Goal: Task Accomplishment & Management: Use online tool/utility

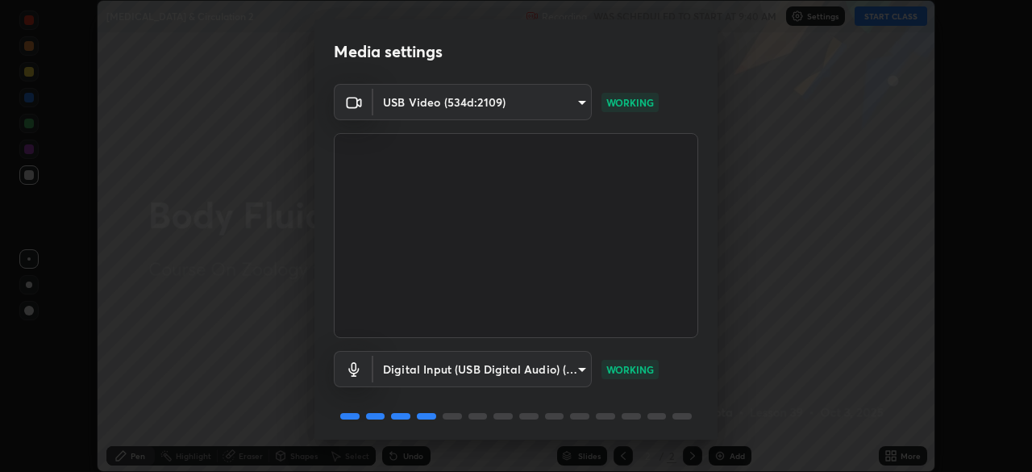
scroll to position [56, 0]
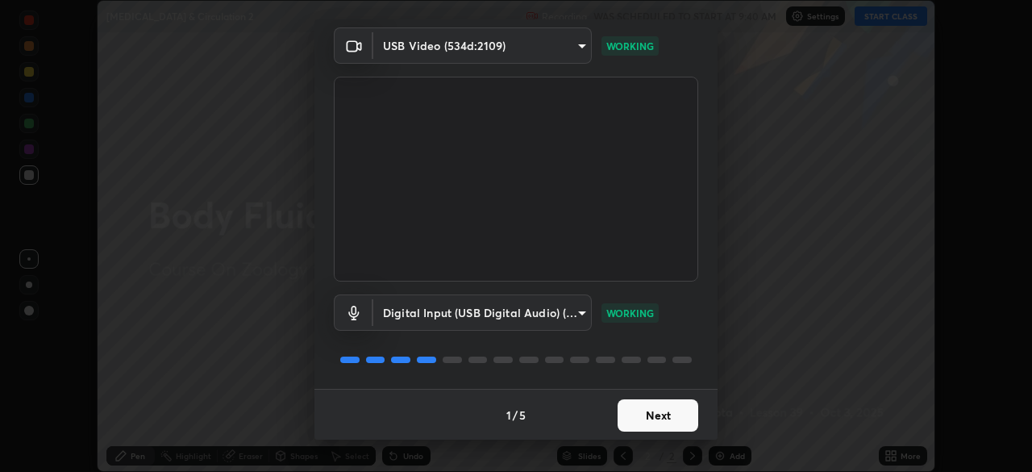
click at [673, 419] on button "Next" at bounding box center [657, 415] width 81 height 32
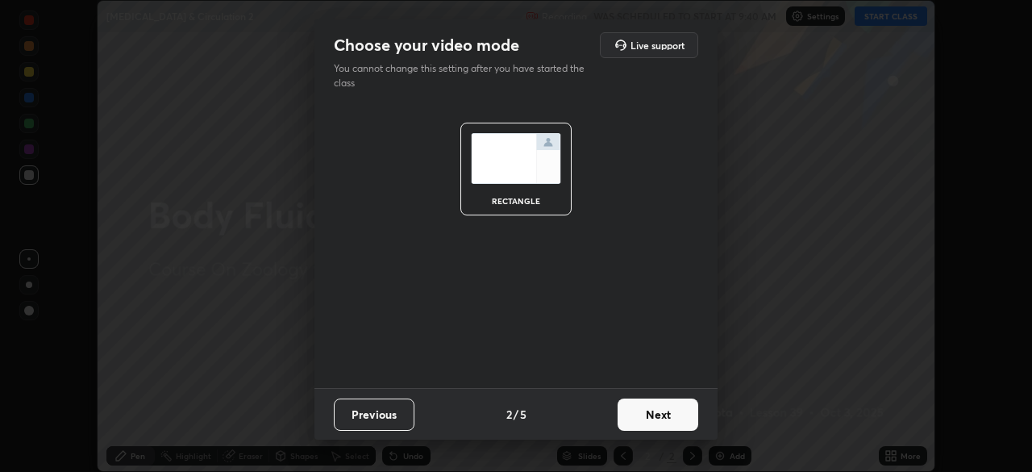
scroll to position [0, 0]
click at [675, 426] on button "Next" at bounding box center [657, 414] width 81 height 32
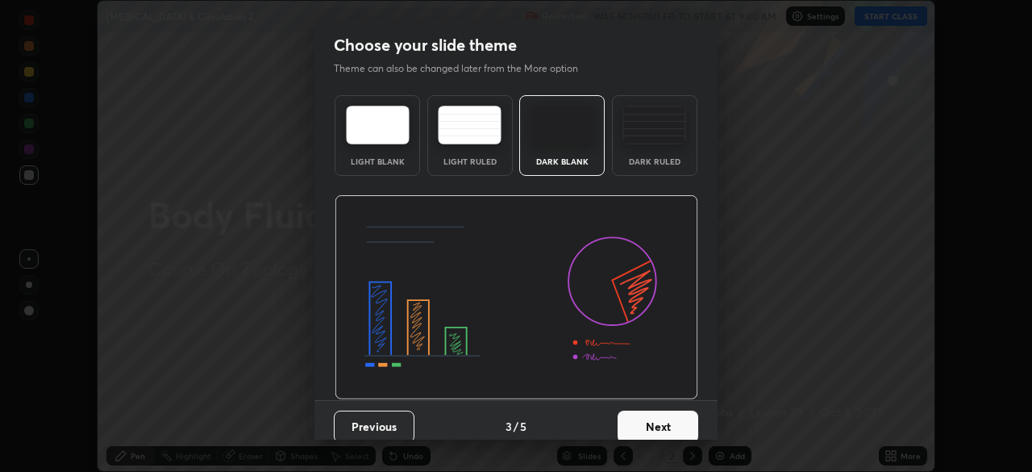
click at [671, 426] on button "Next" at bounding box center [657, 426] width 81 height 32
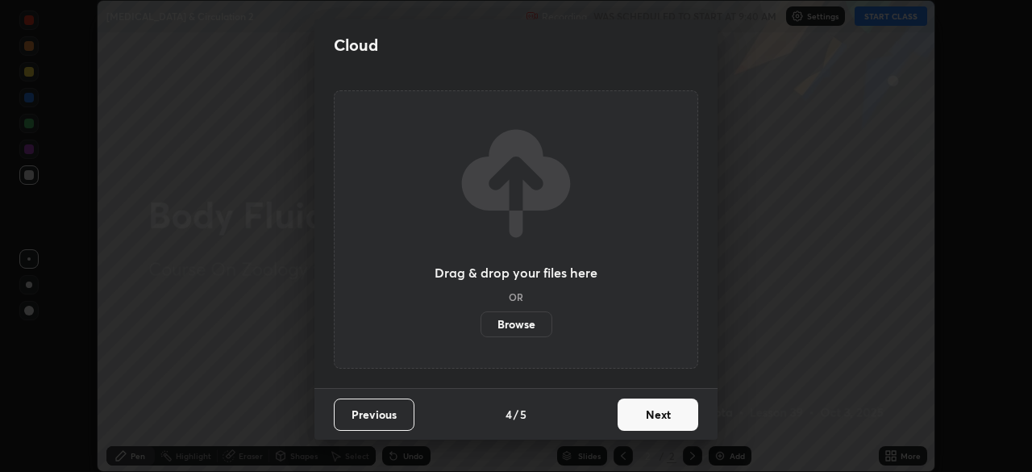
click at [671, 424] on button "Next" at bounding box center [657, 414] width 81 height 32
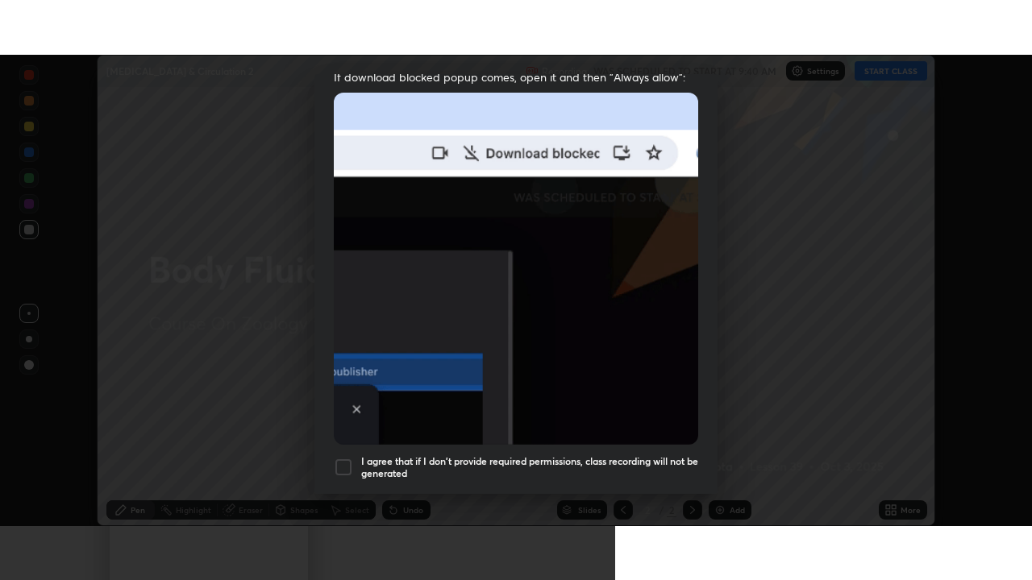
scroll to position [385, 0]
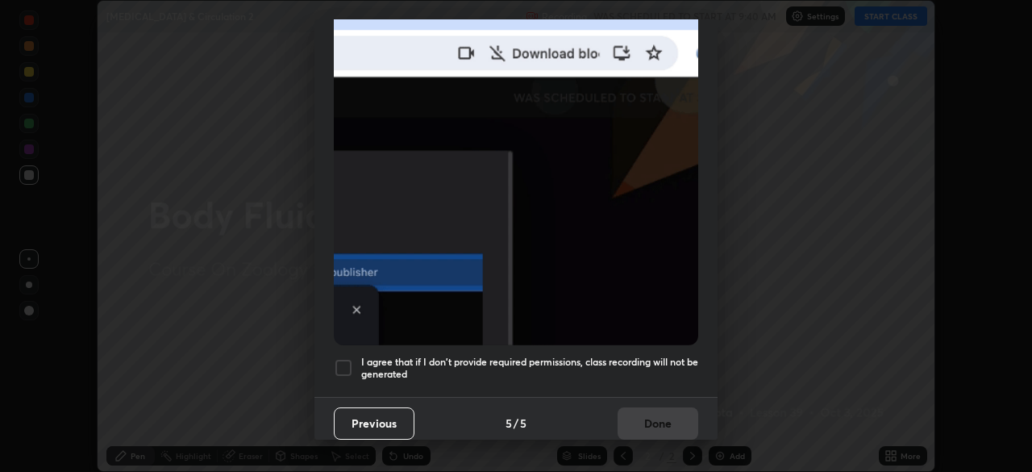
click at [578, 370] on h5 "I agree that if I don't provide required permissions, class recording will not …" at bounding box center [529, 367] width 337 height 25
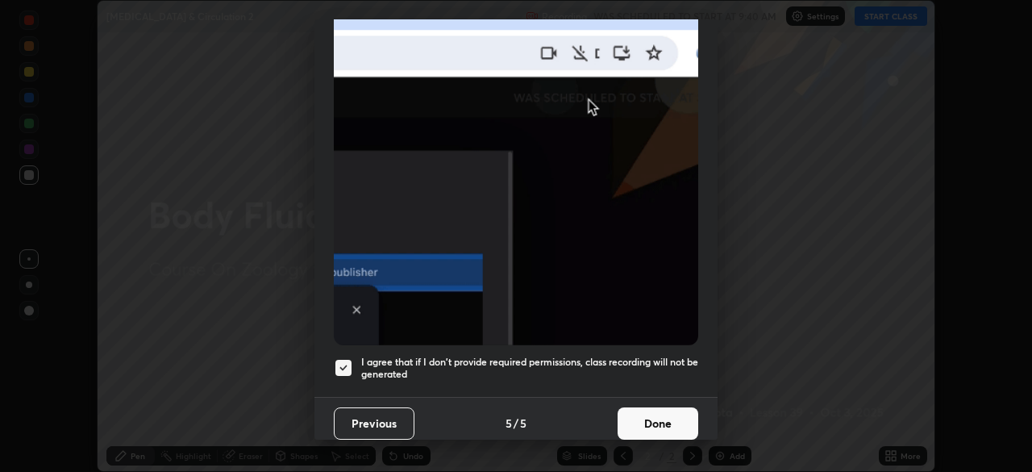
click at [655, 427] on button "Done" at bounding box center [657, 423] width 81 height 32
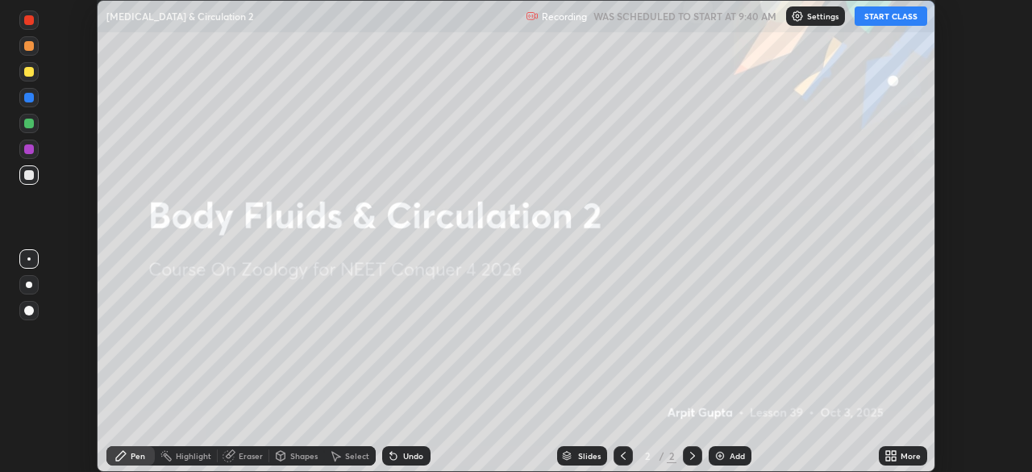
click at [893, 458] on icon at bounding box center [893, 458] width 4 height 4
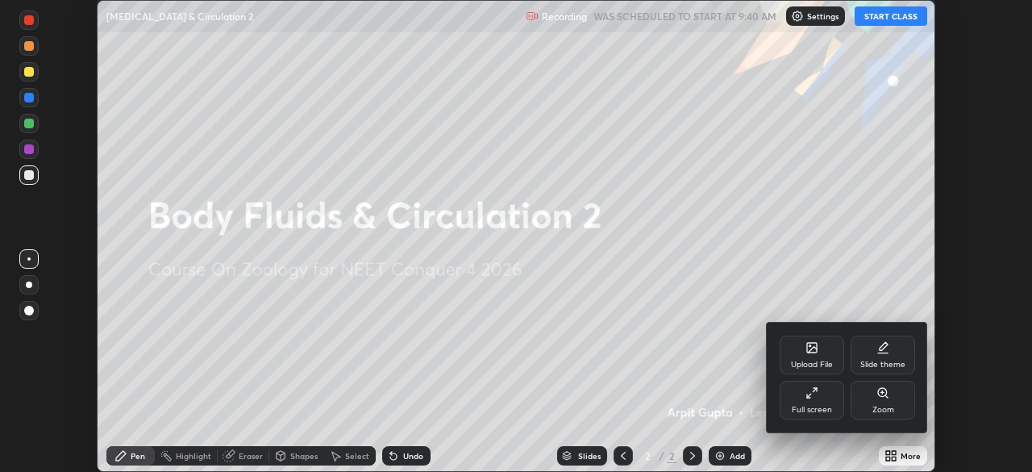
click at [803, 416] on div "Full screen" at bounding box center [811, 399] width 64 height 39
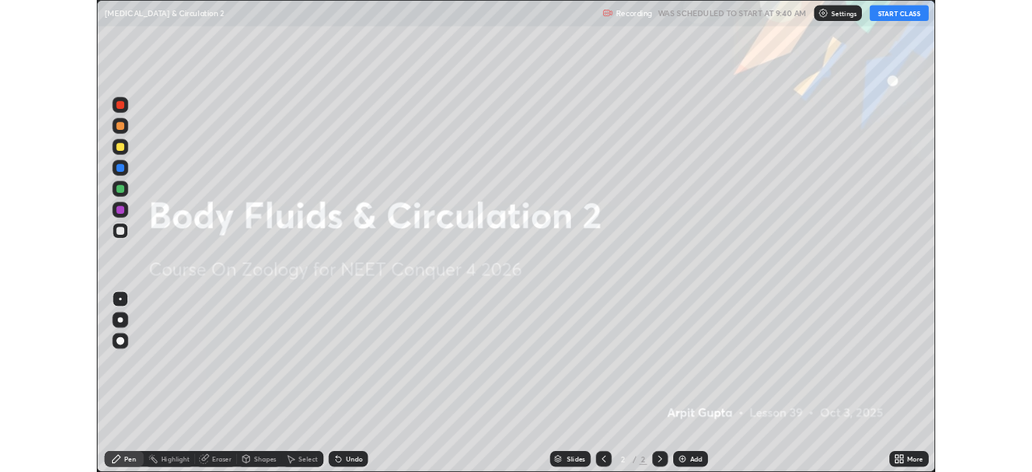
scroll to position [580, 1032]
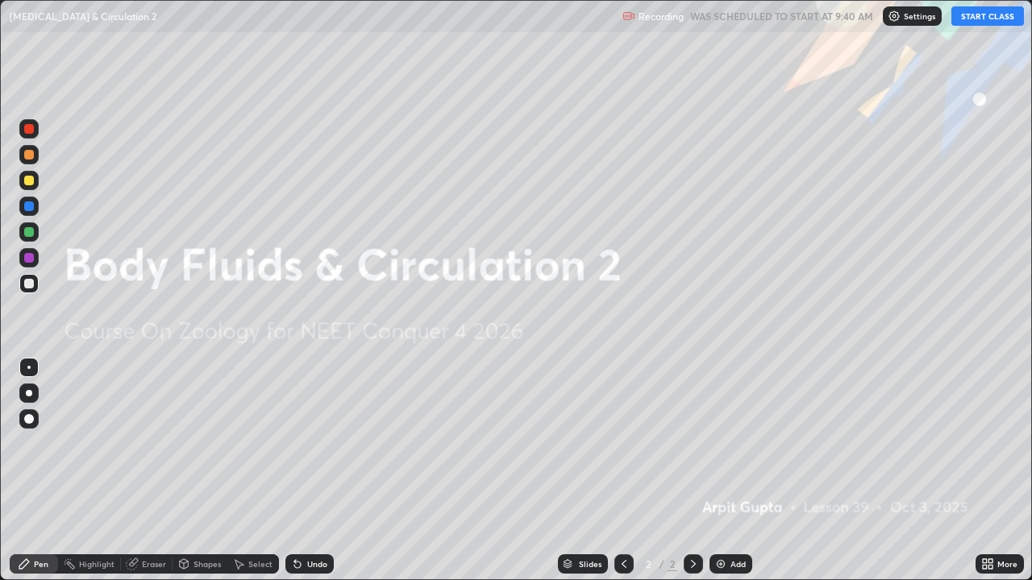
click at [983, 15] on button "START CLASS" at bounding box center [987, 15] width 73 height 19
click at [984, 471] on icon at bounding box center [985, 561] width 4 height 4
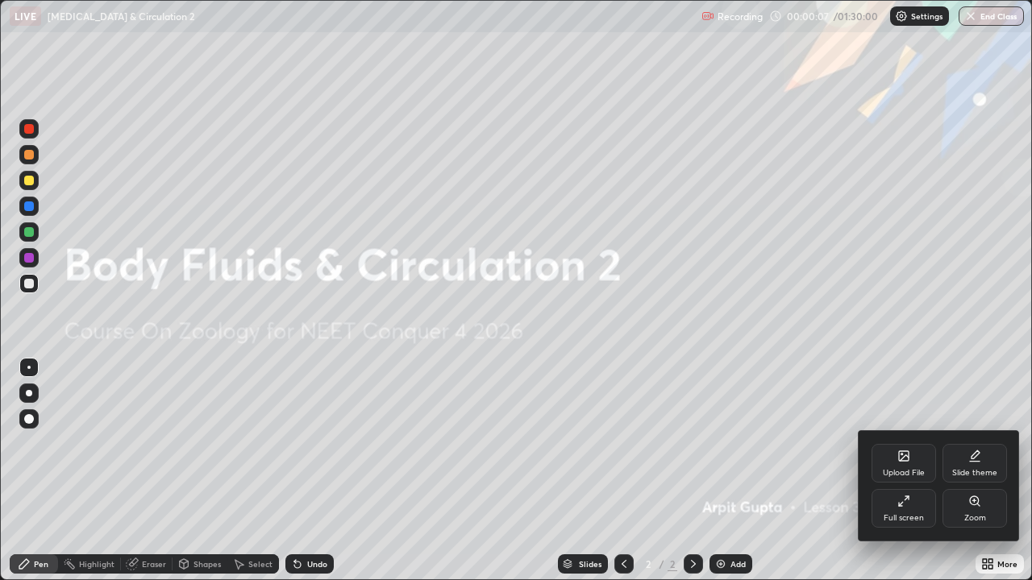
click at [895, 459] on div "Upload File" at bounding box center [903, 463] width 64 height 39
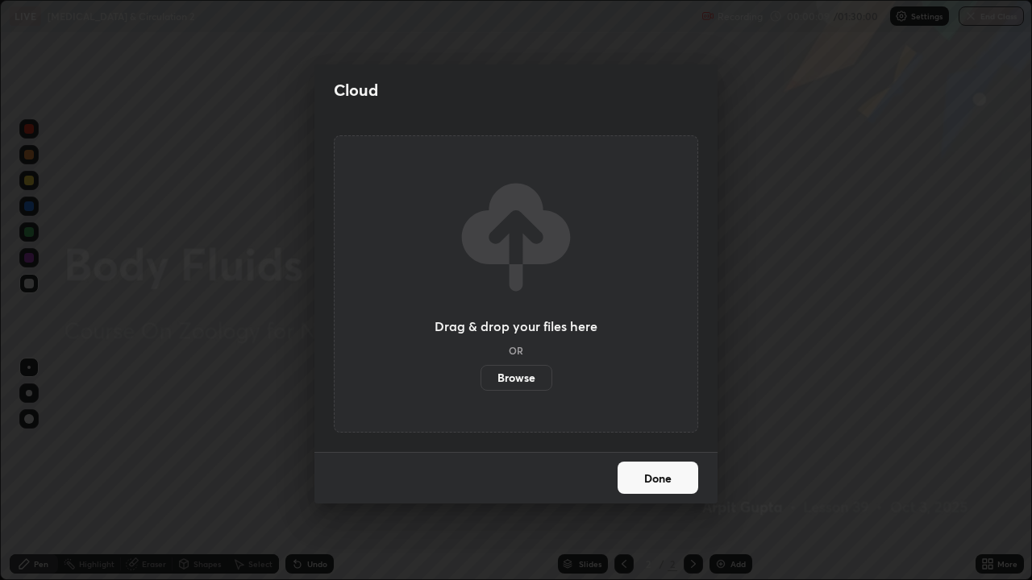
click at [511, 380] on label "Browse" at bounding box center [516, 378] width 72 height 26
click at [480, 380] on input "Browse" at bounding box center [480, 378] width 0 height 26
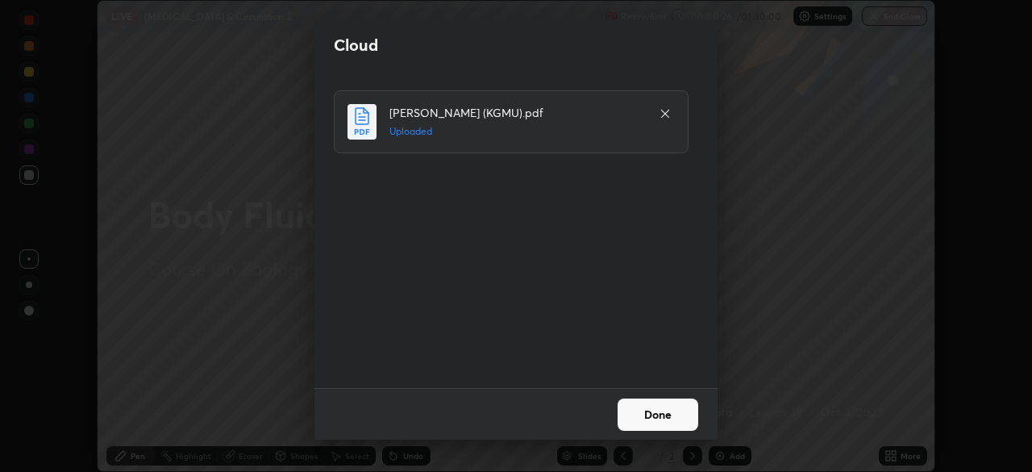
click at [648, 413] on button "Done" at bounding box center [657, 414] width 81 height 32
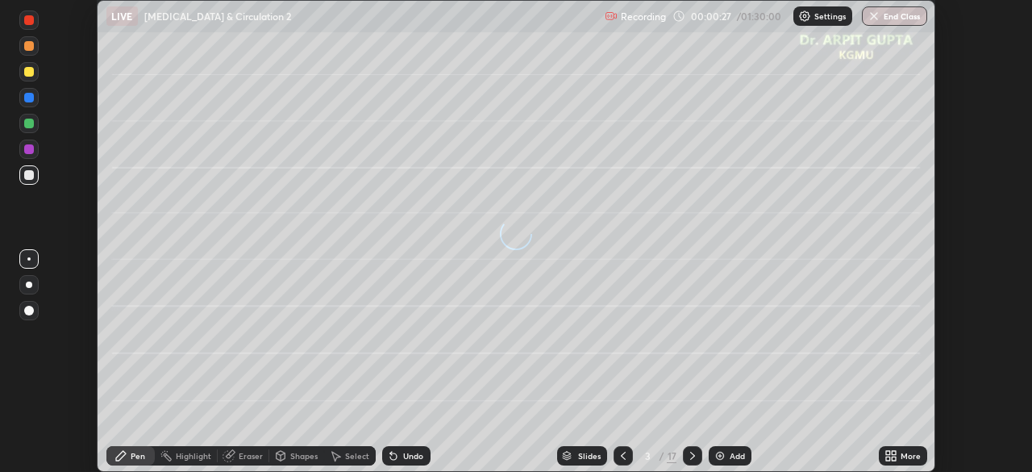
click at [617, 459] on icon at bounding box center [623, 455] width 13 height 13
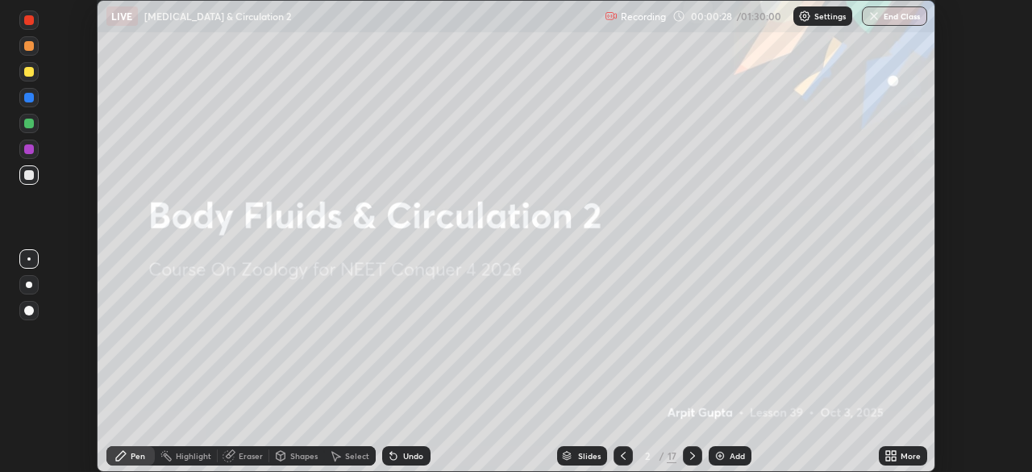
click at [890, 457] on icon at bounding box center [888, 458] width 4 height 4
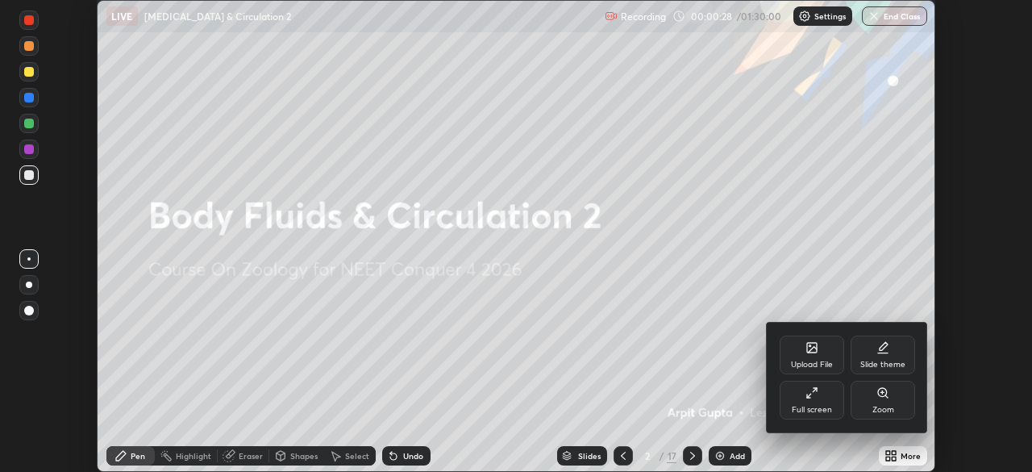
click at [811, 406] on div "Full screen" at bounding box center [811, 409] width 40 height 8
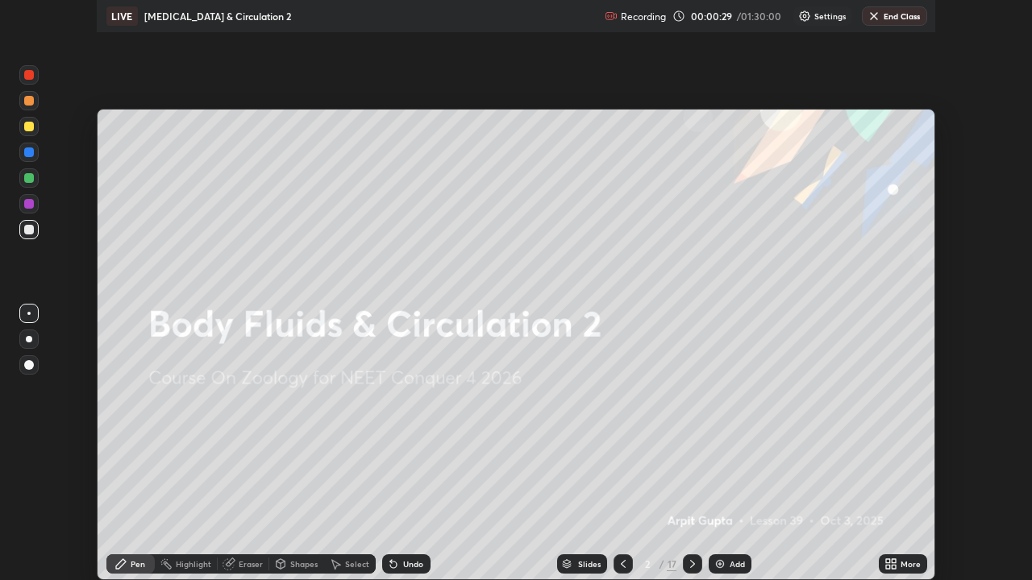
scroll to position [580, 1032]
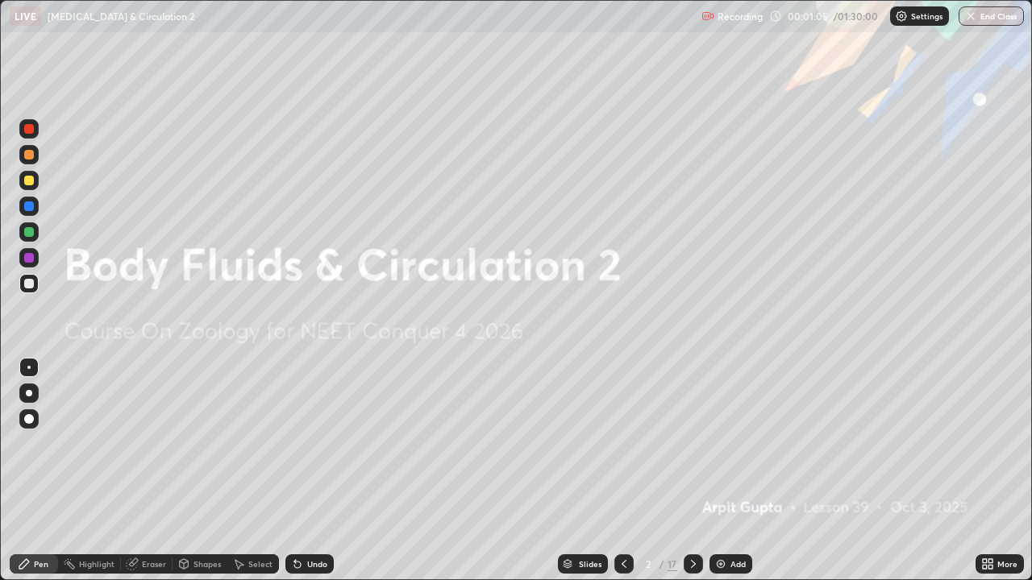
click at [692, 471] on icon at bounding box center [693, 564] width 13 height 13
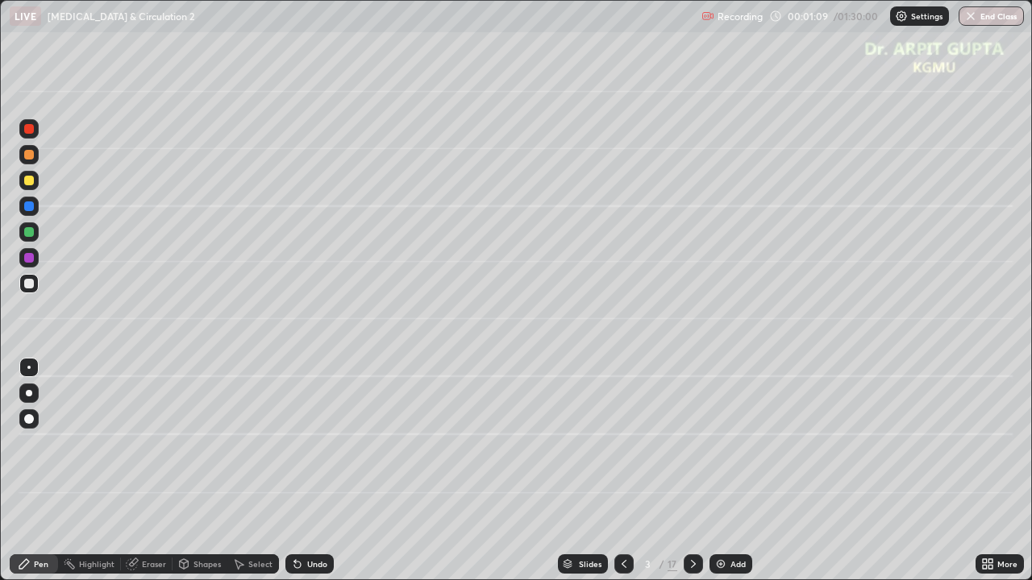
click at [30, 181] on div at bounding box center [29, 181] width 10 height 10
click at [29, 421] on div at bounding box center [29, 419] width 10 height 10
click at [23, 395] on div at bounding box center [28, 393] width 19 height 19
click at [31, 414] on div at bounding box center [29, 419] width 10 height 10
click at [29, 180] on div at bounding box center [29, 181] width 10 height 10
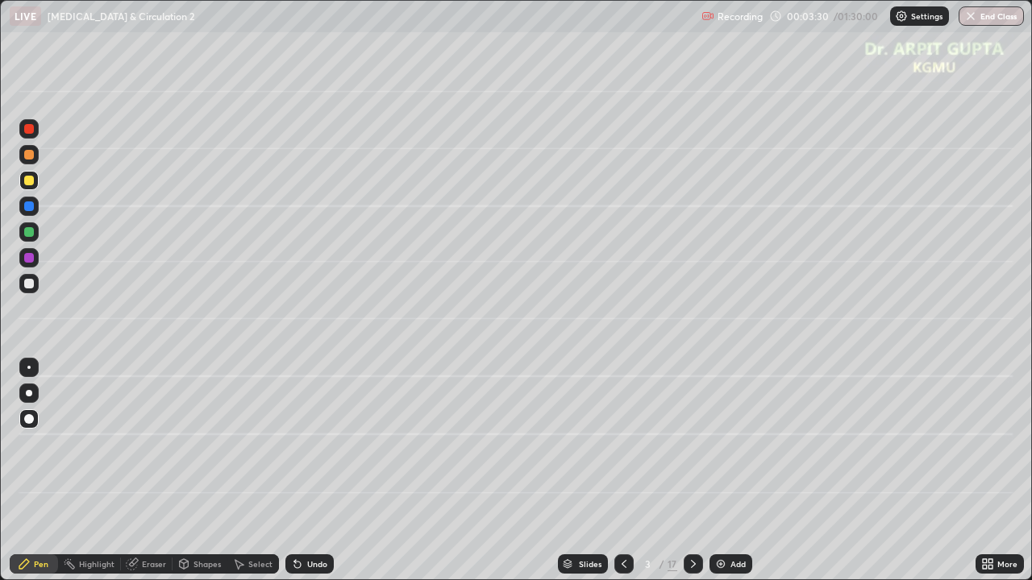
click at [31, 232] on div at bounding box center [29, 232] width 10 height 10
click at [32, 292] on div at bounding box center [28, 283] width 19 height 19
click at [285, 471] on div "Undo" at bounding box center [309, 564] width 48 height 19
click at [29, 390] on div at bounding box center [29, 393] width 6 height 6
click at [27, 183] on div at bounding box center [29, 181] width 10 height 10
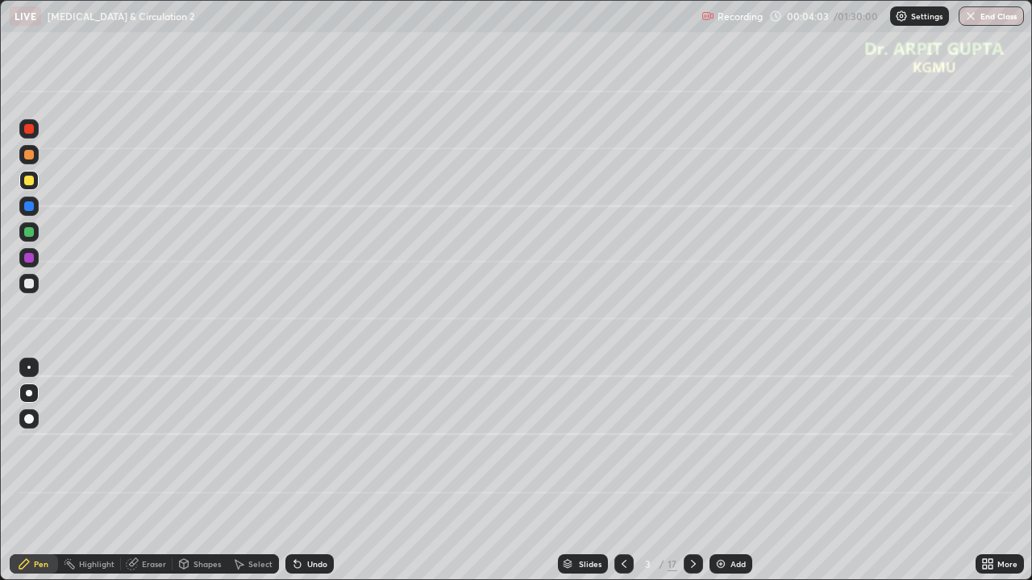
click at [26, 289] on div at bounding box center [28, 283] width 19 height 19
click at [30, 155] on div at bounding box center [29, 155] width 10 height 10
click at [294, 471] on icon at bounding box center [295, 561] width 2 height 2
click at [29, 290] on div at bounding box center [28, 283] width 19 height 19
click at [29, 158] on div at bounding box center [29, 155] width 10 height 10
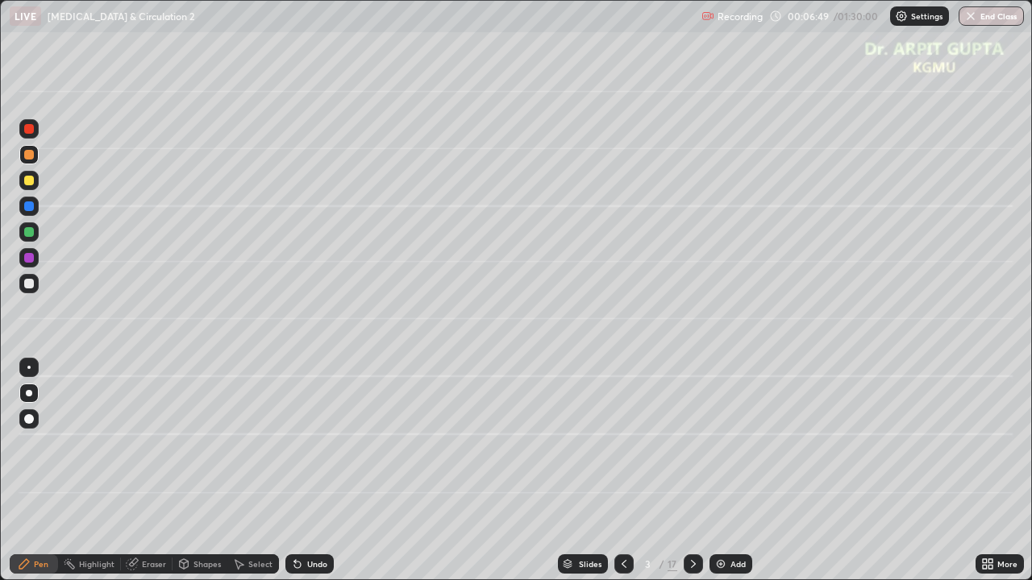
click at [320, 471] on div "Undo" at bounding box center [317, 564] width 20 height 8
click at [316, 471] on div "Undo" at bounding box center [317, 564] width 20 height 8
click at [318, 471] on div "Undo" at bounding box center [317, 564] width 20 height 8
click at [319, 471] on div "Undo" at bounding box center [317, 564] width 20 height 8
click at [326, 471] on div "Undo" at bounding box center [309, 564] width 48 height 19
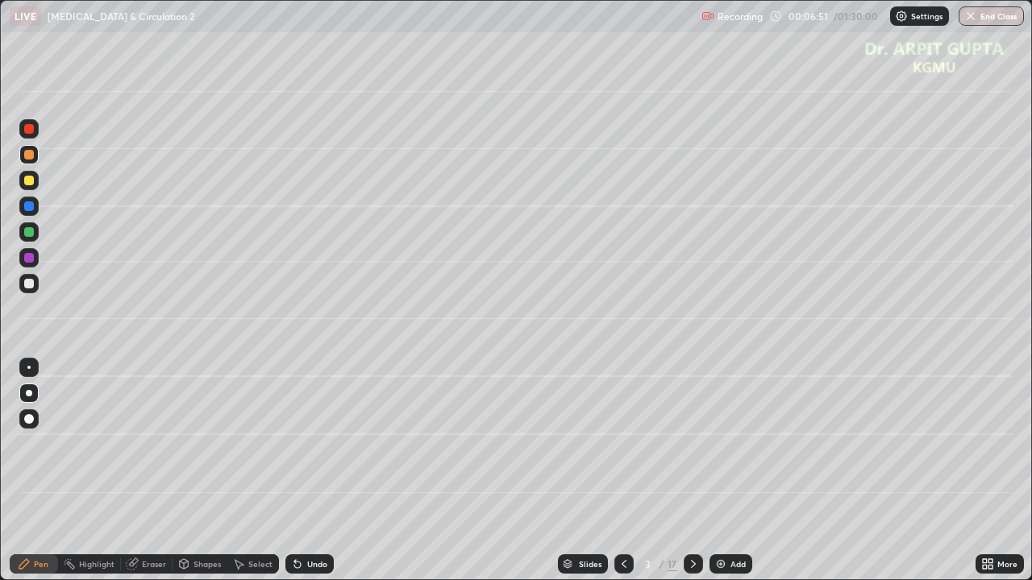
click at [319, 471] on div "Undo" at bounding box center [317, 564] width 20 height 8
click at [31, 235] on div at bounding box center [29, 232] width 10 height 10
click at [297, 471] on div "Undo" at bounding box center [309, 564] width 48 height 19
click at [691, 471] on icon at bounding box center [693, 564] width 13 height 13
click at [31, 182] on div at bounding box center [29, 181] width 10 height 10
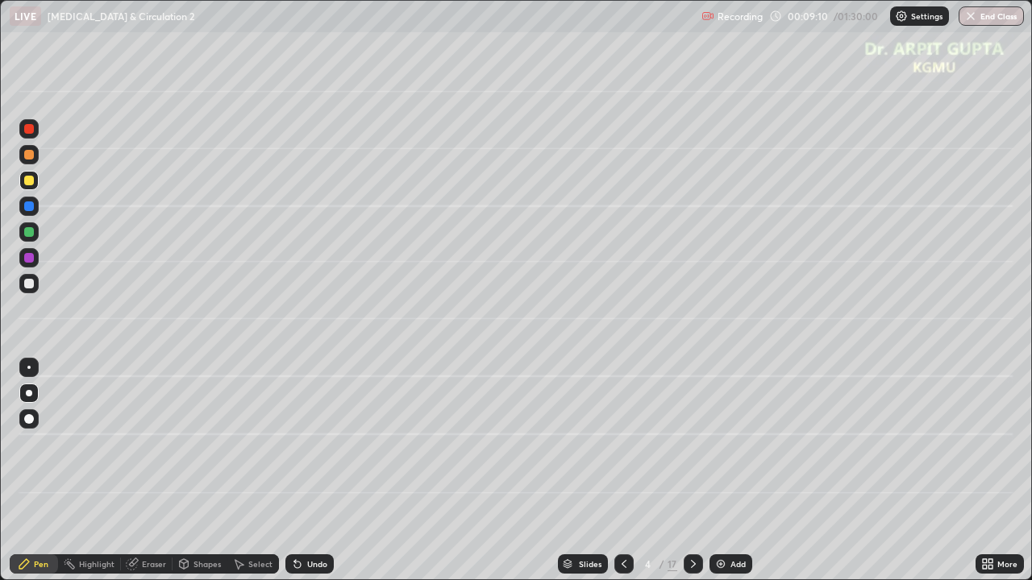
click at [26, 257] on div at bounding box center [29, 258] width 10 height 10
click at [27, 231] on div at bounding box center [29, 232] width 10 height 10
click at [31, 280] on div at bounding box center [29, 284] width 10 height 10
click at [27, 388] on div at bounding box center [28, 393] width 19 height 19
click at [29, 181] on div at bounding box center [29, 181] width 10 height 10
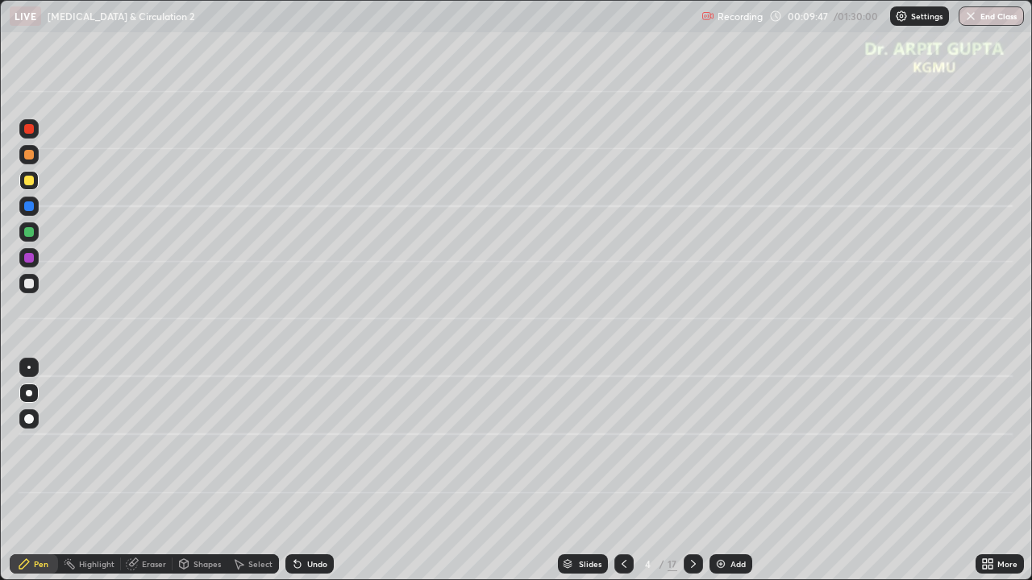
click at [35, 290] on div at bounding box center [28, 283] width 19 height 19
click at [25, 158] on div at bounding box center [29, 155] width 10 height 10
click at [27, 419] on div at bounding box center [29, 419] width 10 height 10
click at [29, 287] on div at bounding box center [29, 284] width 10 height 10
click at [27, 390] on div at bounding box center [29, 393] width 6 height 6
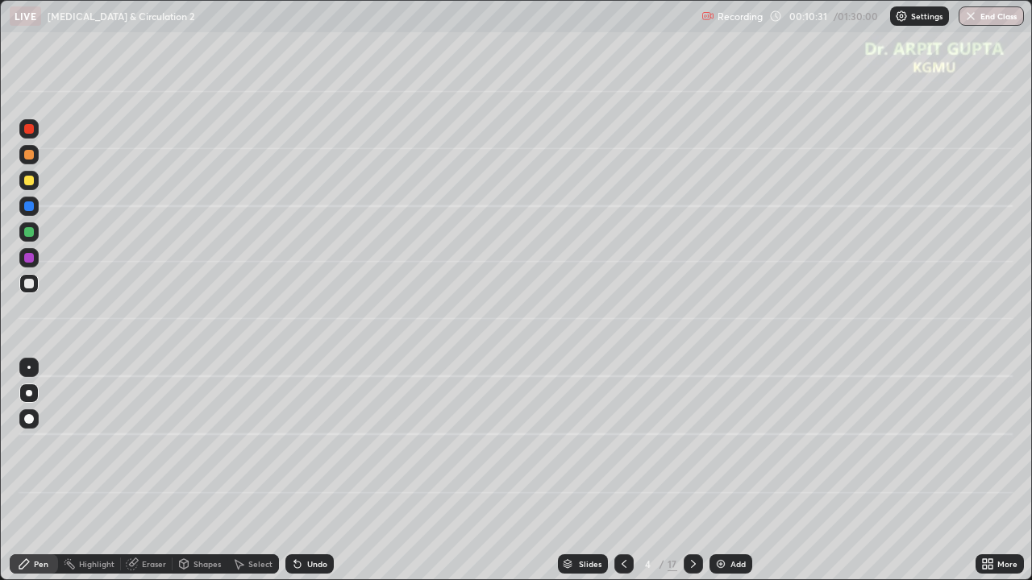
click at [28, 229] on div at bounding box center [29, 232] width 10 height 10
click at [34, 183] on div at bounding box center [28, 180] width 19 height 19
click at [312, 471] on div "Undo" at bounding box center [317, 564] width 20 height 8
click at [28, 230] on div at bounding box center [29, 232] width 10 height 10
click at [297, 471] on icon at bounding box center [297, 565] width 6 height 6
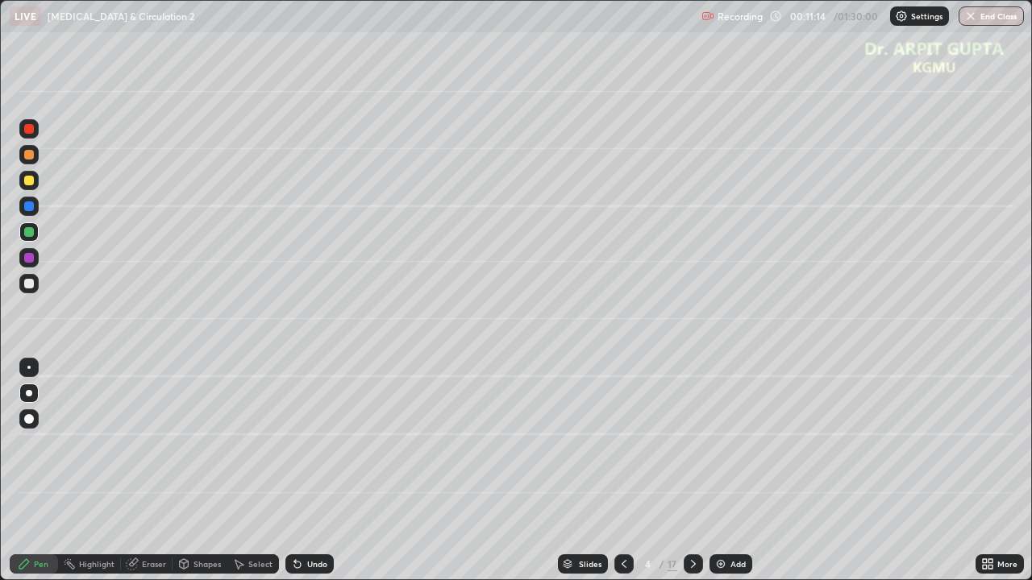
click at [295, 471] on icon at bounding box center [297, 565] width 6 height 6
click at [37, 260] on div at bounding box center [28, 257] width 19 height 19
click at [695, 471] on icon at bounding box center [693, 564] width 13 height 13
click at [26, 237] on div at bounding box center [28, 231] width 19 height 19
click at [29, 186] on div at bounding box center [28, 180] width 19 height 19
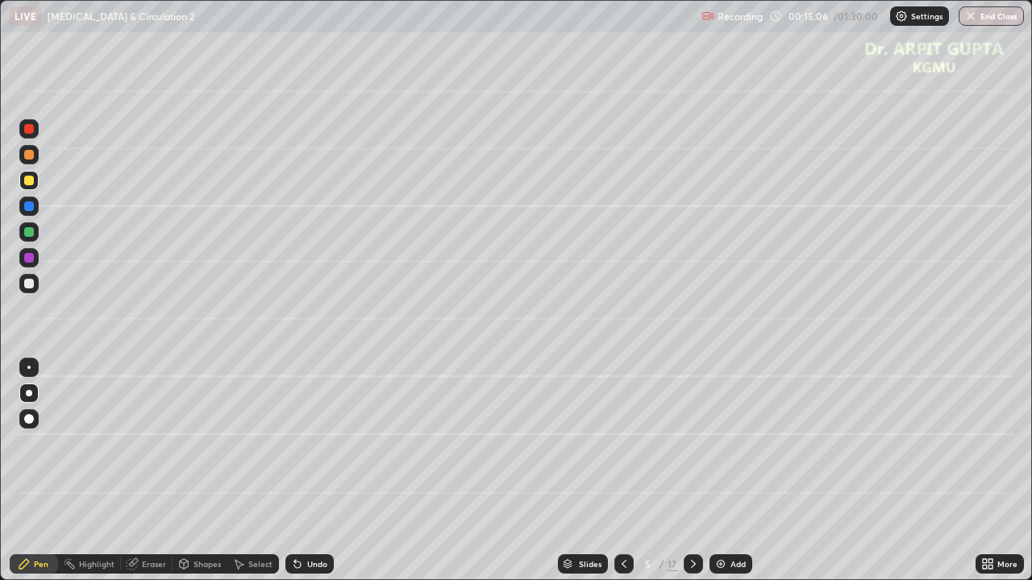
click at [30, 284] on div at bounding box center [29, 284] width 10 height 10
click at [29, 258] on div at bounding box center [29, 258] width 10 height 10
click at [29, 284] on div at bounding box center [29, 284] width 10 height 10
click at [35, 160] on div at bounding box center [28, 154] width 19 height 19
click at [35, 422] on div at bounding box center [28, 418] width 19 height 19
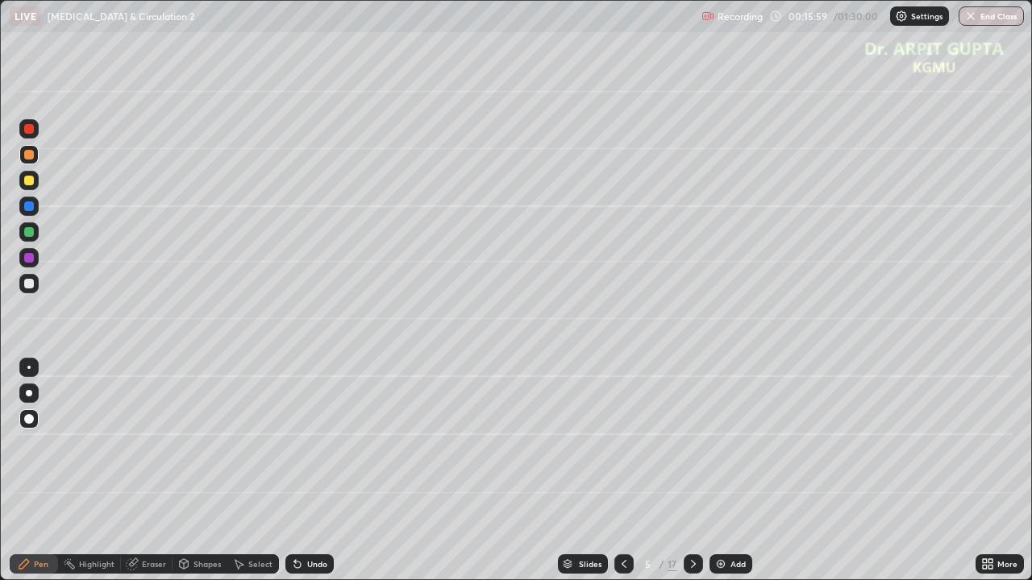
click at [32, 285] on div at bounding box center [29, 284] width 10 height 10
click at [27, 231] on div at bounding box center [29, 232] width 10 height 10
click at [32, 392] on div at bounding box center [28, 393] width 19 height 19
click at [29, 177] on div at bounding box center [29, 181] width 10 height 10
click at [312, 471] on div "Undo" at bounding box center [317, 564] width 20 height 8
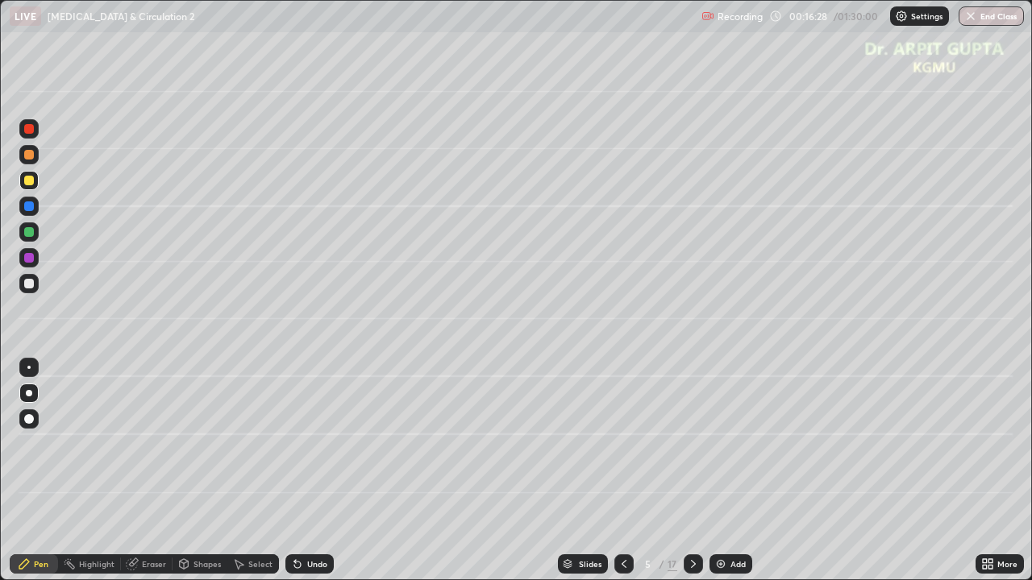
click at [307, 471] on div "Undo" at bounding box center [317, 564] width 20 height 8
click at [301, 471] on icon at bounding box center [297, 564] width 13 height 13
click at [300, 471] on icon at bounding box center [297, 564] width 13 height 13
click at [301, 471] on div "Undo" at bounding box center [309, 564] width 48 height 19
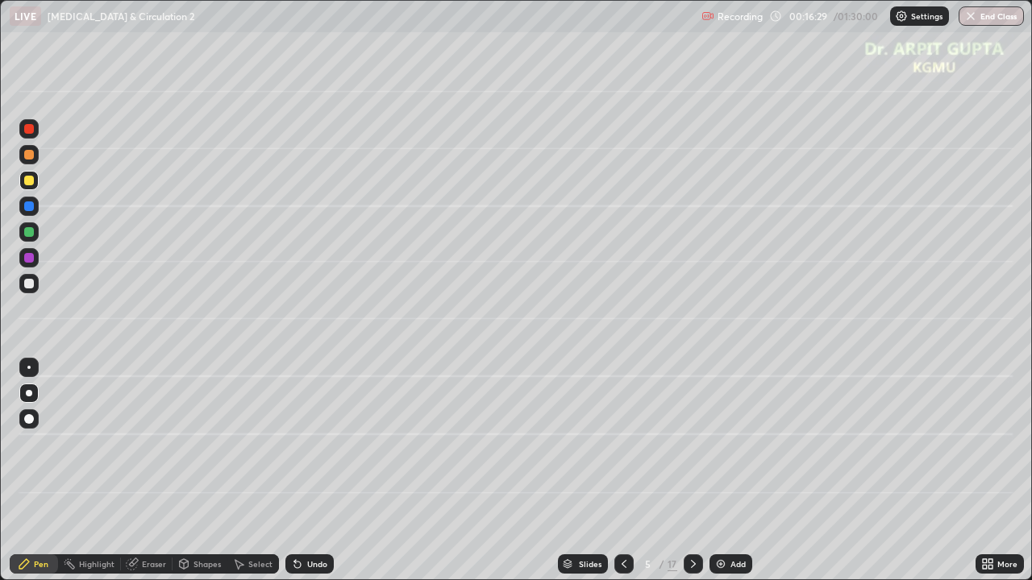
click at [301, 471] on icon at bounding box center [297, 564] width 13 height 13
click at [27, 232] on div at bounding box center [29, 232] width 10 height 10
click at [27, 207] on div at bounding box center [29, 206] width 10 height 10
click at [295, 471] on icon at bounding box center [297, 565] width 6 height 6
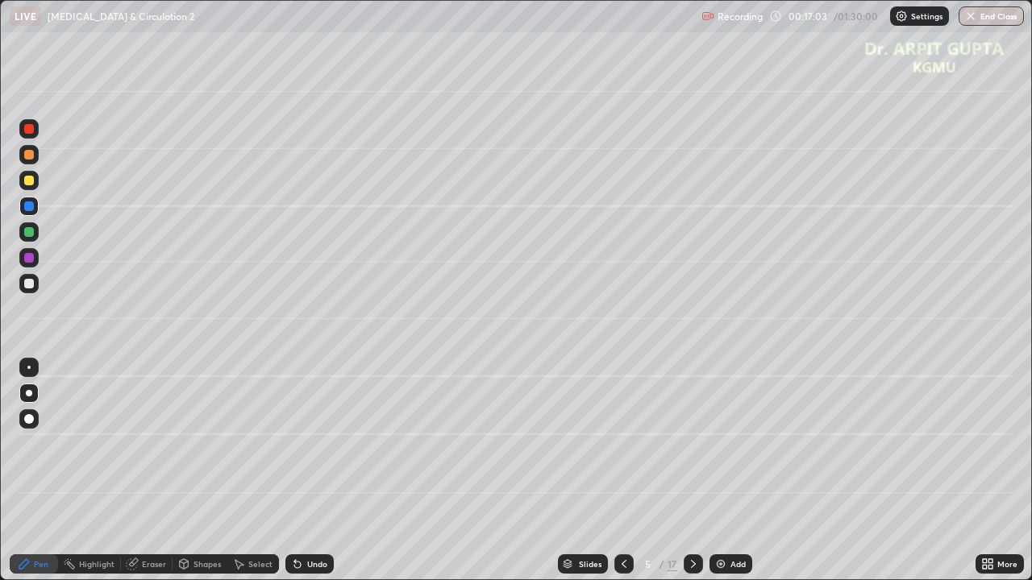
click at [295, 471] on icon at bounding box center [297, 565] width 6 height 6
click at [293, 471] on div "Undo" at bounding box center [309, 564] width 48 height 19
click at [29, 133] on div at bounding box center [29, 129] width 10 height 10
click at [300, 471] on icon at bounding box center [297, 564] width 13 height 13
click at [33, 210] on div at bounding box center [28, 206] width 19 height 19
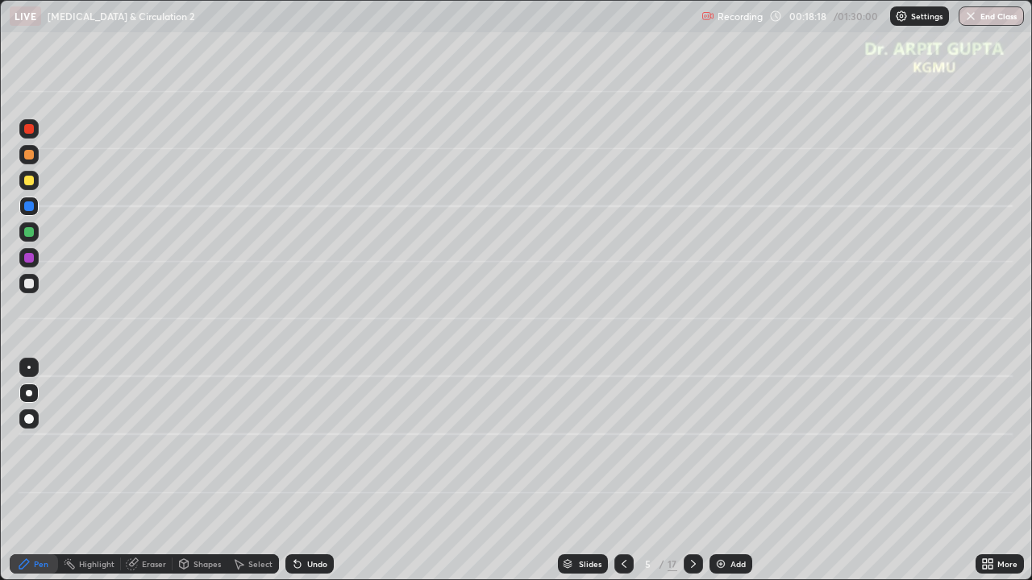
click at [31, 259] on div at bounding box center [29, 258] width 10 height 10
click at [35, 226] on div at bounding box center [28, 231] width 19 height 19
click at [691, 471] on icon at bounding box center [693, 564] width 13 height 13
click at [32, 285] on div at bounding box center [29, 284] width 10 height 10
click at [31, 384] on div at bounding box center [28, 393] width 19 height 19
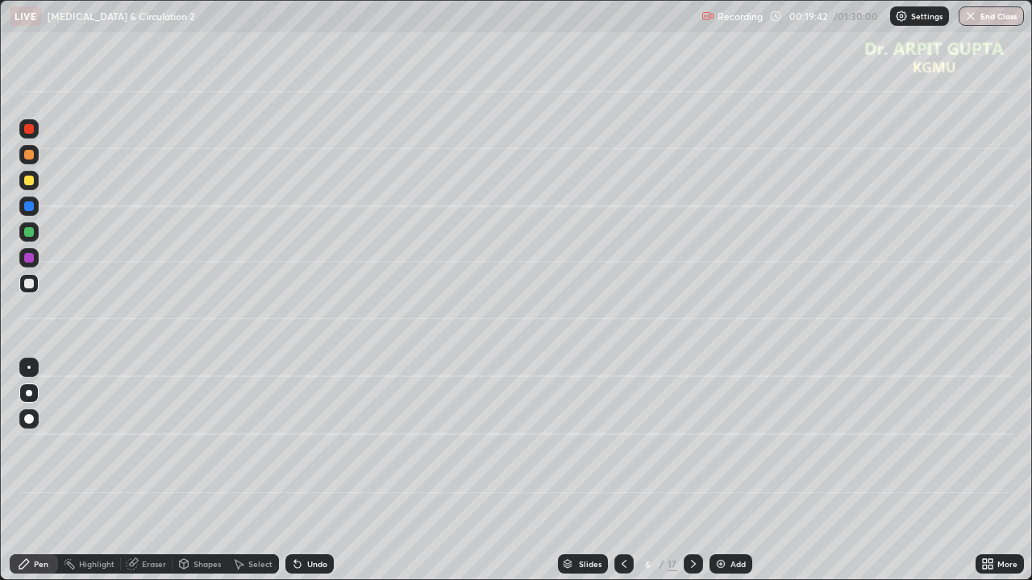
click at [29, 184] on div at bounding box center [29, 181] width 10 height 10
click at [34, 278] on div at bounding box center [28, 283] width 19 height 19
click at [21, 156] on div at bounding box center [28, 154] width 19 height 19
click at [29, 153] on div at bounding box center [29, 155] width 10 height 10
click at [30, 418] on div at bounding box center [29, 419] width 10 height 10
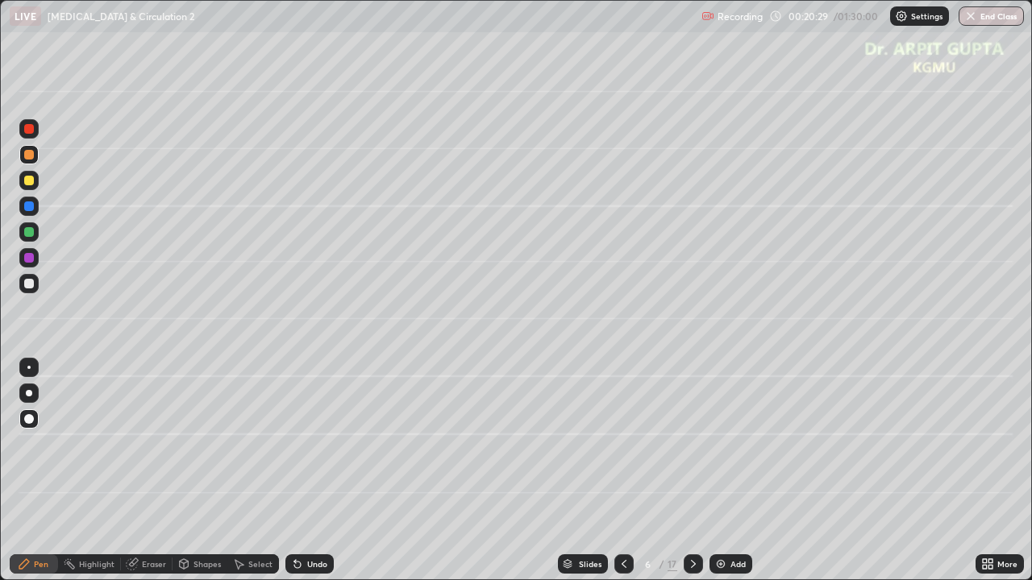
click at [296, 471] on icon at bounding box center [297, 565] width 6 height 6
click at [30, 284] on div at bounding box center [29, 284] width 10 height 10
click at [29, 393] on div at bounding box center [29, 393] width 6 height 6
click at [30, 232] on div at bounding box center [29, 232] width 10 height 10
click at [29, 183] on div at bounding box center [29, 181] width 10 height 10
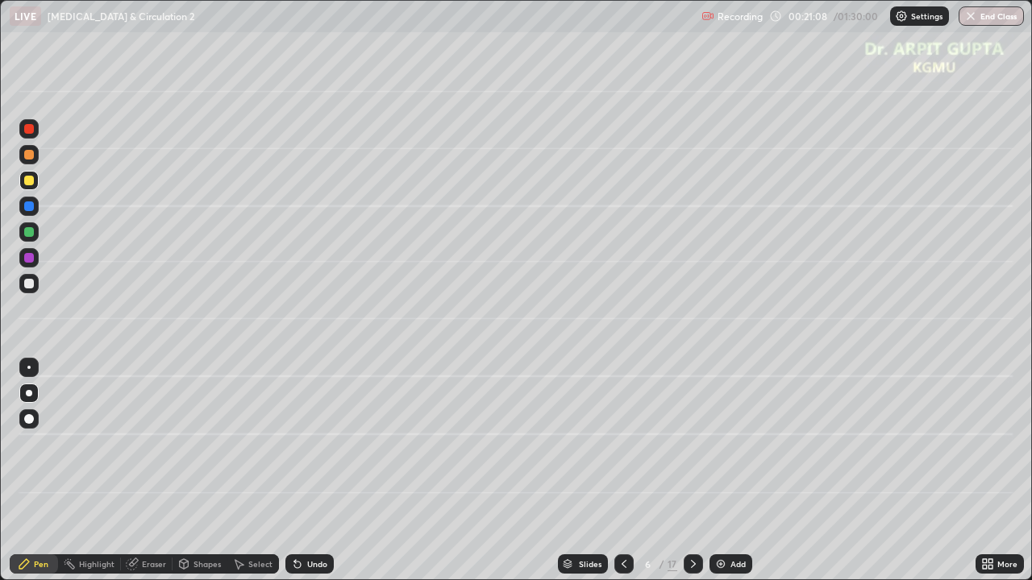
click at [27, 260] on div at bounding box center [29, 258] width 10 height 10
click at [24, 206] on div at bounding box center [29, 206] width 10 height 10
click at [27, 259] on div at bounding box center [29, 258] width 10 height 10
click at [31, 156] on div at bounding box center [29, 155] width 10 height 10
click at [29, 258] on div at bounding box center [29, 258] width 10 height 10
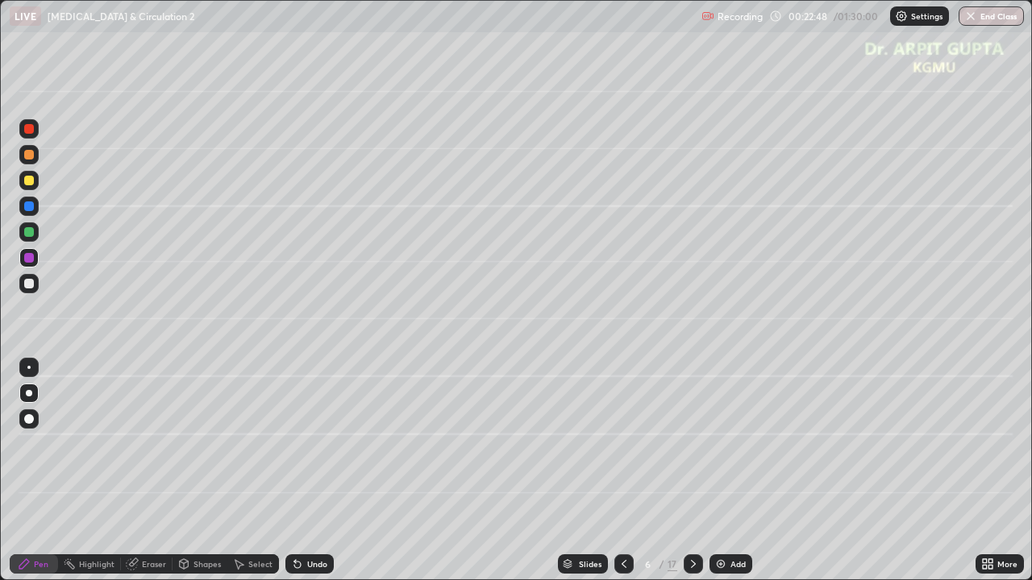
click at [310, 471] on div "Undo" at bounding box center [317, 564] width 20 height 8
click at [152, 471] on div "Eraser" at bounding box center [154, 564] width 24 height 8
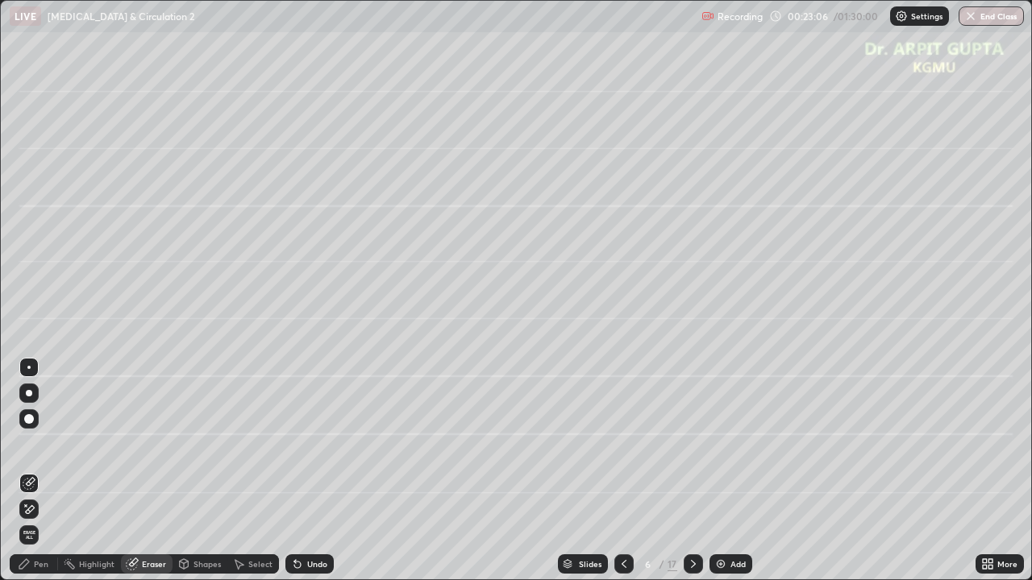
click at [44, 471] on div "Pen" at bounding box center [41, 564] width 15 height 8
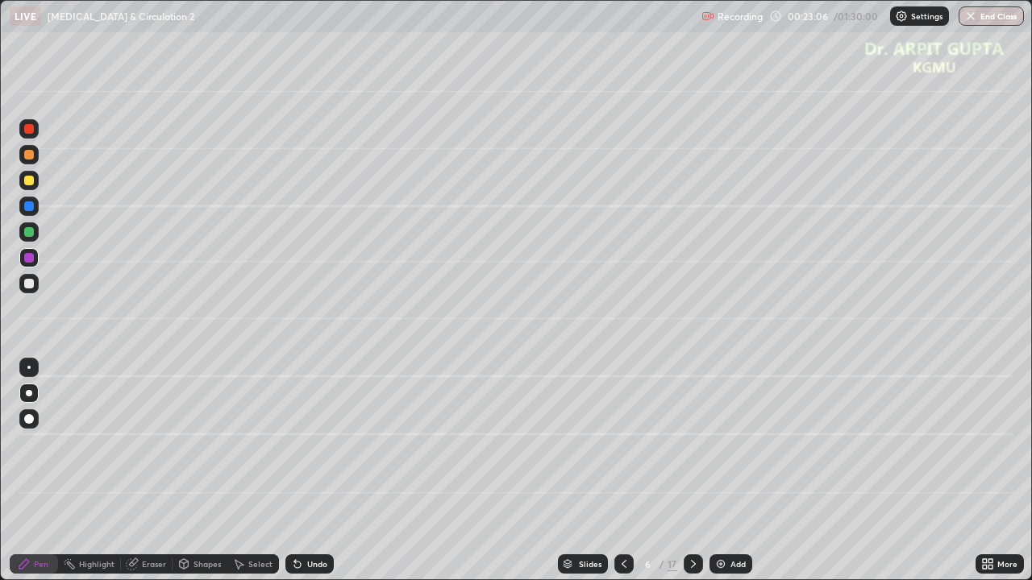
click at [29, 227] on div at bounding box center [29, 232] width 10 height 10
click at [29, 258] on div at bounding box center [29, 258] width 10 height 10
click at [621, 471] on icon at bounding box center [623, 564] width 13 height 13
click at [622, 471] on icon at bounding box center [623, 564] width 5 height 8
click at [696, 471] on icon at bounding box center [693, 564] width 13 height 13
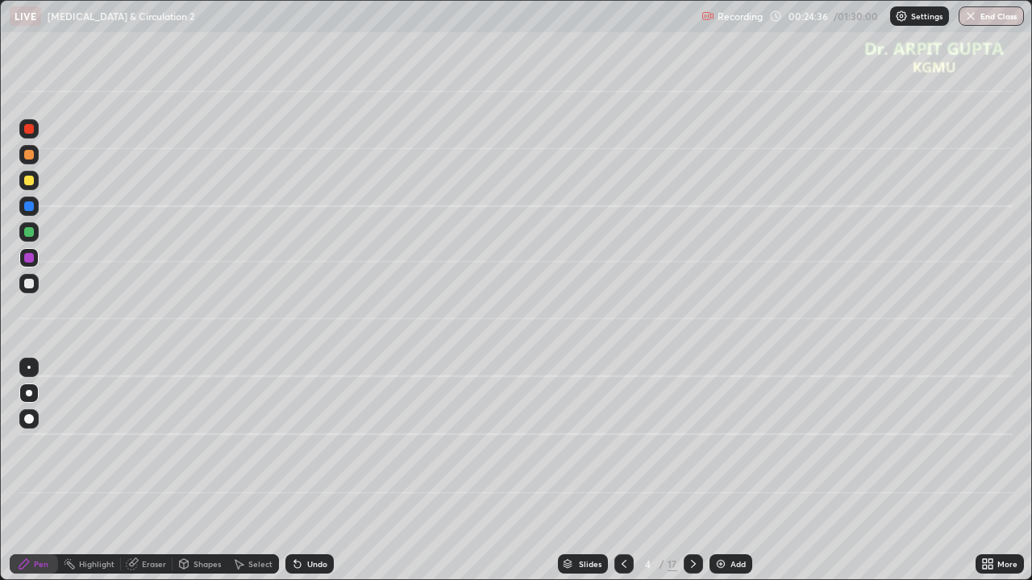
click at [693, 471] on icon at bounding box center [693, 564] width 13 height 13
click at [27, 284] on div at bounding box center [29, 284] width 10 height 10
click at [683, 471] on div at bounding box center [692, 564] width 19 height 19
click at [32, 185] on div at bounding box center [29, 181] width 10 height 10
click at [31, 157] on div at bounding box center [29, 155] width 10 height 10
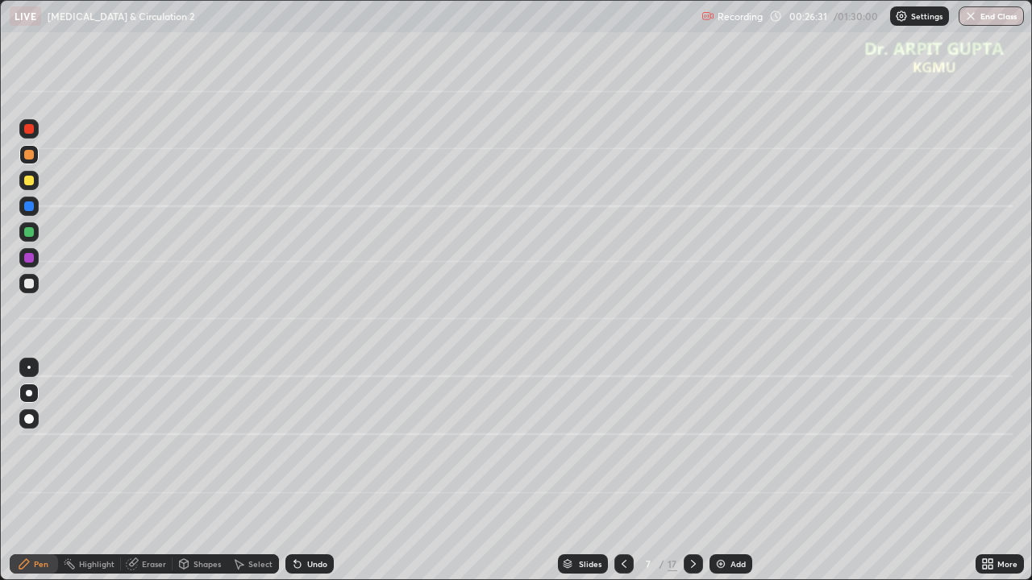
click at [29, 234] on div at bounding box center [29, 232] width 10 height 10
click at [625, 471] on icon at bounding box center [623, 564] width 13 height 13
click at [691, 471] on icon at bounding box center [693, 564] width 5 height 8
click at [31, 184] on div at bounding box center [29, 181] width 10 height 10
click at [307, 471] on div "Undo" at bounding box center [317, 564] width 20 height 8
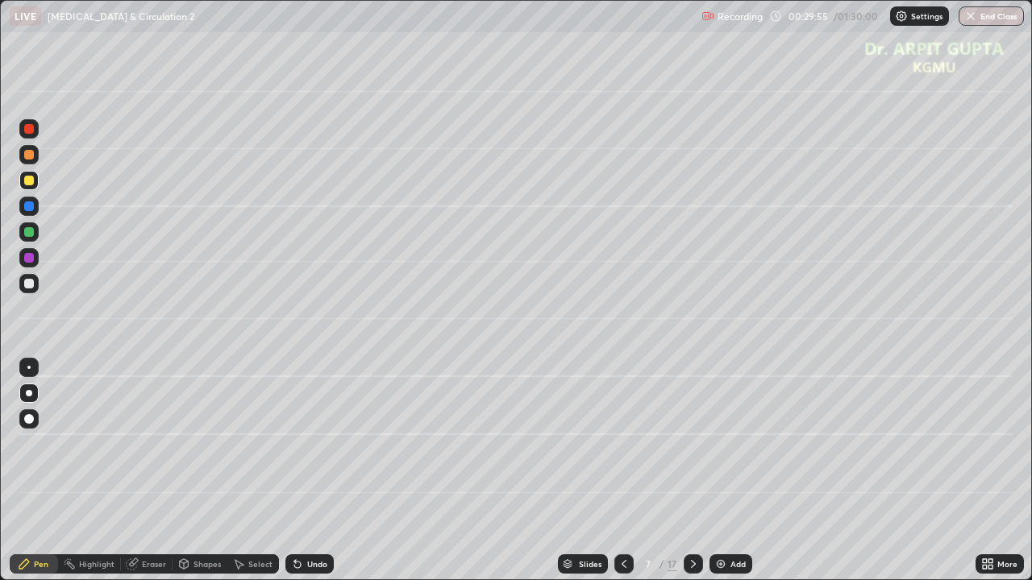
click at [304, 471] on div "Undo" at bounding box center [309, 564] width 48 height 19
click at [307, 471] on div "Undo" at bounding box center [317, 564] width 20 height 8
click at [301, 471] on icon at bounding box center [297, 564] width 13 height 13
click at [295, 471] on icon at bounding box center [297, 565] width 6 height 6
click at [301, 471] on icon at bounding box center [297, 564] width 13 height 13
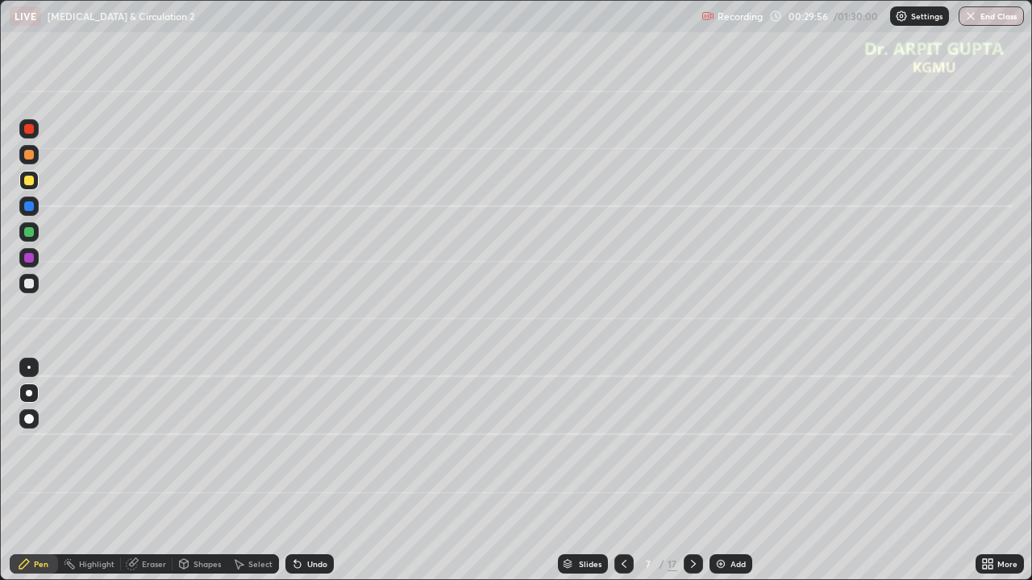
click at [301, 471] on icon at bounding box center [297, 564] width 13 height 13
click at [307, 471] on div "Undo" at bounding box center [317, 564] width 20 height 8
click at [302, 471] on div "Undo" at bounding box center [309, 564] width 48 height 19
click at [294, 471] on icon at bounding box center [295, 561] width 2 height 2
click at [298, 471] on icon at bounding box center [297, 564] width 13 height 13
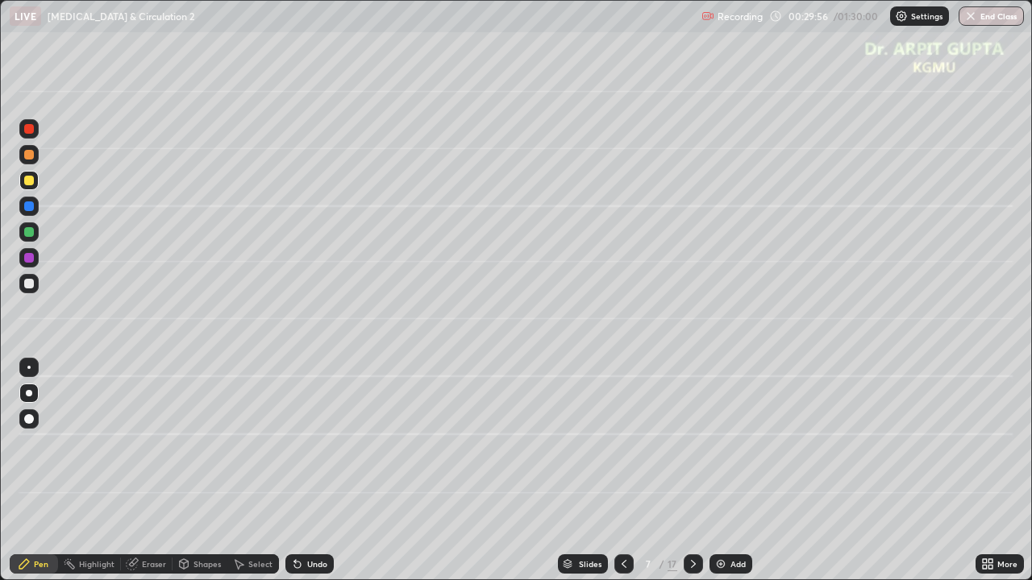
click at [301, 471] on icon at bounding box center [297, 564] width 13 height 13
click at [295, 471] on icon at bounding box center [297, 565] width 6 height 6
click at [294, 471] on icon at bounding box center [295, 561] width 2 height 2
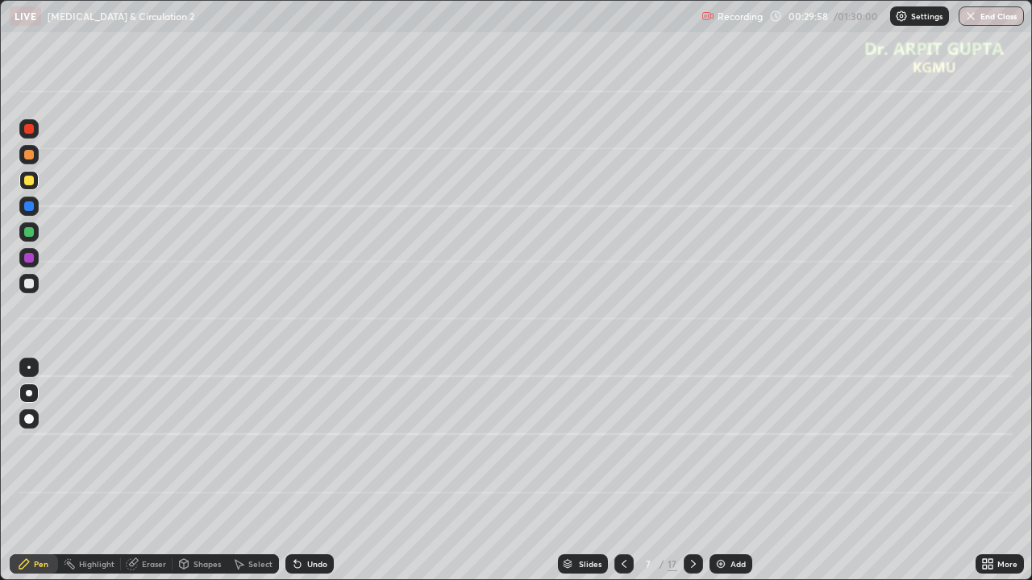
click at [294, 471] on icon at bounding box center [295, 561] width 2 height 2
click at [297, 471] on icon at bounding box center [297, 565] width 6 height 6
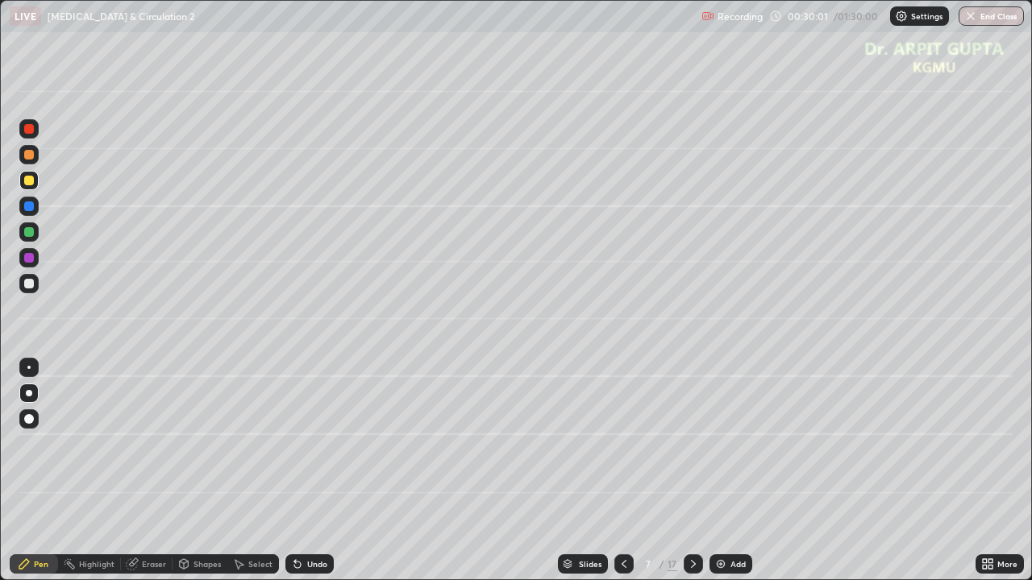
click at [304, 471] on div "Undo" at bounding box center [309, 564] width 48 height 19
click at [308, 471] on div "Undo" at bounding box center [317, 564] width 20 height 8
click at [309, 471] on div "Undo" at bounding box center [317, 564] width 20 height 8
click at [311, 471] on div "Undo" at bounding box center [317, 564] width 20 height 8
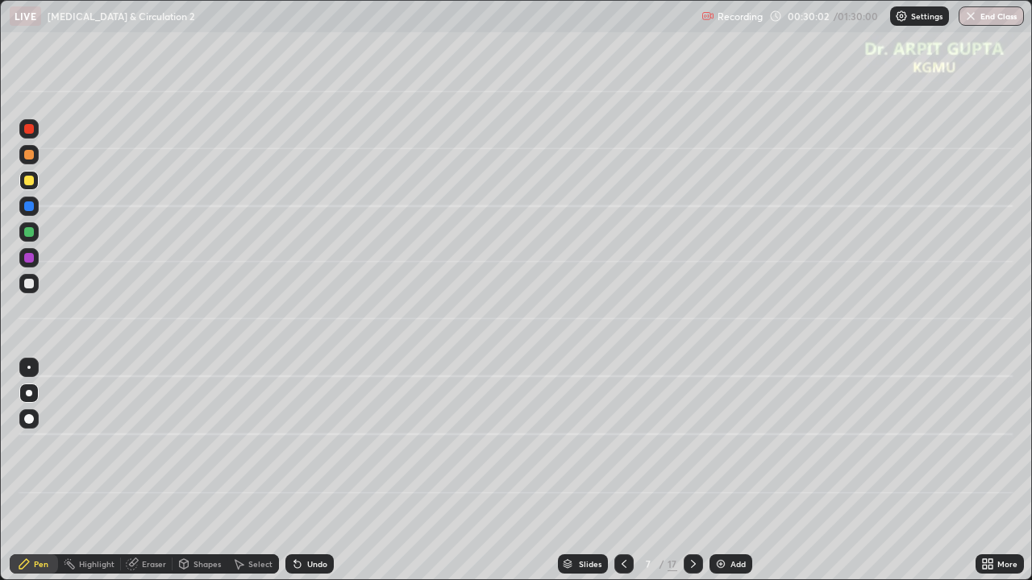
click at [310, 471] on div "Undo" at bounding box center [317, 564] width 20 height 8
click at [311, 471] on div "Undo" at bounding box center [317, 564] width 20 height 8
click at [309, 471] on div "Undo" at bounding box center [317, 564] width 20 height 8
click at [307, 471] on div "Undo" at bounding box center [317, 564] width 20 height 8
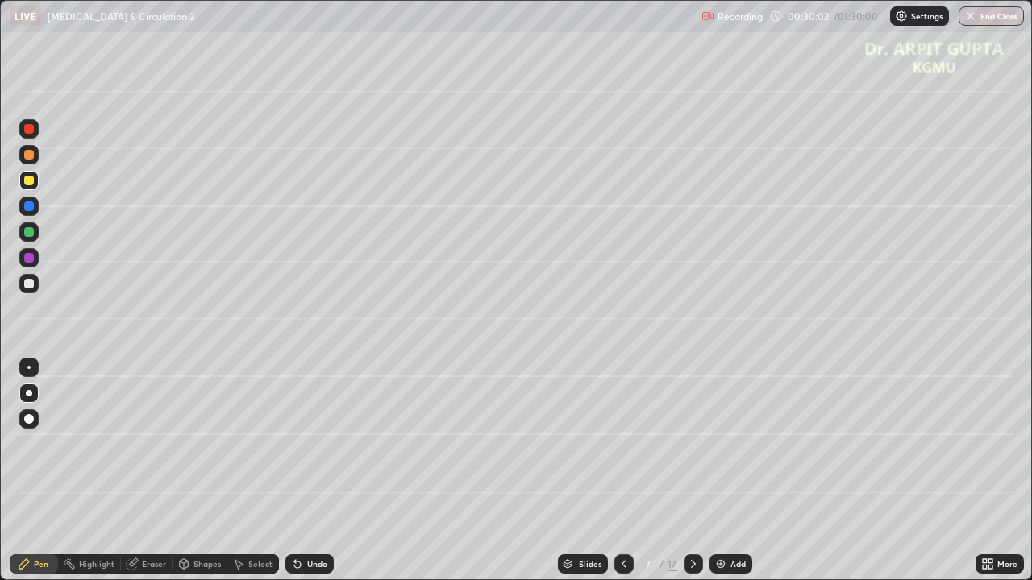
click at [307, 471] on div "Undo" at bounding box center [317, 564] width 20 height 8
click at [308, 471] on div "Undo" at bounding box center [317, 564] width 20 height 8
click at [309, 471] on div "Undo" at bounding box center [317, 564] width 20 height 8
click at [311, 471] on div "Undo" at bounding box center [309, 564] width 48 height 19
click at [315, 471] on div "Undo" at bounding box center [309, 564] width 48 height 19
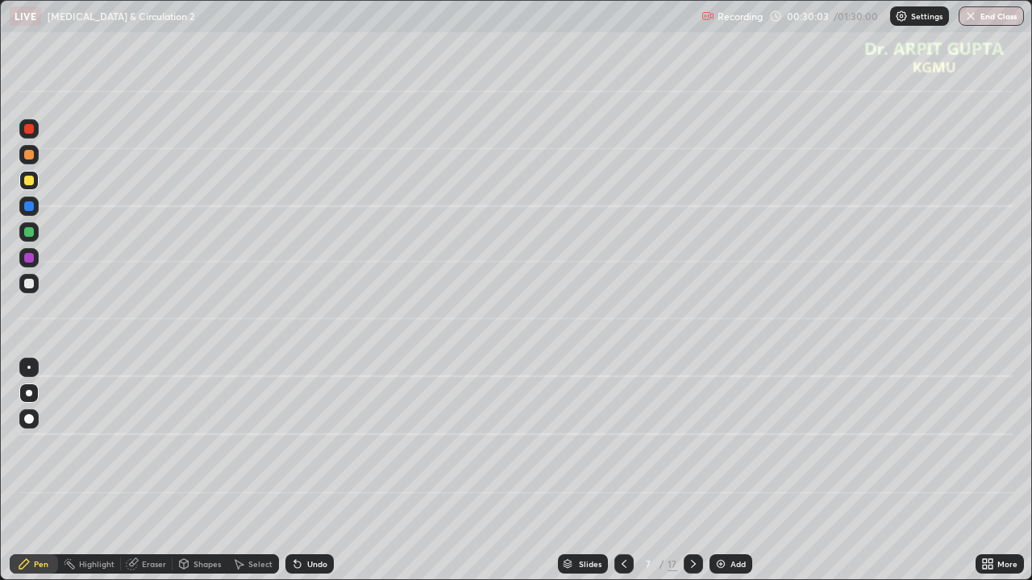
click at [321, 471] on div "Undo" at bounding box center [317, 564] width 20 height 8
click at [695, 471] on icon at bounding box center [693, 564] width 13 height 13
click at [26, 152] on div at bounding box center [29, 155] width 10 height 10
click at [30, 421] on div at bounding box center [29, 419] width 10 height 10
click at [34, 236] on div at bounding box center [28, 231] width 19 height 19
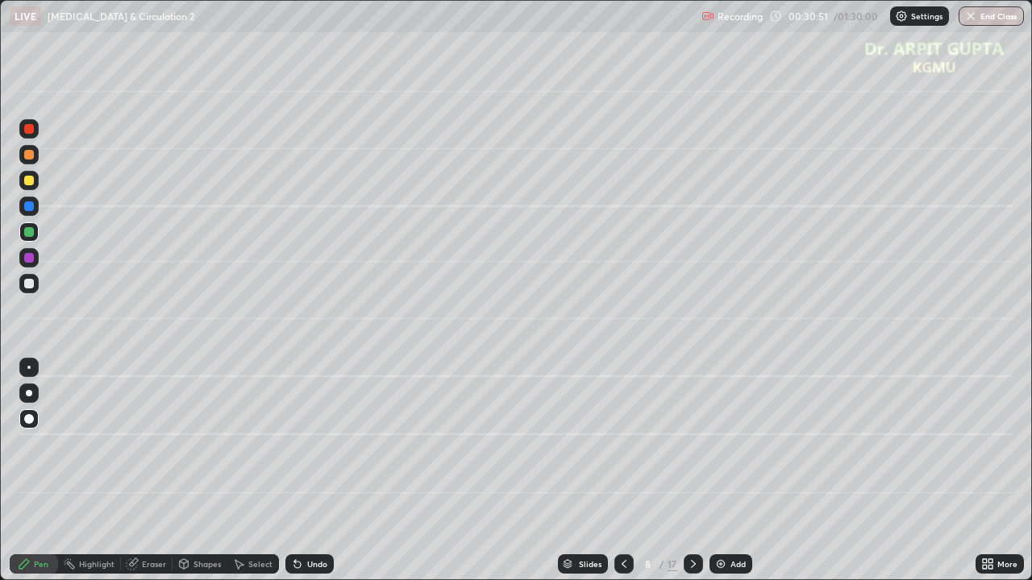
click at [34, 184] on div at bounding box center [28, 180] width 19 height 19
click at [30, 232] on div at bounding box center [29, 232] width 10 height 10
click at [27, 289] on div at bounding box center [28, 283] width 19 height 19
click at [28, 209] on div at bounding box center [29, 206] width 10 height 10
click at [27, 285] on div at bounding box center [29, 284] width 10 height 10
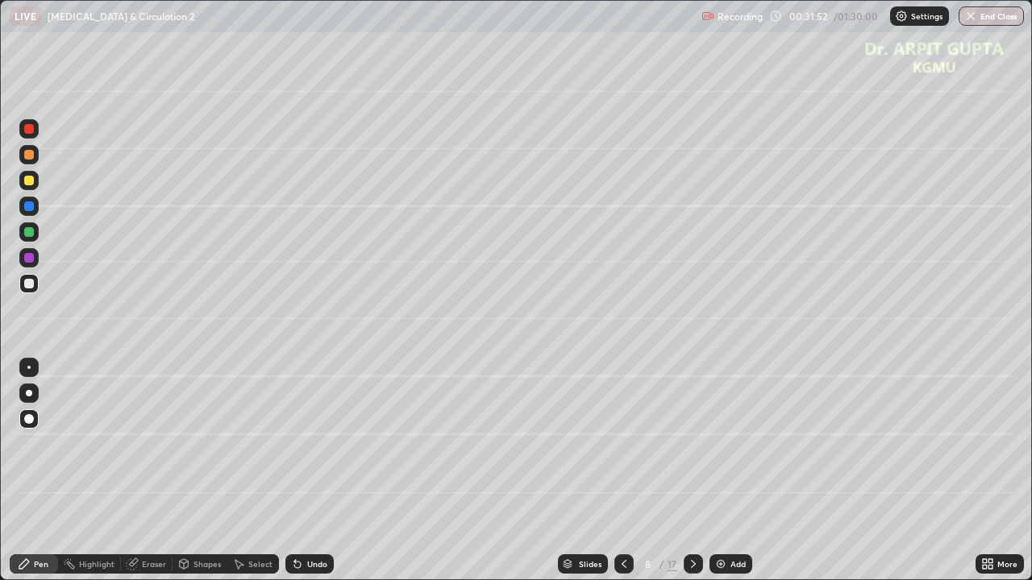
click at [34, 236] on div at bounding box center [28, 231] width 19 height 19
click at [35, 180] on div at bounding box center [28, 180] width 19 height 19
click at [26, 155] on div at bounding box center [29, 155] width 10 height 10
click at [35, 393] on div at bounding box center [28, 393] width 19 height 19
click at [29, 285] on div at bounding box center [29, 284] width 10 height 10
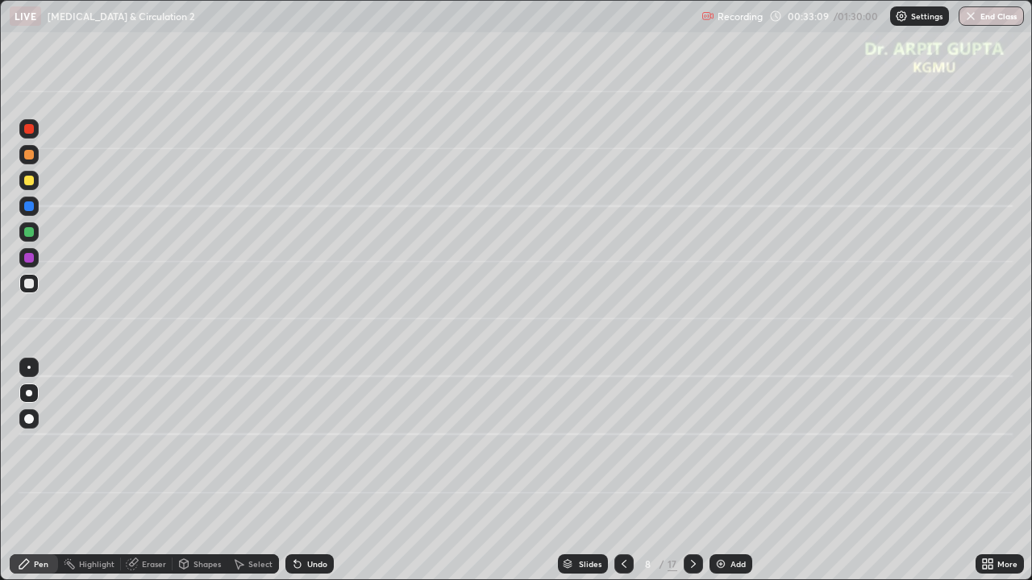
click at [32, 181] on div at bounding box center [29, 181] width 10 height 10
click at [692, 471] on icon at bounding box center [693, 564] width 13 height 13
click at [34, 229] on div at bounding box center [28, 231] width 19 height 19
click at [288, 471] on div "Undo" at bounding box center [309, 564] width 48 height 19
click at [287, 471] on div "Undo" at bounding box center [309, 564] width 48 height 19
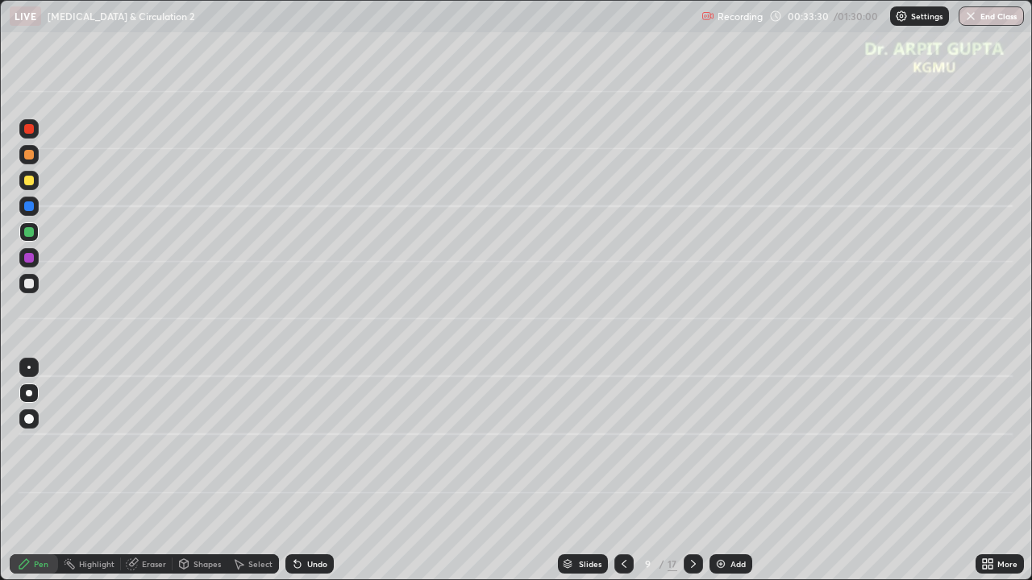
click at [291, 471] on icon at bounding box center [297, 564] width 13 height 13
click at [288, 471] on div "Undo" at bounding box center [309, 564] width 48 height 19
click at [30, 182] on div at bounding box center [29, 181] width 10 height 10
click at [29, 282] on div at bounding box center [29, 284] width 10 height 10
click at [29, 183] on div at bounding box center [29, 181] width 10 height 10
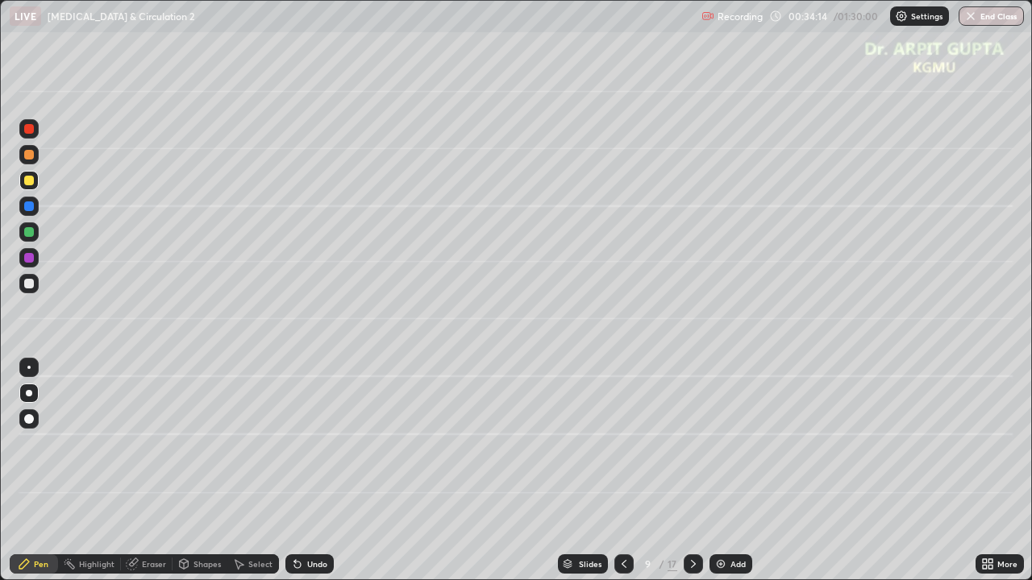
click at [301, 471] on div "Undo" at bounding box center [309, 564] width 48 height 19
click at [38, 286] on div at bounding box center [28, 283] width 19 height 19
click at [31, 238] on div at bounding box center [28, 231] width 19 height 19
click at [27, 260] on div at bounding box center [29, 258] width 10 height 10
click at [291, 471] on icon at bounding box center [297, 564] width 13 height 13
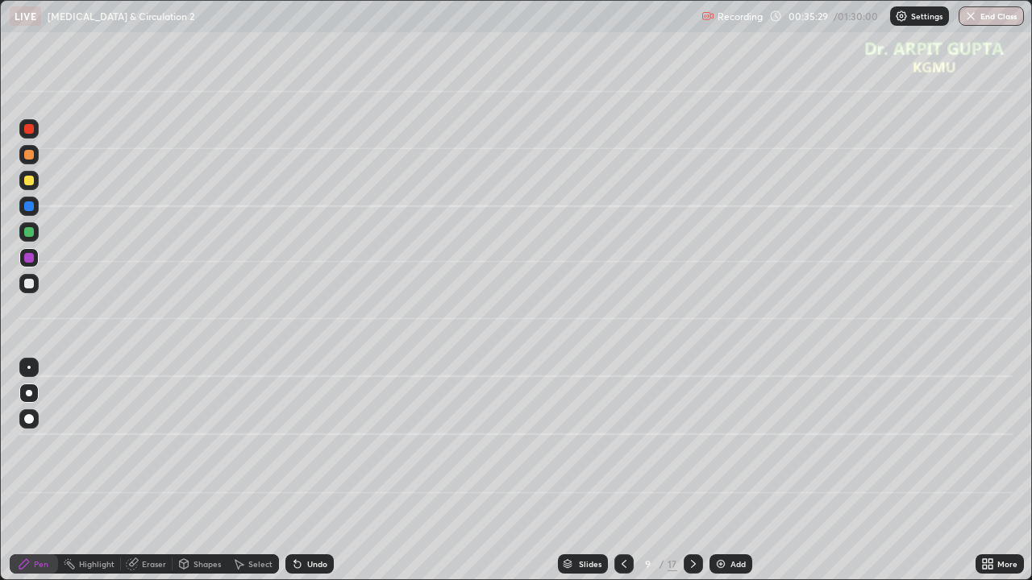
click at [292, 471] on div "Undo" at bounding box center [309, 564] width 48 height 19
click at [624, 471] on icon at bounding box center [623, 564] width 13 height 13
click at [692, 471] on icon at bounding box center [693, 564] width 13 height 13
click at [31, 287] on div at bounding box center [29, 284] width 10 height 10
click at [694, 471] on icon at bounding box center [693, 564] width 13 height 13
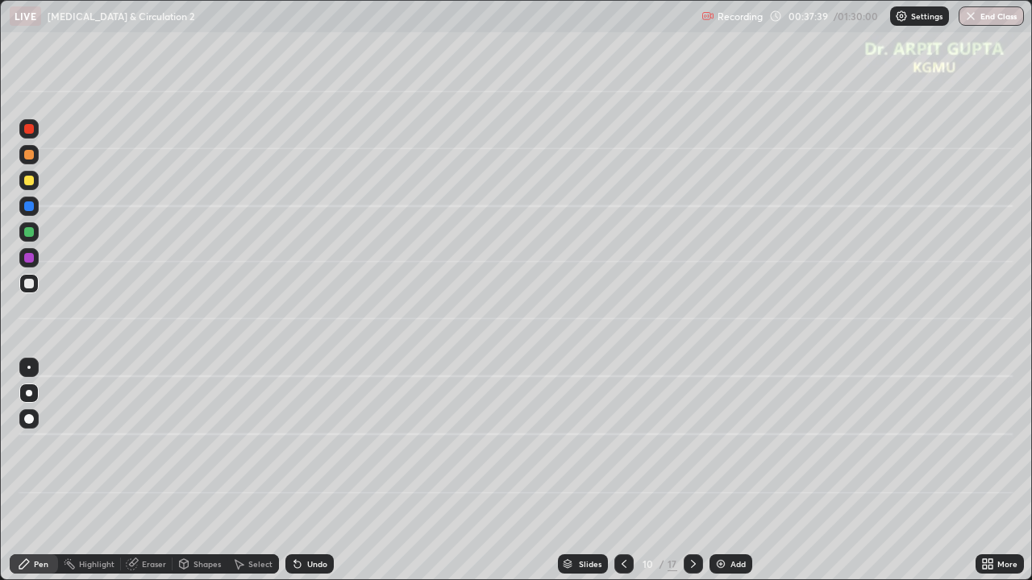
click at [622, 471] on icon at bounding box center [623, 564] width 13 height 13
click at [29, 181] on div at bounding box center [29, 181] width 10 height 10
click at [690, 471] on div at bounding box center [692, 564] width 19 height 19
click at [26, 286] on div at bounding box center [29, 284] width 10 height 10
click at [31, 234] on div at bounding box center [29, 232] width 10 height 10
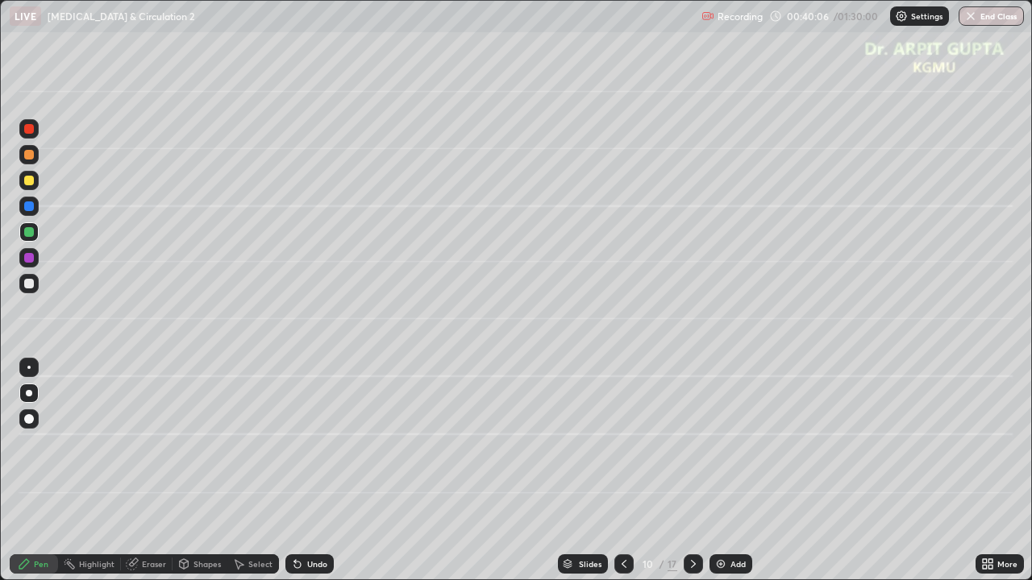
click at [33, 181] on div at bounding box center [29, 181] width 10 height 10
click at [28, 261] on div at bounding box center [29, 258] width 10 height 10
click at [31, 233] on div at bounding box center [29, 232] width 10 height 10
click at [32, 285] on div at bounding box center [29, 284] width 10 height 10
click at [25, 235] on div at bounding box center [29, 232] width 10 height 10
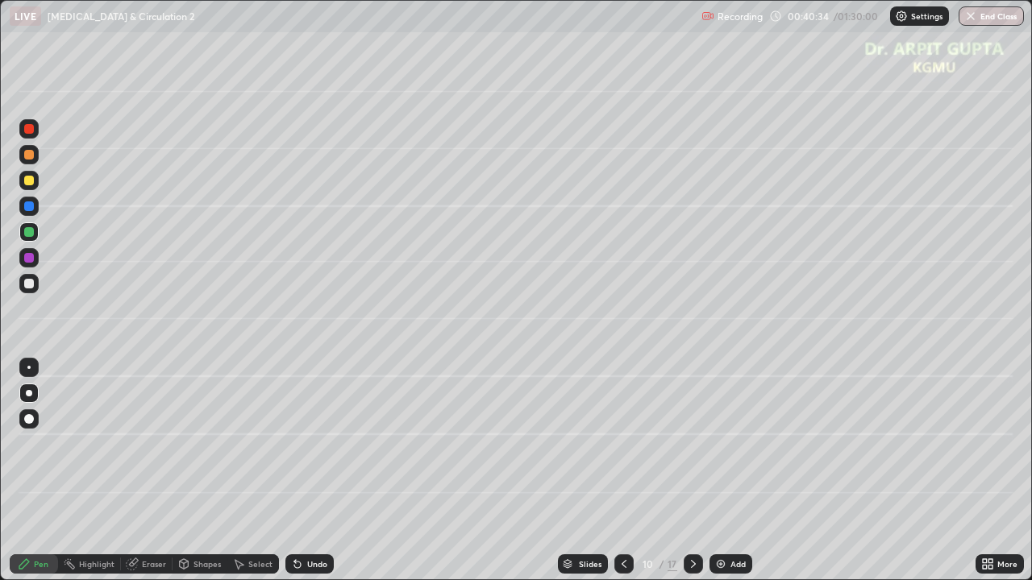
click at [625, 471] on icon at bounding box center [623, 564] width 13 height 13
click at [683, 471] on div at bounding box center [692, 564] width 19 height 19
click at [31, 183] on div at bounding box center [29, 181] width 10 height 10
click at [30, 155] on div at bounding box center [29, 155] width 10 height 10
click at [31, 283] on div at bounding box center [29, 284] width 10 height 10
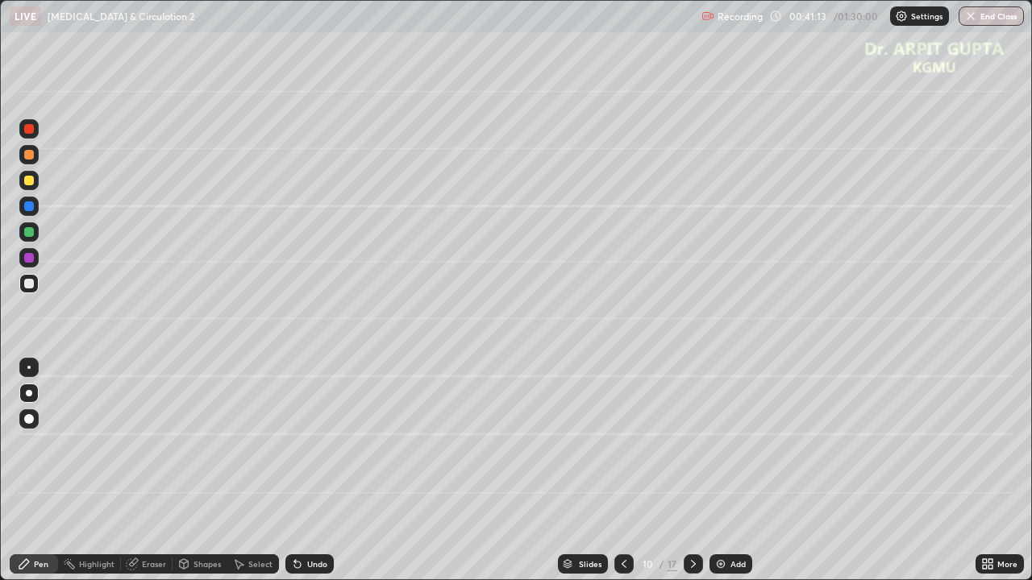
click at [304, 471] on div "Undo" at bounding box center [309, 564] width 48 height 19
click at [301, 471] on div "Undo" at bounding box center [309, 564] width 48 height 19
click at [301, 471] on icon at bounding box center [297, 564] width 13 height 13
click at [302, 471] on div "Undo" at bounding box center [309, 564] width 48 height 19
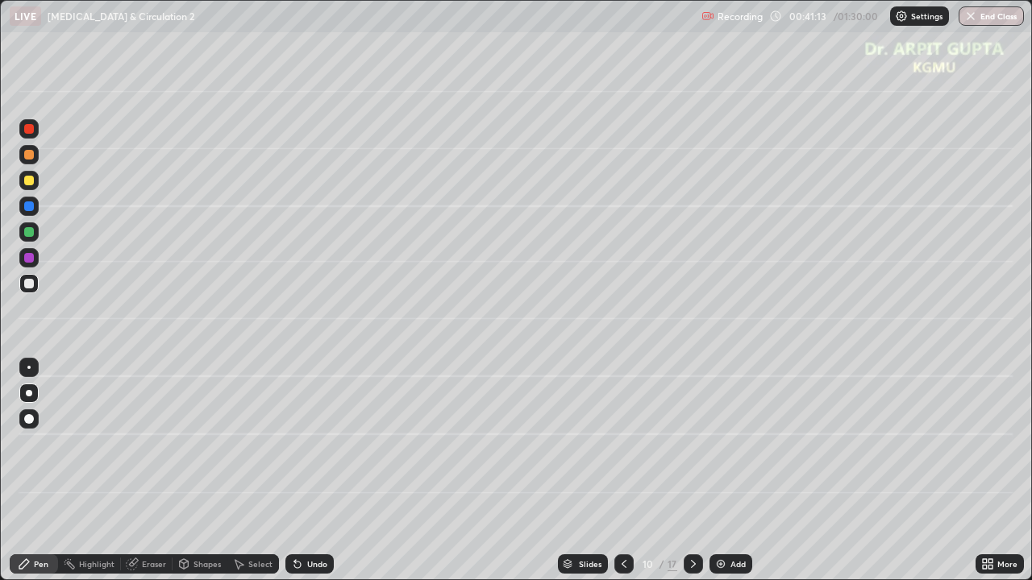
click at [302, 471] on div "Undo" at bounding box center [309, 564] width 48 height 19
click at [303, 471] on div "Undo" at bounding box center [309, 564] width 48 height 19
click at [307, 471] on div "Undo" at bounding box center [317, 564] width 20 height 8
click at [26, 181] on div at bounding box center [29, 181] width 10 height 10
click at [27, 181] on div at bounding box center [29, 181] width 10 height 10
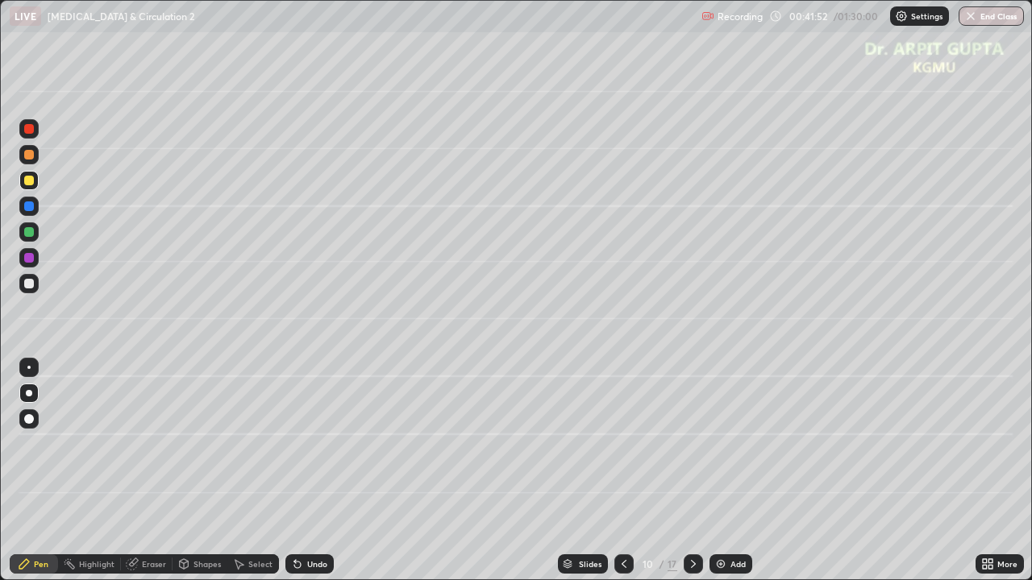
click at [683, 471] on div at bounding box center [692, 564] width 19 height 19
click at [27, 284] on div at bounding box center [29, 284] width 10 height 10
click at [29, 236] on div at bounding box center [29, 232] width 10 height 10
click at [27, 285] on div at bounding box center [29, 284] width 10 height 10
click at [31, 232] on div at bounding box center [29, 232] width 10 height 10
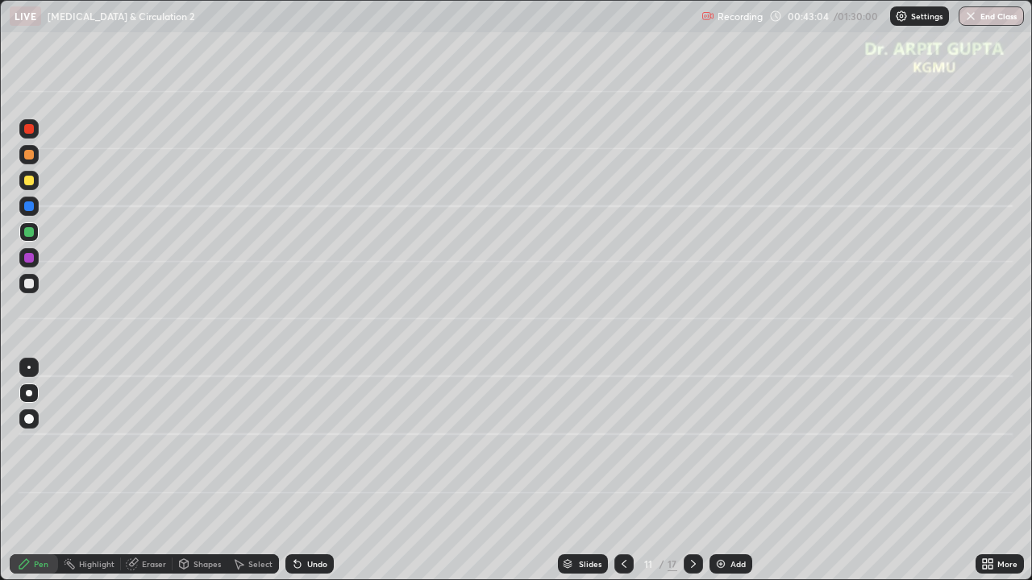
click at [31, 177] on div at bounding box center [29, 181] width 10 height 10
click at [30, 261] on div at bounding box center [29, 258] width 10 height 10
click at [35, 289] on div at bounding box center [28, 283] width 19 height 19
click at [696, 471] on icon at bounding box center [693, 564] width 13 height 13
click at [34, 181] on div at bounding box center [28, 180] width 19 height 19
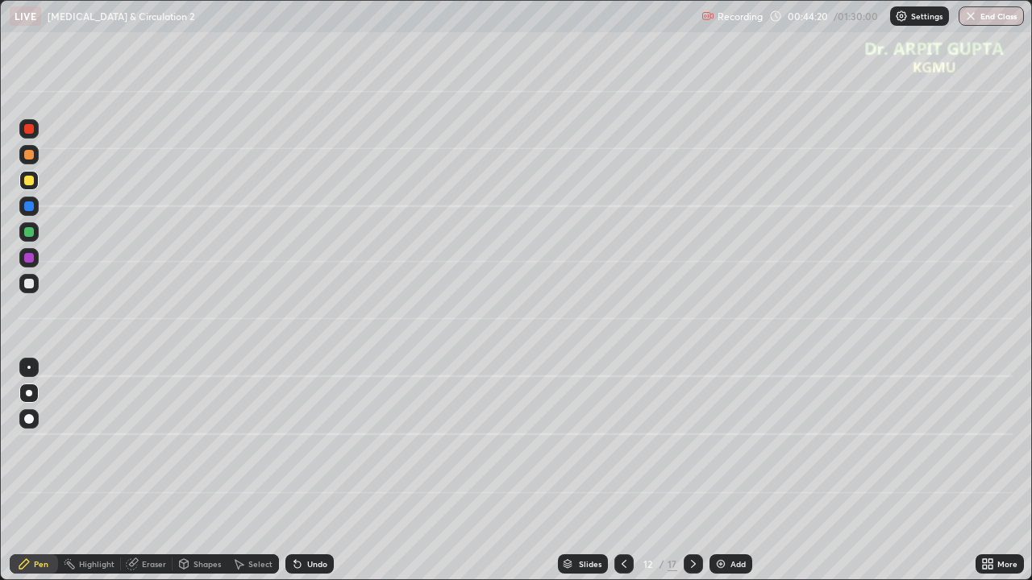
click at [27, 421] on div at bounding box center [29, 419] width 10 height 10
click at [35, 287] on div at bounding box center [28, 283] width 19 height 19
click at [27, 393] on div at bounding box center [29, 393] width 6 height 6
click at [321, 471] on div "Undo" at bounding box center [317, 564] width 20 height 8
click at [324, 471] on div "Undo" at bounding box center [317, 564] width 20 height 8
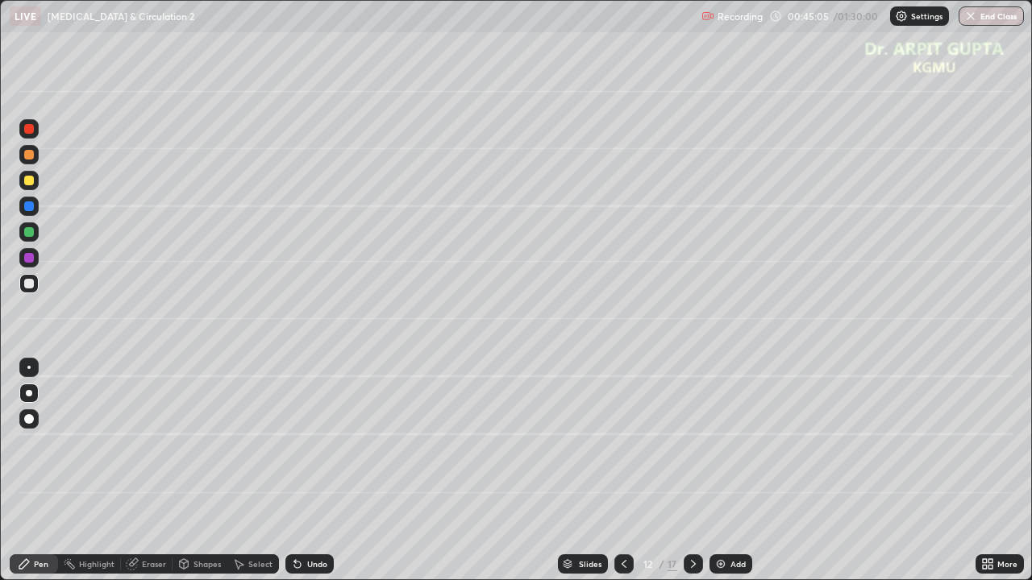
click at [29, 156] on div at bounding box center [29, 155] width 10 height 10
click at [625, 471] on icon at bounding box center [623, 564] width 13 height 13
click at [627, 471] on icon at bounding box center [623, 564] width 13 height 13
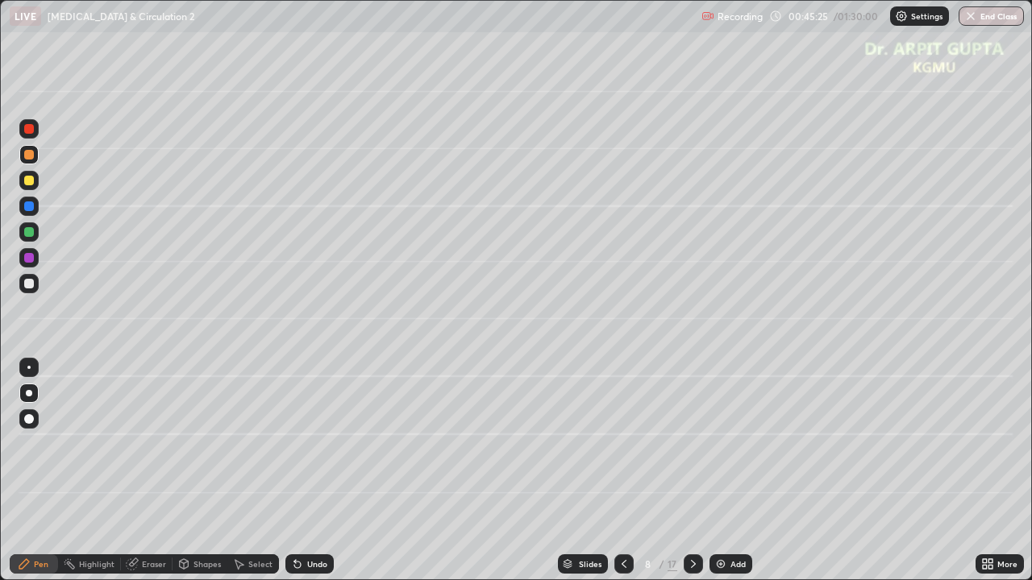
click at [627, 471] on icon at bounding box center [623, 564] width 13 height 13
click at [301, 471] on icon at bounding box center [297, 564] width 13 height 13
click at [308, 471] on div "Undo" at bounding box center [317, 564] width 20 height 8
click at [301, 471] on icon at bounding box center [297, 564] width 13 height 13
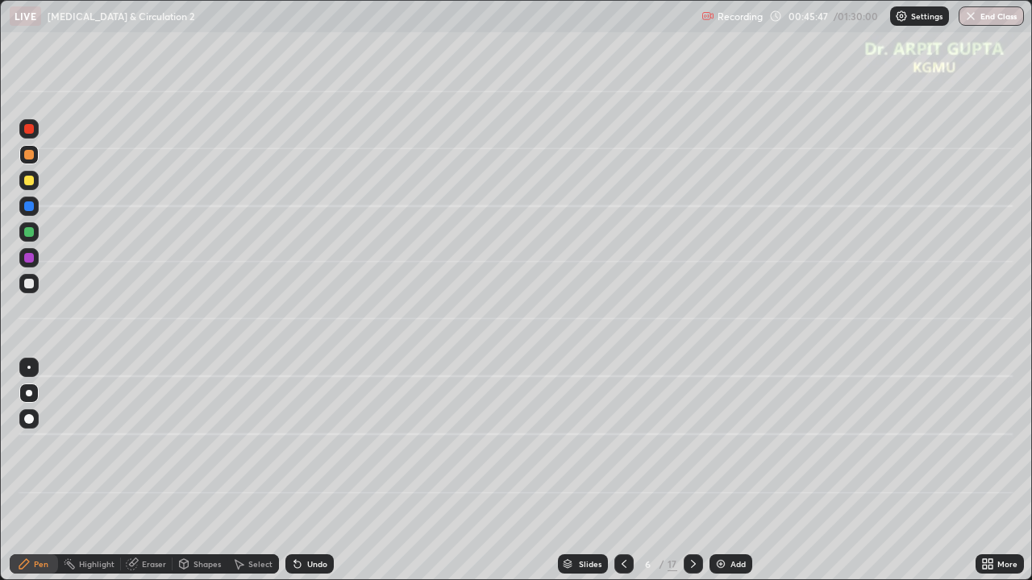
click at [302, 471] on div "Undo" at bounding box center [309, 564] width 48 height 19
click at [309, 471] on div "Undo" at bounding box center [317, 564] width 20 height 8
click at [307, 471] on div "Undo" at bounding box center [317, 564] width 20 height 8
click at [310, 471] on div "Undo" at bounding box center [317, 564] width 20 height 8
click at [312, 471] on div "Undo" at bounding box center [317, 564] width 20 height 8
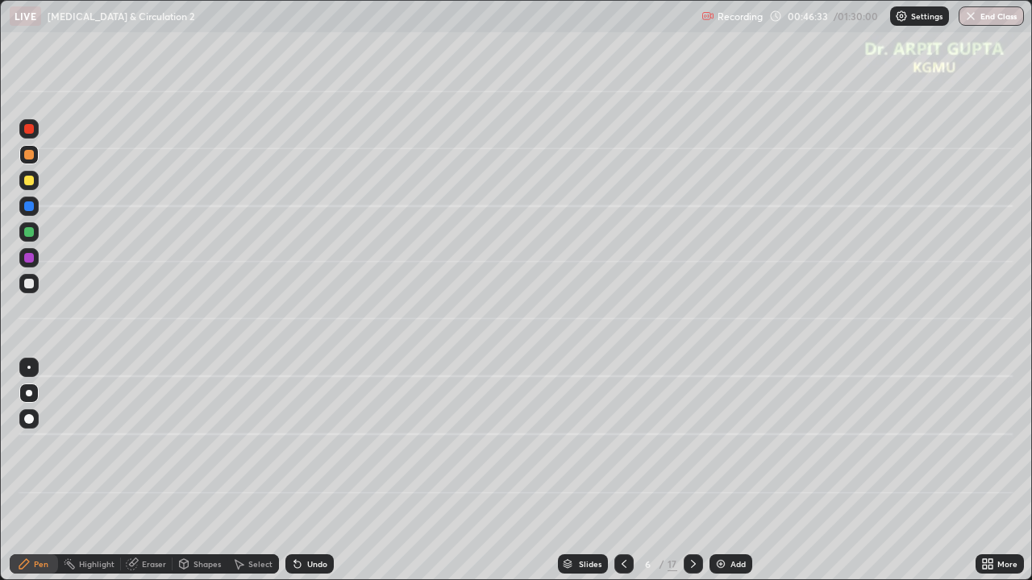
click at [313, 471] on div "Undo" at bounding box center [317, 564] width 20 height 8
click at [310, 471] on div "Undo" at bounding box center [309, 564] width 48 height 19
click at [692, 471] on icon at bounding box center [693, 564] width 13 height 13
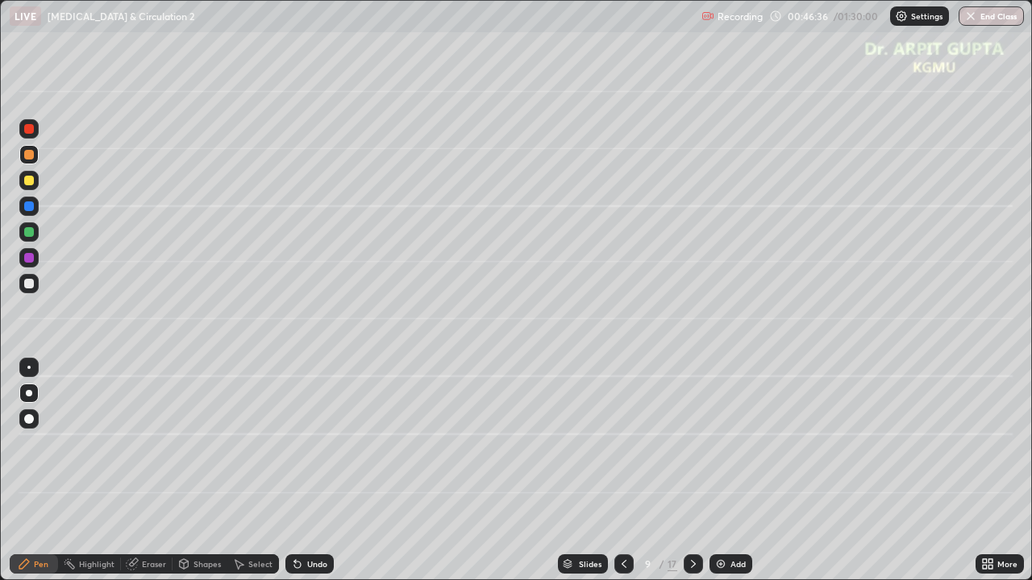
click at [697, 471] on icon at bounding box center [693, 564] width 13 height 13
click at [692, 471] on icon at bounding box center [693, 564] width 5 height 8
click at [692, 471] on icon at bounding box center [693, 564] width 13 height 13
click at [35, 288] on div at bounding box center [28, 283] width 19 height 19
click at [29, 234] on div at bounding box center [29, 232] width 10 height 10
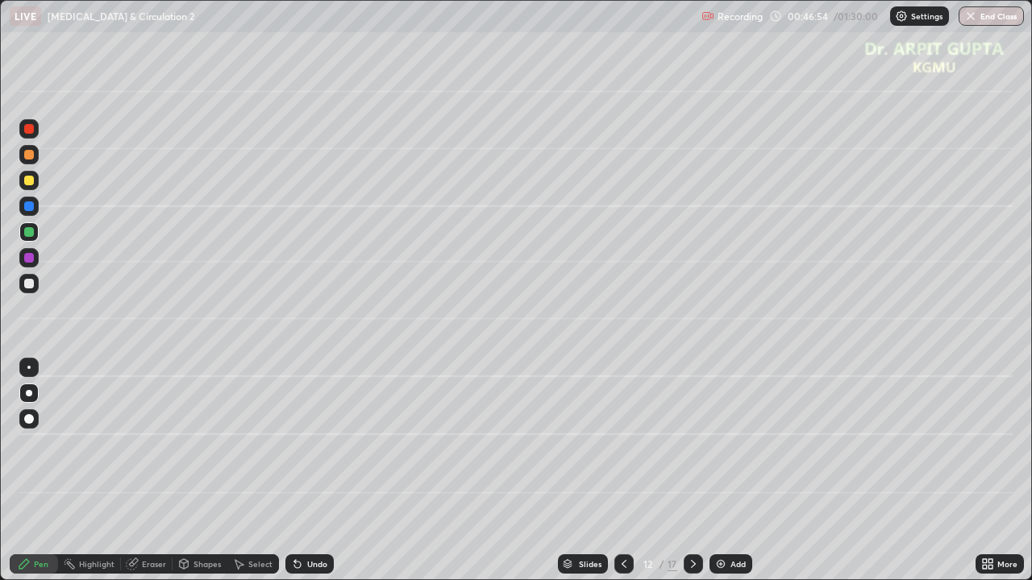
click at [294, 471] on icon at bounding box center [297, 565] width 6 height 6
click at [34, 259] on div at bounding box center [28, 257] width 19 height 19
click at [32, 232] on div at bounding box center [29, 232] width 10 height 10
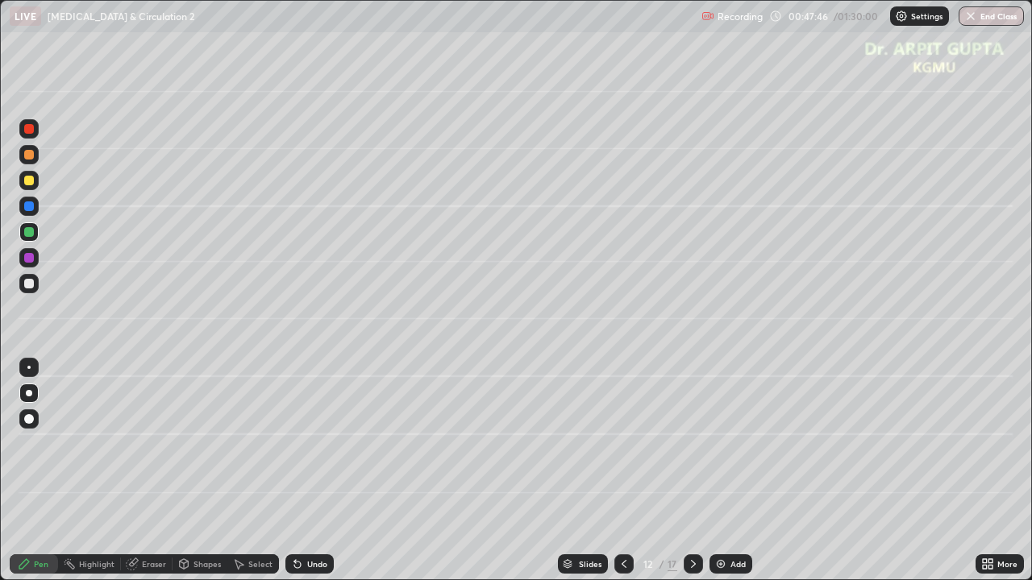
click at [622, 471] on icon at bounding box center [623, 564] width 13 height 13
click at [626, 471] on icon at bounding box center [623, 564] width 13 height 13
click at [629, 471] on div at bounding box center [623, 564] width 19 height 19
click at [625, 471] on icon at bounding box center [623, 564] width 13 height 13
click at [621, 471] on icon at bounding box center [623, 564] width 13 height 13
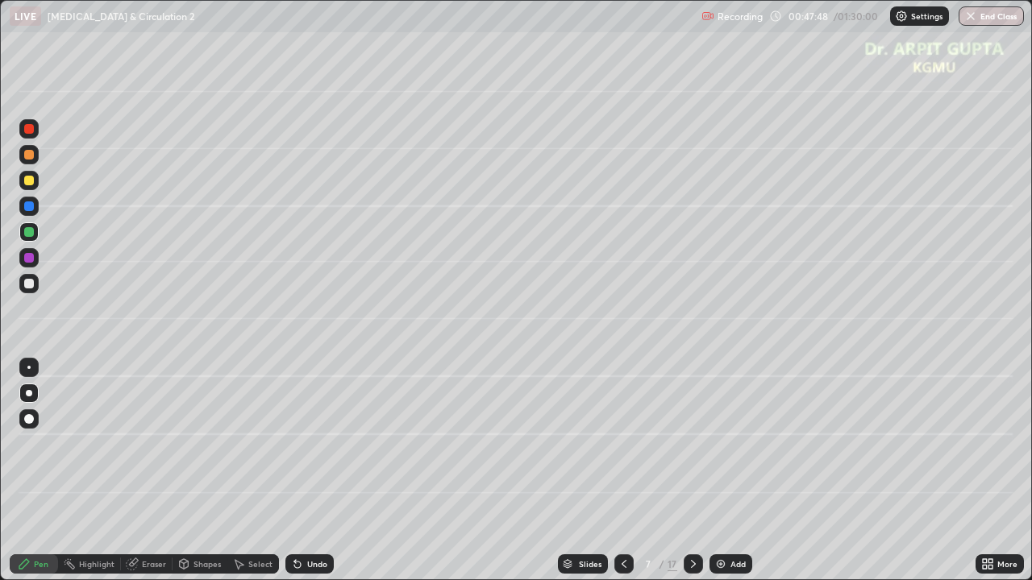
click at [619, 471] on div at bounding box center [623, 564] width 19 height 19
click at [696, 471] on icon at bounding box center [693, 564] width 13 height 13
click at [694, 471] on div at bounding box center [692, 564] width 19 height 19
click at [692, 471] on icon at bounding box center [693, 564] width 13 height 13
click at [695, 471] on icon at bounding box center [693, 564] width 13 height 13
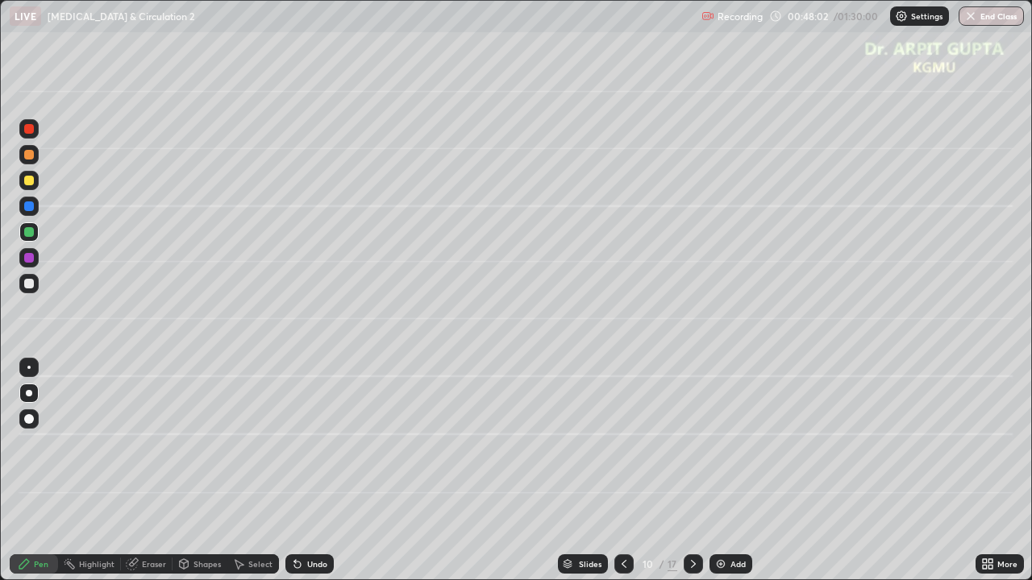
click at [697, 471] on icon at bounding box center [693, 564] width 13 height 13
click at [30, 284] on div at bounding box center [29, 284] width 10 height 10
click at [628, 471] on icon at bounding box center [623, 564] width 13 height 13
click at [622, 471] on icon at bounding box center [623, 564] width 13 height 13
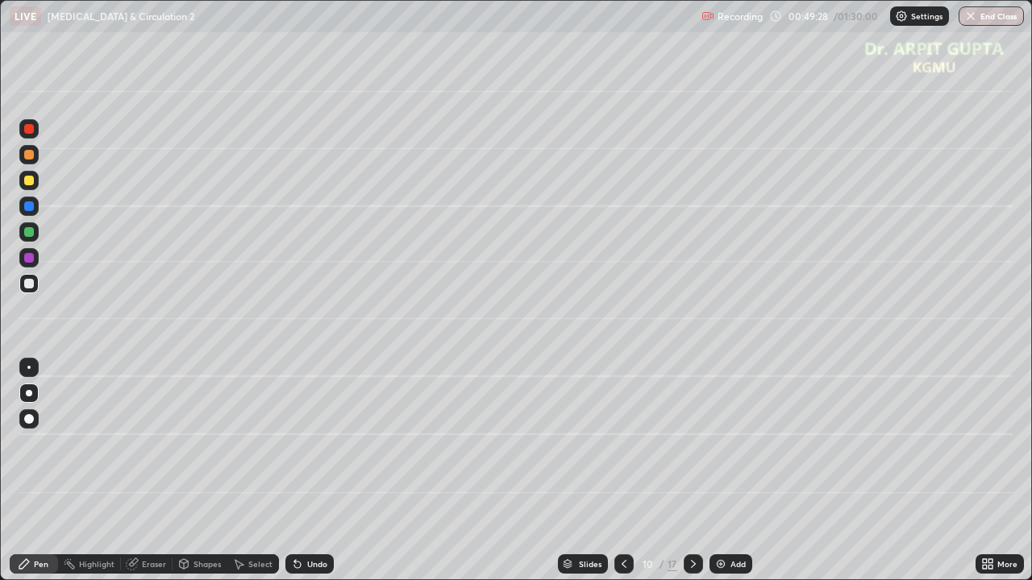
click at [629, 471] on div at bounding box center [623, 564] width 19 height 19
click at [622, 471] on icon at bounding box center [623, 564] width 13 height 13
click at [297, 471] on icon at bounding box center [297, 564] width 13 height 13
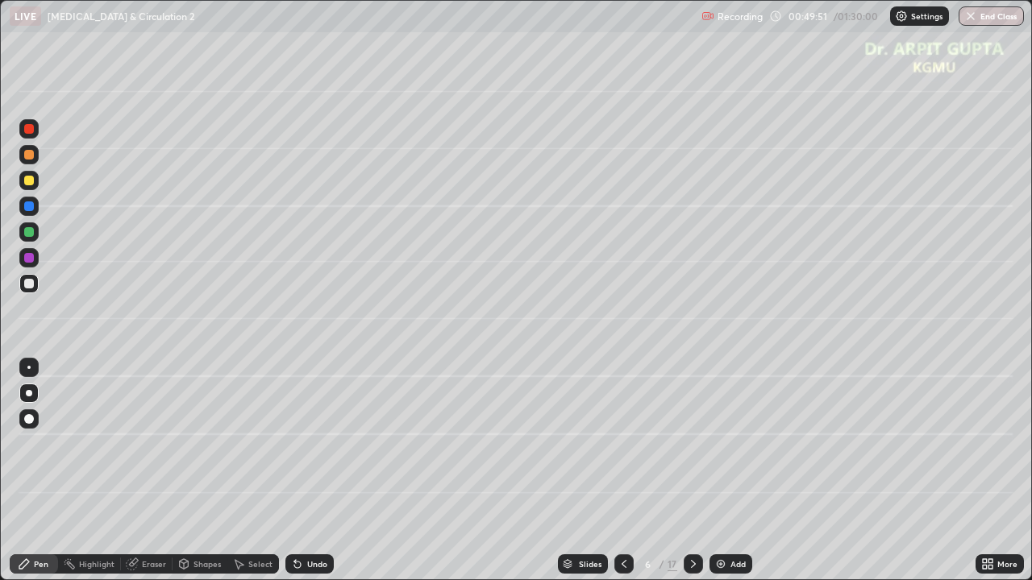
click at [300, 471] on icon at bounding box center [297, 564] width 13 height 13
click at [695, 471] on icon at bounding box center [693, 564] width 13 height 13
click at [692, 471] on icon at bounding box center [693, 564] width 13 height 13
click at [696, 471] on div at bounding box center [692, 564] width 19 height 19
click at [700, 471] on div at bounding box center [692, 564] width 19 height 32
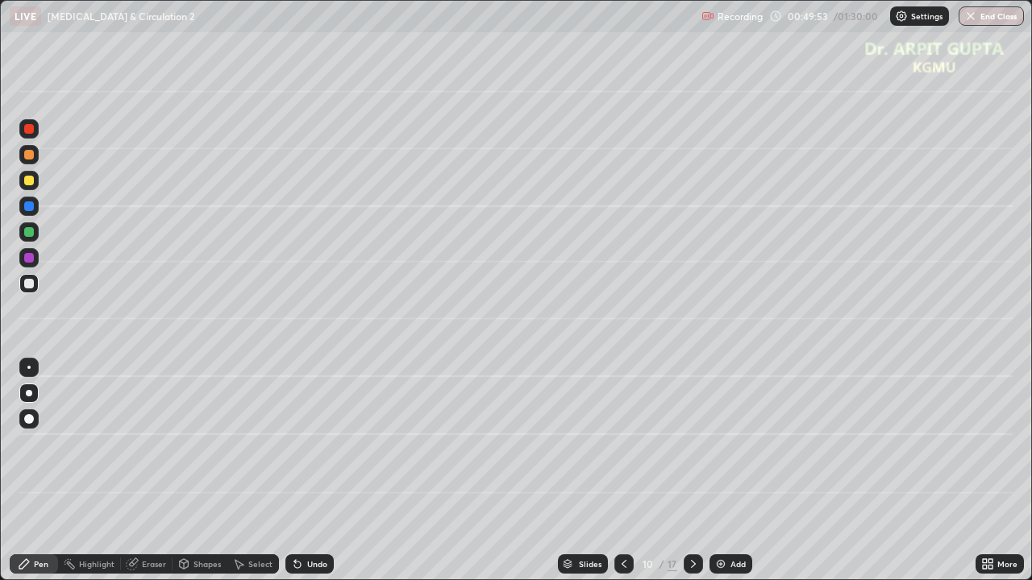
click at [701, 471] on div at bounding box center [692, 564] width 19 height 32
click at [700, 471] on div at bounding box center [692, 564] width 19 height 19
click at [622, 471] on icon at bounding box center [623, 564] width 13 height 13
click at [624, 471] on icon at bounding box center [623, 564] width 5 height 8
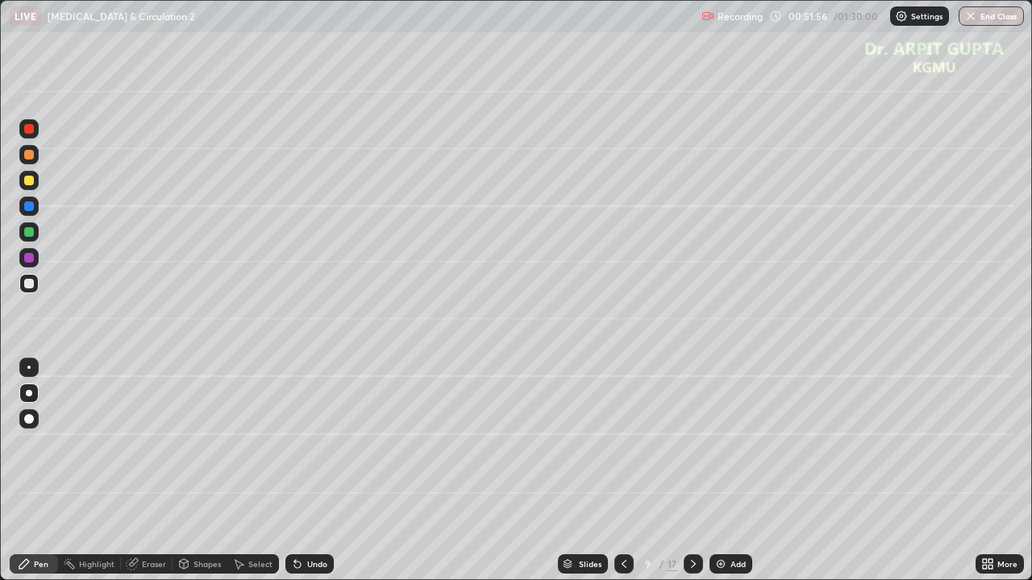
click at [627, 471] on icon at bounding box center [623, 564] width 13 height 13
click at [692, 471] on icon at bounding box center [693, 564] width 13 height 13
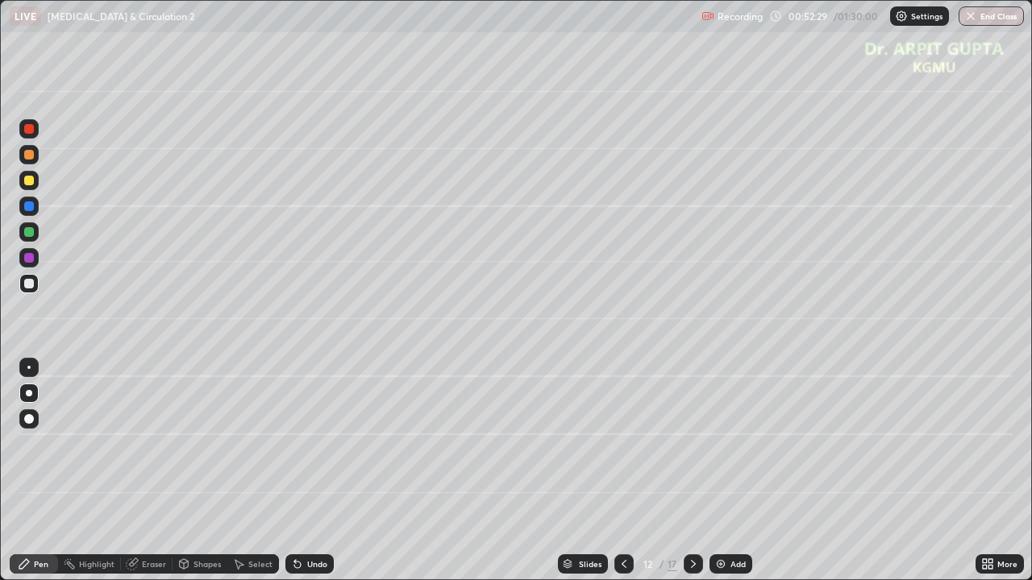
click at [687, 471] on icon at bounding box center [693, 564] width 13 height 13
click at [618, 471] on icon at bounding box center [623, 564] width 13 height 13
click at [689, 471] on icon at bounding box center [693, 564] width 13 height 13
click at [32, 179] on div at bounding box center [29, 181] width 10 height 10
click at [28, 420] on div at bounding box center [29, 419] width 10 height 10
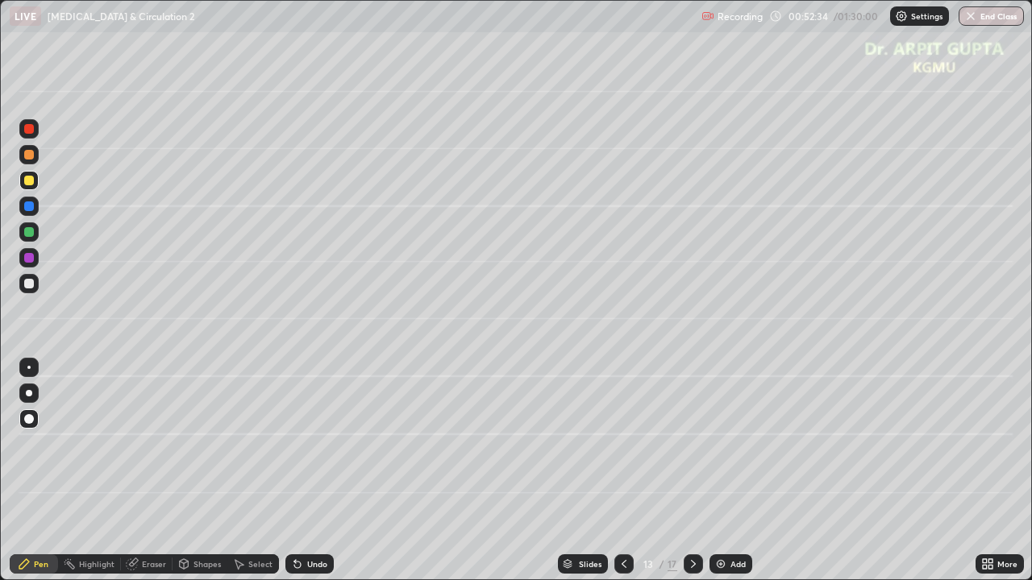
click at [26, 396] on div at bounding box center [28, 393] width 19 height 19
click at [29, 419] on div at bounding box center [29, 419] width 10 height 10
click at [31, 397] on div at bounding box center [28, 393] width 19 height 19
click at [27, 158] on div at bounding box center [29, 155] width 10 height 10
click at [29, 284] on div at bounding box center [29, 284] width 10 height 10
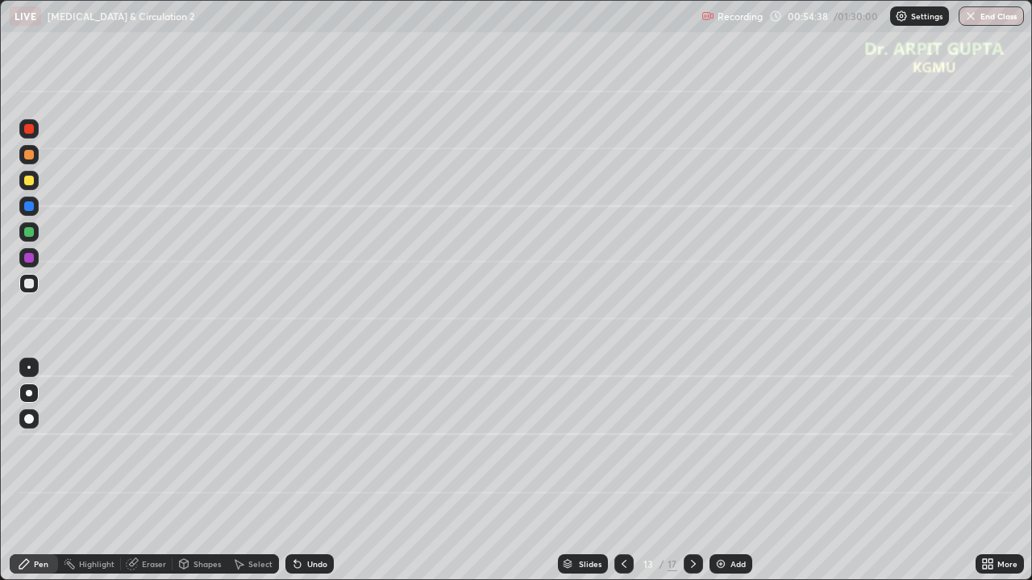
click at [307, 471] on div "Undo" at bounding box center [317, 564] width 20 height 8
click at [316, 471] on div "Undo" at bounding box center [317, 564] width 20 height 8
click at [314, 471] on div "Undo" at bounding box center [309, 564] width 48 height 19
click at [29, 232] on div at bounding box center [29, 232] width 10 height 10
click at [29, 183] on div at bounding box center [29, 181] width 10 height 10
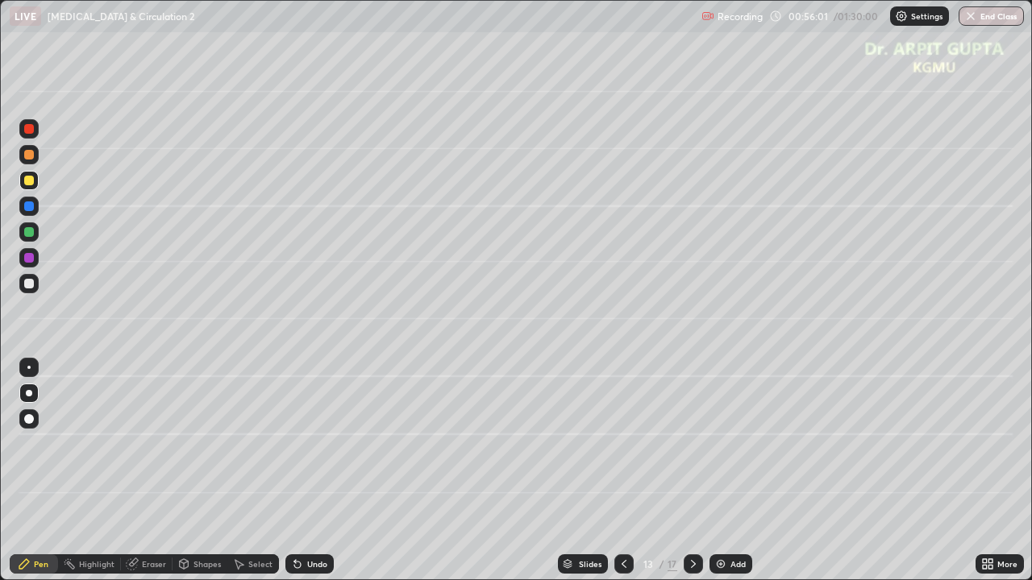
click at [27, 368] on div at bounding box center [28, 367] width 3 height 3
click at [295, 471] on icon at bounding box center [297, 565] width 6 height 6
click at [30, 287] on div at bounding box center [29, 284] width 10 height 10
click at [37, 393] on div at bounding box center [28, 393] width 19 height 19
click at [31, 184] on div at bounding box center [29, 181] width 10 height 10
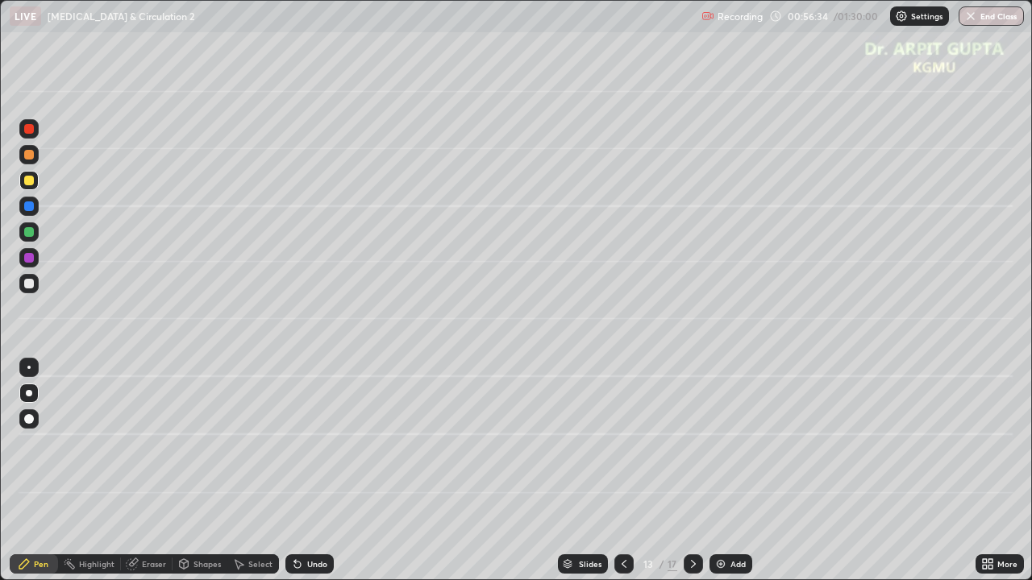
click at [29, 154] on div at bounding box center [29, 155] width 10 height 10
click at [28, 420] on div at bounding box center [29, 419] width 10 height 10
click at [29, 393] on div at bounding box center [29, 393] width 6 height 6
click at [307, 471] on div "Undo" at bounding box center [317, 564] width 20 height 8
click at [33, 289] on div at bounding box center [28, 283] width 19 height 19
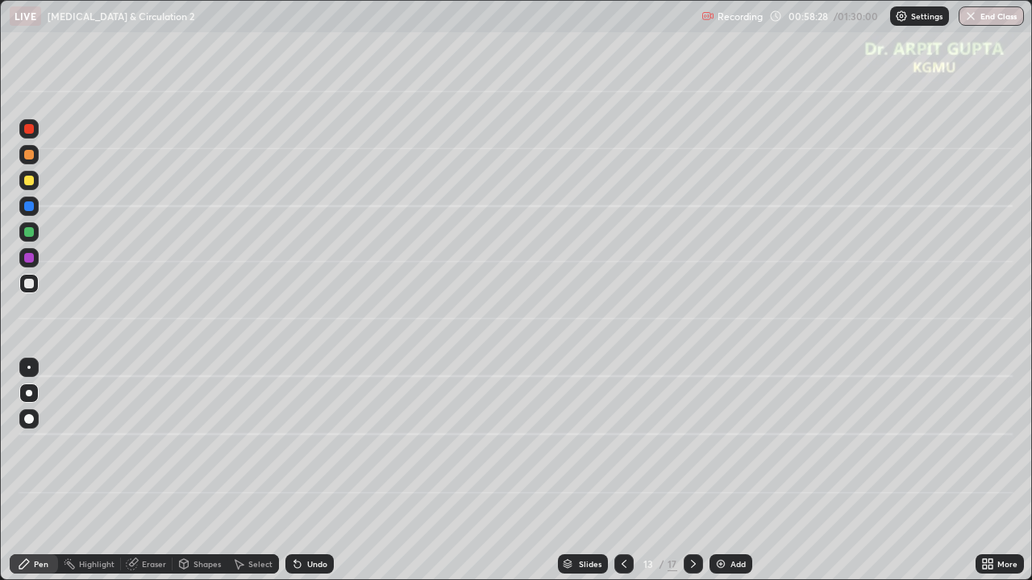
click at [300, 471] on icon at bounding box center [297, 564] width 13 height 13
click at [692, 471] on icon at bounding box center [693, 564] width 13 height 13
click at [310, 471] on div "Undo" at bounding box center [309, 564] width 48 height 19
click at [309, 471] on div "Undo" at bounding box center [317, 564] width 20 height 8
click at [28, 231] on div at bounding box center [29, 232] width 10 height 10
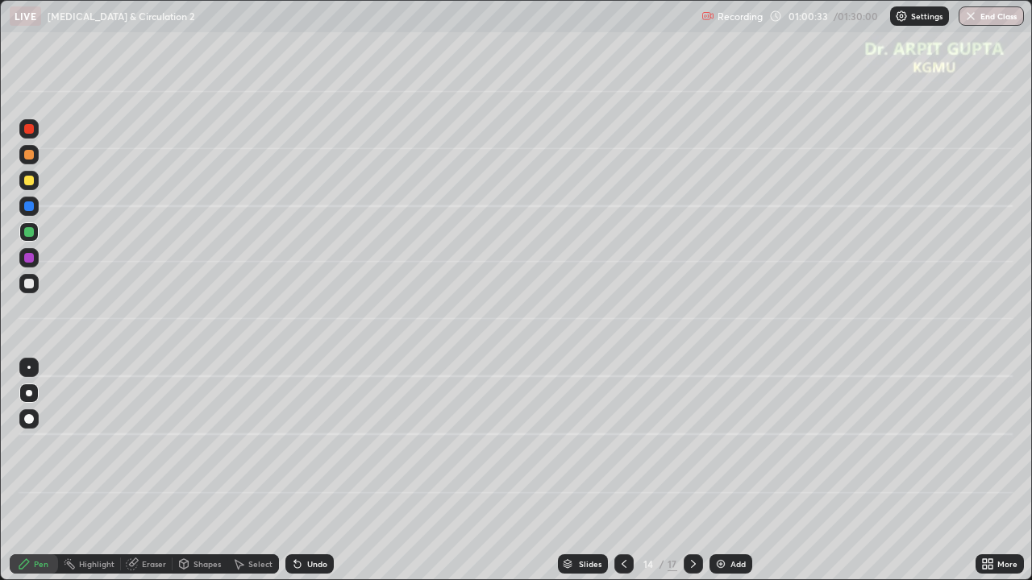
click at [31, 286] on div at bounding box center [29, 284] width 10 height 10
click at [30, 182] on div at bounding box center [29, 181] width 10 height 10
click at [322, 471] on div "Undo" at bounding box center [309, 564] width 48 height 19
click at [321, 471] on div "Undo" at bounding box center [309, 564] width 48 height 19
click at [35, 284] on div at bounding box center [28, 283] width 19 height 19
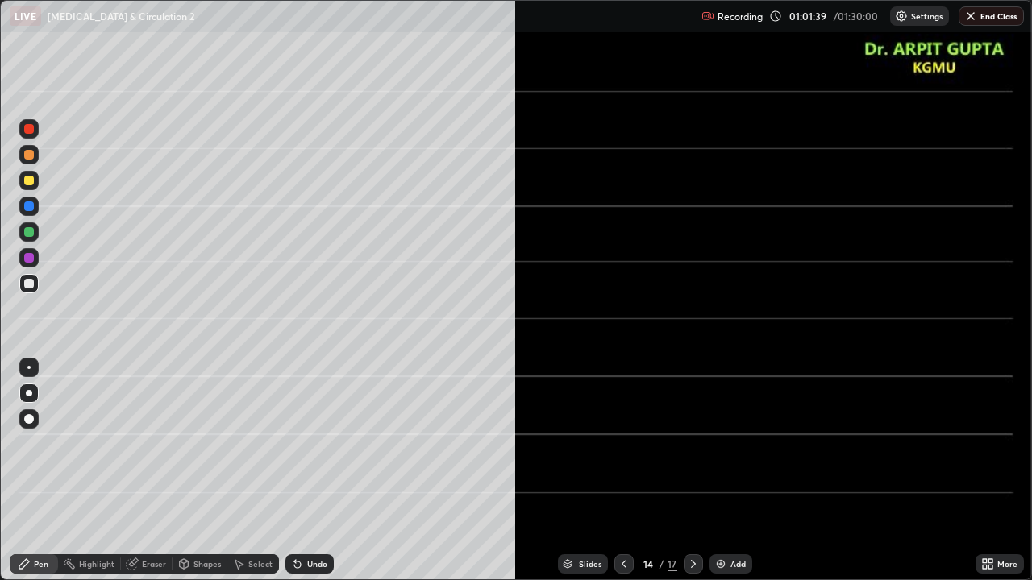
scroll to position [80019, 79568]
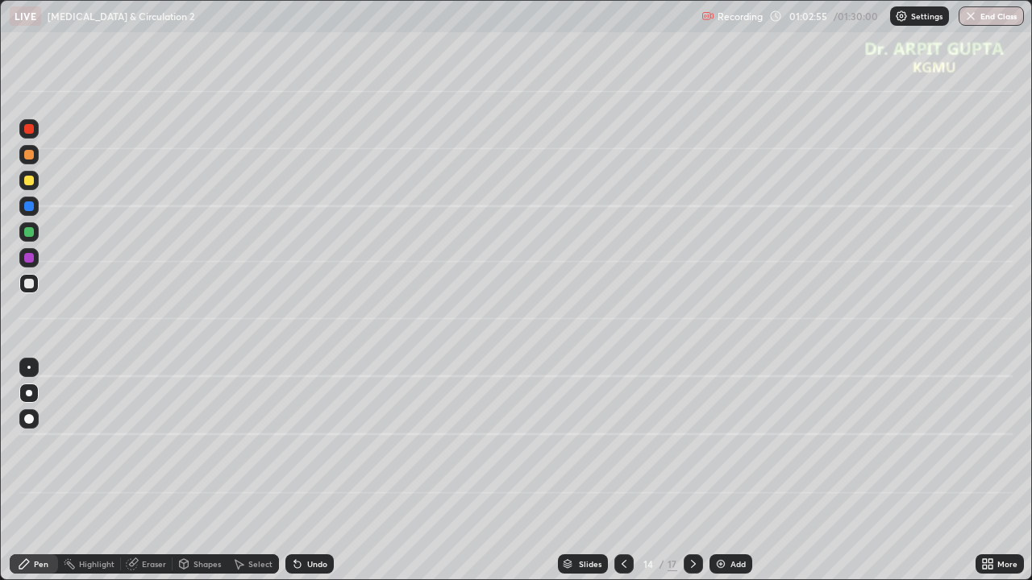
click at [693, 471] on icon at bounding box center [693, 564] width 13 height 13
click at [29, 235] on div at bounding box center [29, 232] width 10 height 10
click at [27, 180] on div at bounding box center [29, 181] width 10 height 10
click at [29, 394] on div at bounding box center [29, 393] width 6 height 6
click at [31, 418] on div at bounding box center [29, 419] width 10 height 10
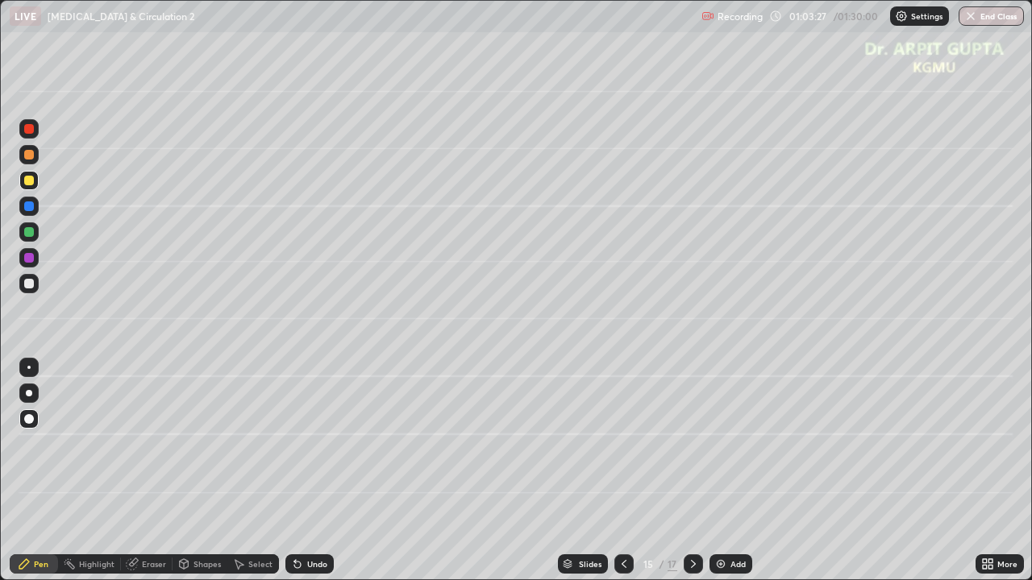
click at [27, 158] on div at bounding box center [29, 155] width 10 height 10
click at [32, 232] on div at bounding box center [29, 232] width 10 height 10
click at [294, 471] on icon at bounding box center [295, 561] width 2 height 2
click at [34, 258] on div at bounding box center [28, 257] width 19 height 19
click at [29, 395] on div at bounding box center [29, 393] width 6 height 6
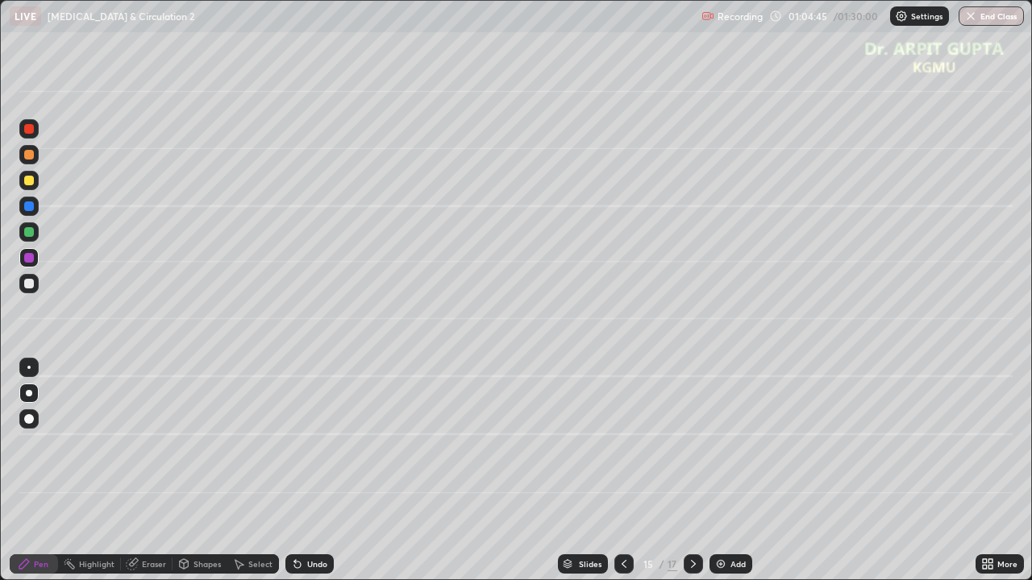
click at [32, 285] on div at bounding box center [29, 284] width 10 height 10
click at [29, 416] on div at bounding box center [29, 419] width 10 height 10
click at [294, 471] on icon at bounding box center [297, 565] width 6 height 6
click at [295, 471] on icon at bounding box center [297, 565] width 6 height 6
click at [293, 471] on div "Undo" at bounding box center [309, 564] width 48 height 19
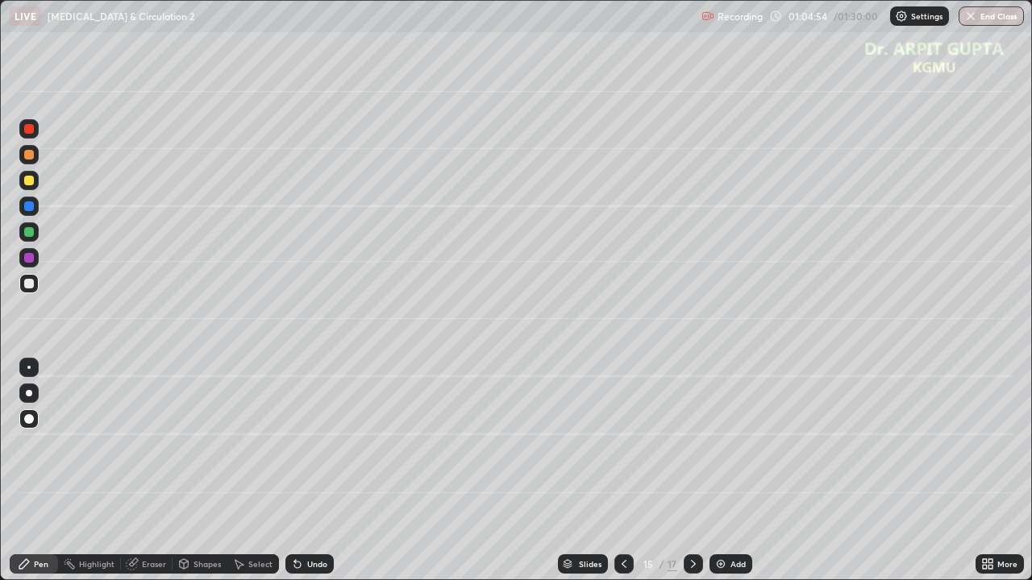
click at [298, 471] on div "Undo" at bounding box center [309, 564] width 48 height 19
click at [28, 182] on div at bounding box center [29, 181] width 10 height 10
click at [152, 471] on div "Eraser" at bounding box center [154, 564] width 24 height 8
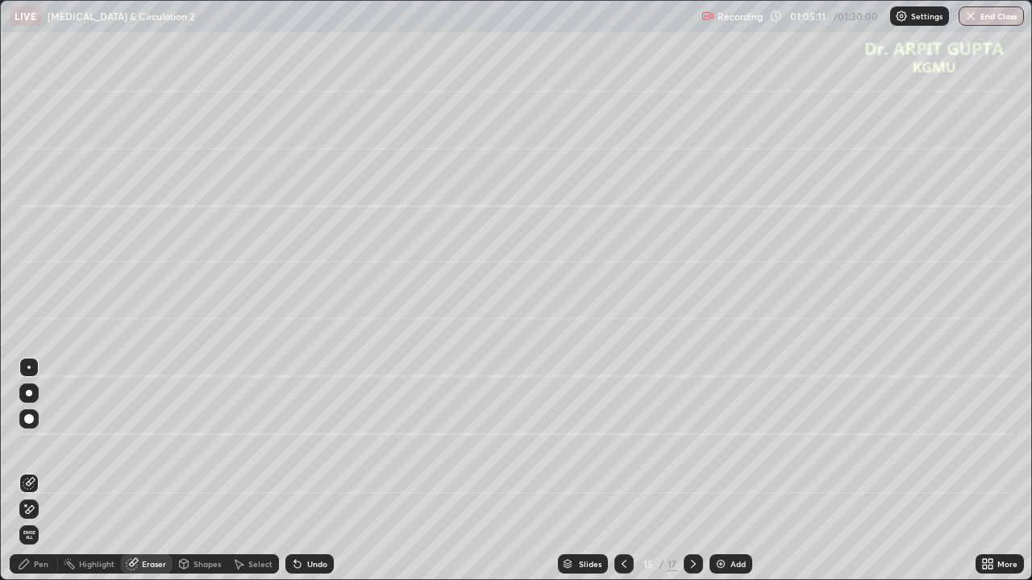
click at [52, 471] on div "Pen" at bounding box center [34, 564] width 48 height 19
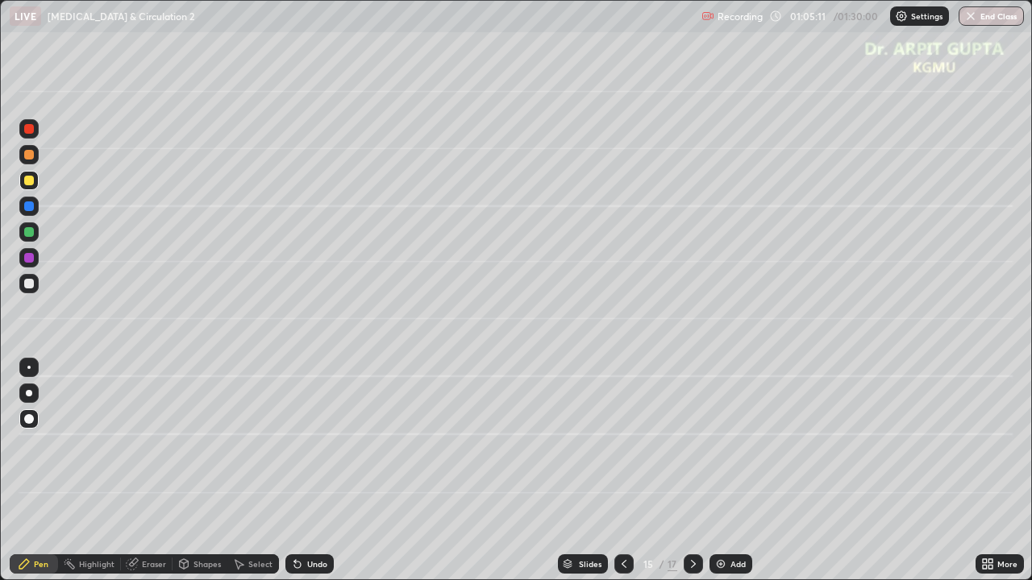
click at [31, 185] on div at bounding box center [29, 181] width 10 height 10
click at [29, 258] on div at bounding box center [29, 258] width 10 height 10
click at [29, 156] on div at bounding box center [29, 155] width 10 height 10
click at [29, 155] on div at bounding box center [29, 155] width 10 height 10
click at [29, 281] on div at bounding box center [29, 284] width 10 height 10
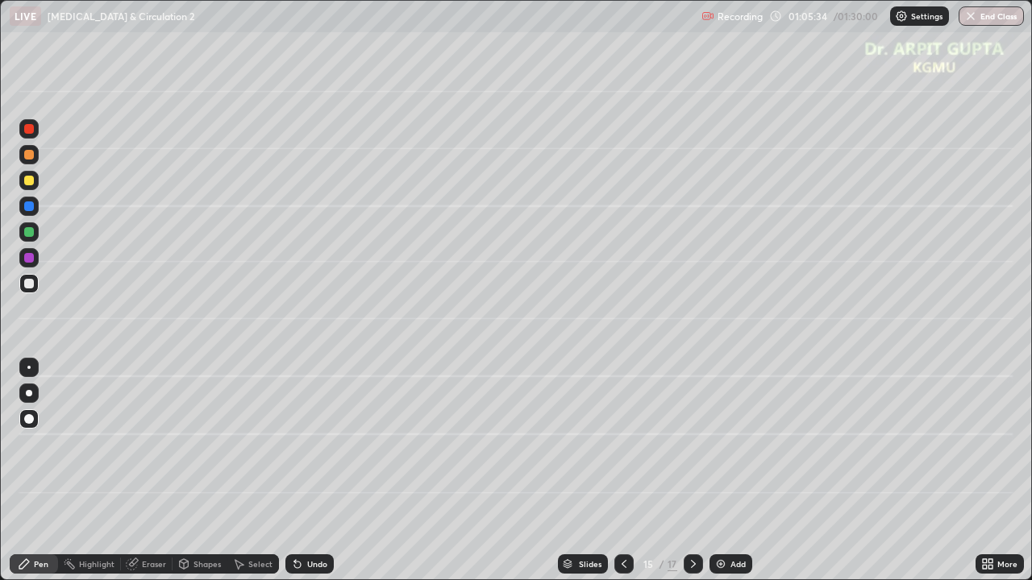
click at [32, 282] on div at bounding box center [29, 284] width 10 height 10
click at [28, 389] on div at bounding box center [28, 393] width 19 height 19
click at [35, 235] on div at bounding box center [28, 231] width 19 height 19
click at [33, 287] on div at bounding box center [28, 283] width 19 height 19
click at [31, 207] on div at bounding box center [29, 206] width 10 height 10
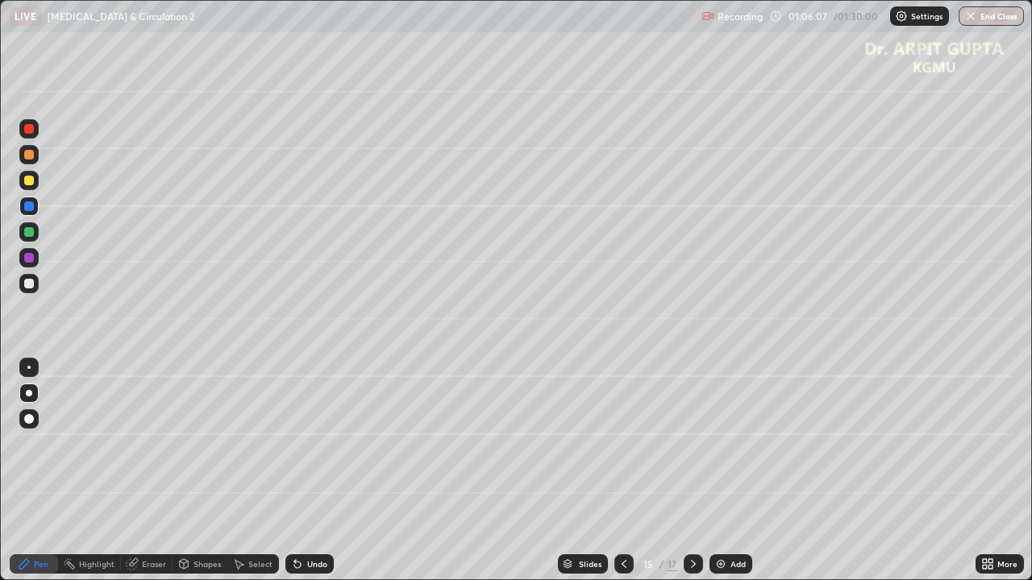
click at [316, 471] on div "Undo" at bounding box center [309, 564] width 48 height 19
click at [314, 471] on div "Undo" at bounding box center [309, 564] width 48 height 19
click at [294, 471] on icon at bounding box center [295, 561] width 2 height 2
click at [291, 471] on icon at bounding box center [297, 564] width 13 height 13
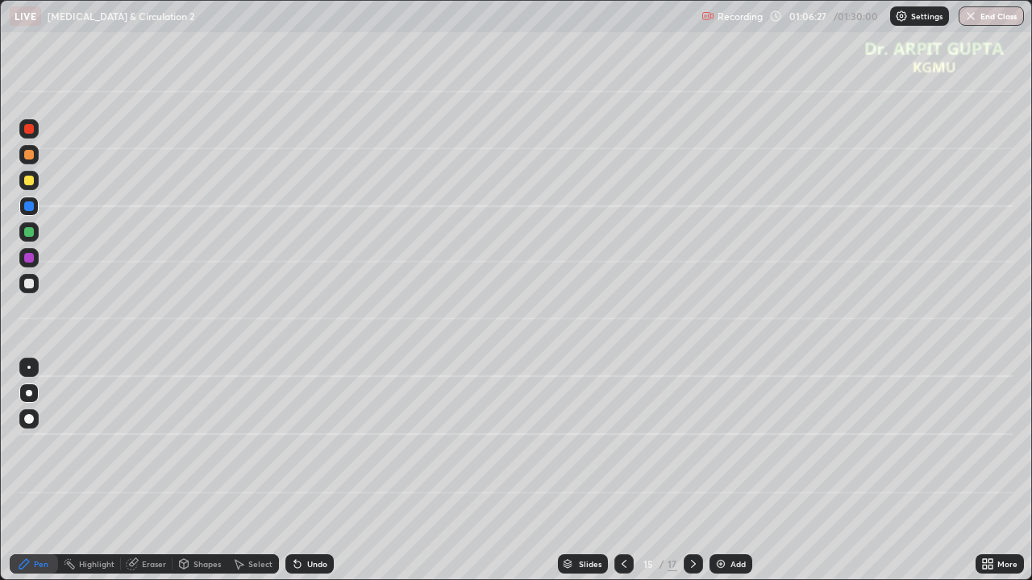
click at [288, 471] on div "Undo" at bounding box center [309, 564] width 48 height 19
click at [287, 471] on div "Undo" at bounding box center [309, 564] width 48 height 19
click at [289, 471] on div "Undo" at bounding box center [309, 564] width 48 height 19
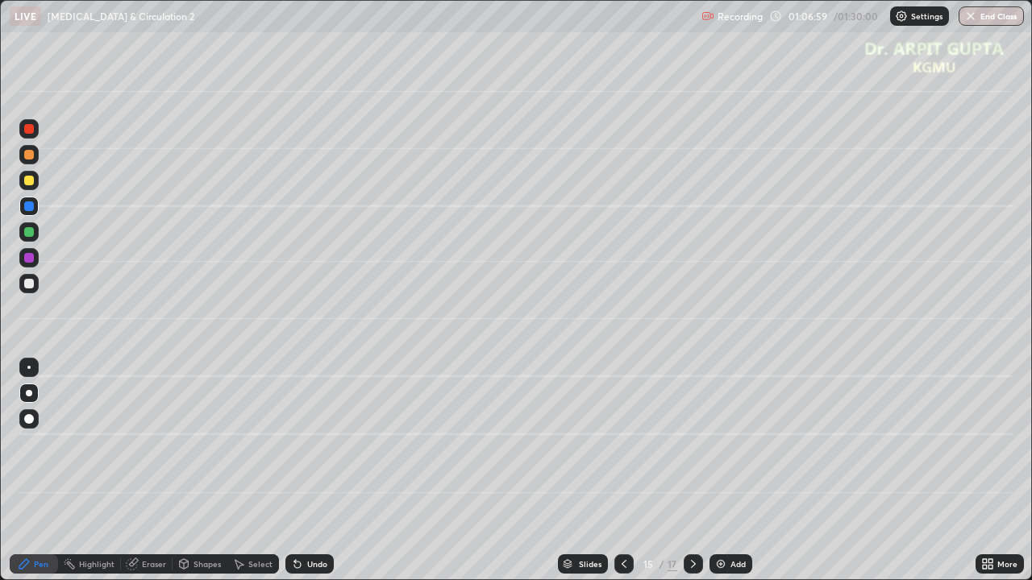
click at [37, 184] on div at bounding box center [28, 180] width 19 height 19
click at [30, 206] on div at bounding box center [29, 206] width 10 height 10
click at [295, 471] on icon at bounding box center [297, 565] width 6 height 6
click at [301, 471] on icon at bounding box center [297, 564] width 13 height 13
click at [31, 181] on div at bounding box center [29, 181] width 10 height 10
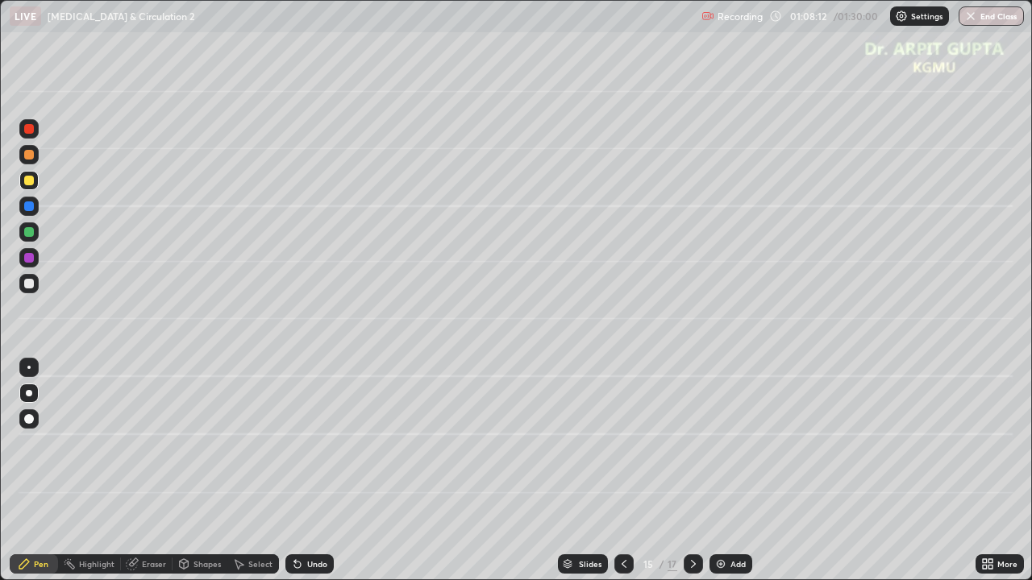
click at [29, 210] on div at bounding box center [29, 206] width 10 height 10
click at [310, 471] on div "Undo" at bounding box center [309, 564] width 48 height 19
click at [310, 471] on div "Undo" at bounding box center [317, 564] width 20 height 8
click at [304, 471] on div "Undo" at bounding box center [309, 564] width 48 height 19
click at [307, 471] on div "Undo" at bounding box center [317, 564] width 20 height 8
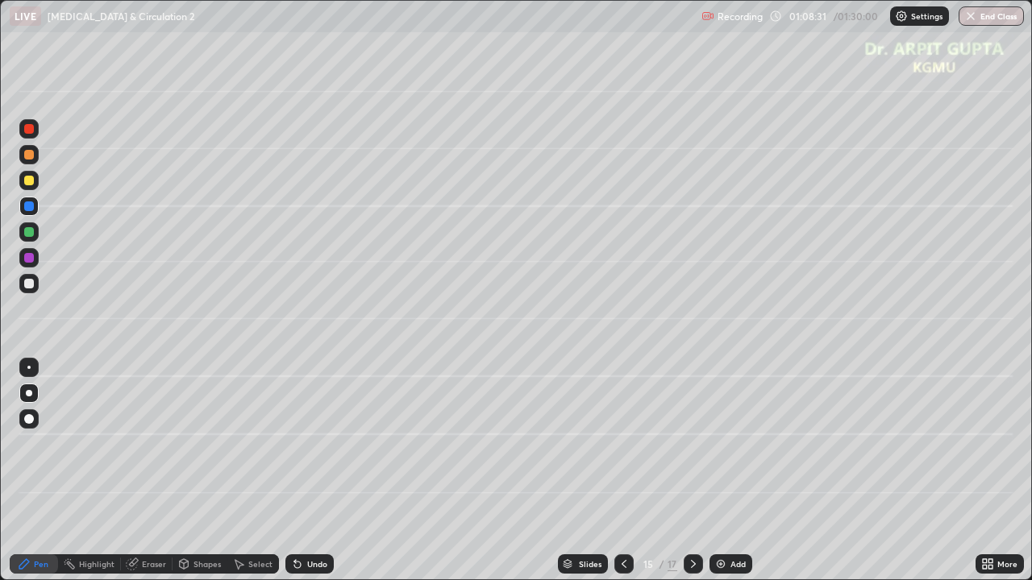
click at [312, 471] on div "Undo" at bounding box center [317, 564] width 20 height 8
click at [310, 471] on div "Undo" at bounding box center [317, 564] width 20 height 8
click at [311, 471] on div "Undo" at bounding box center [317, 564] width 20 height 8
click at [310, 471] on div "Undo" at bounding box center [317, 564] width 20 height 8
click at [313, 471] on div "Undo" at bounding box center [317, 564] width 20 height 8
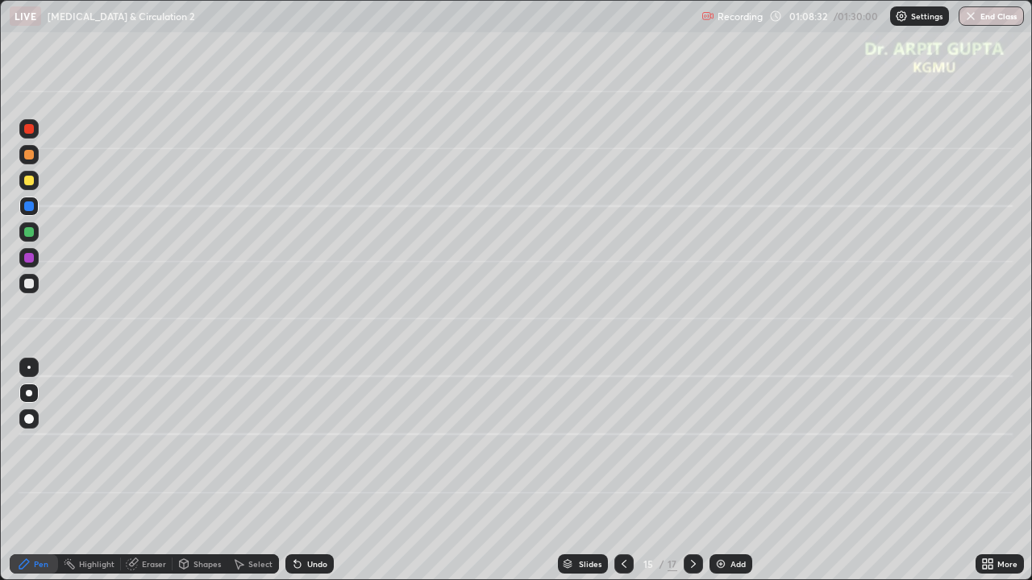
click at [310, 471] on div "Undo" at bounding box center [317, 564] width 20 height 8
click at [313, 471] on div "Undo" at bounding box center [317, 564] width 20 height 8
click at [29, 183] on div at bounding box center [29, 181] width 10 height 10
click at [330, 471] on div "Undo" at bounding box center [309, 564] width 48 height 19
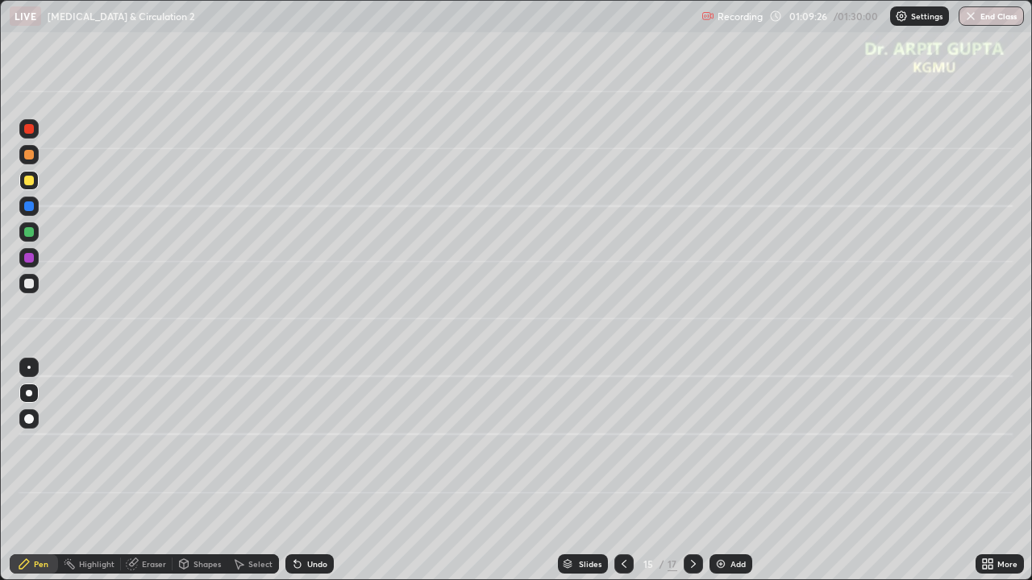
click at [27, 288] on div at bounding box center [29, 284] width 10 height 10
click at [25, 206] on div at bounding box center [29, 206] width 10 height 10
click at [309, 471] on div "Undo" at bounding box center [309, 564] width 48 height 19
click at [301, 471] on icon at bounding box center [297, 564] width 13 height 13
click at [273, 471] on div "Select" at bounding box center [253, 564] width 52 height 19
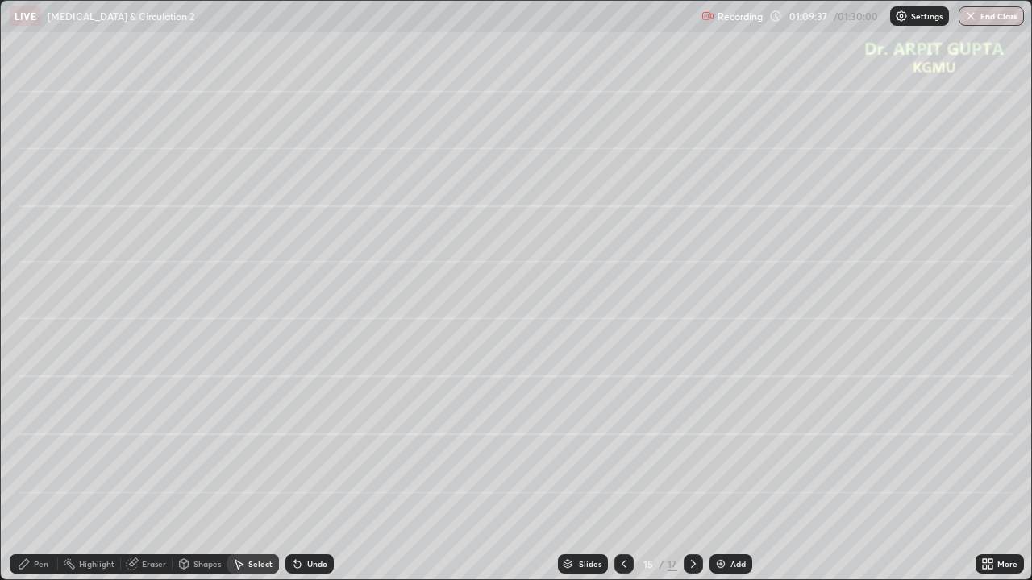
click at [294, 471] on icon at bounding box center [295, 561] width 2 height 2
click at [304, 471] on div "Undo" at bounding box center [309, 564] width 48 height 19
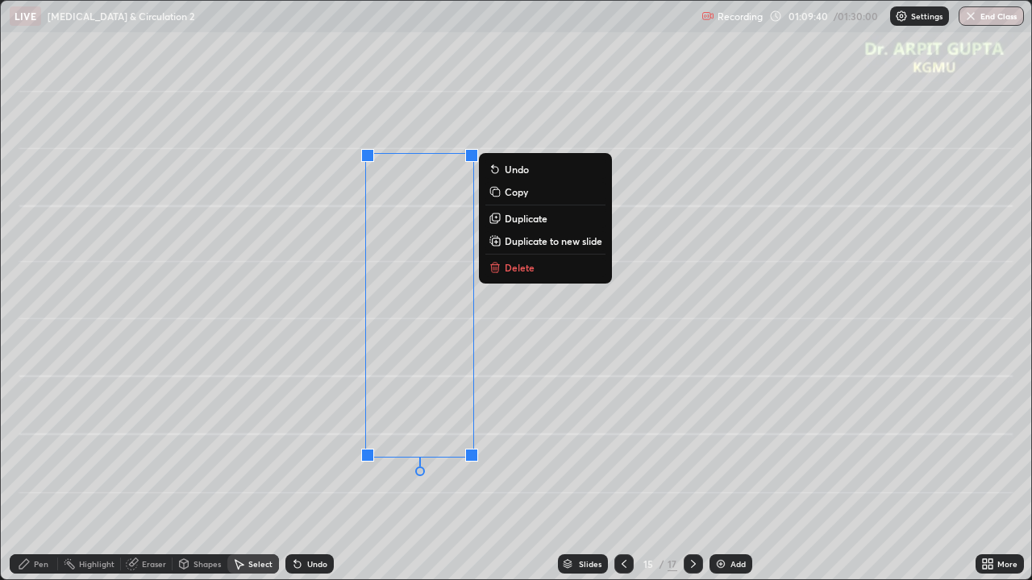
click at [118, 471] on div "0 ° Undo Copy Duplicate Duplicate to new slide Delete" at bounding box center [516, 290] width 1030 height 579
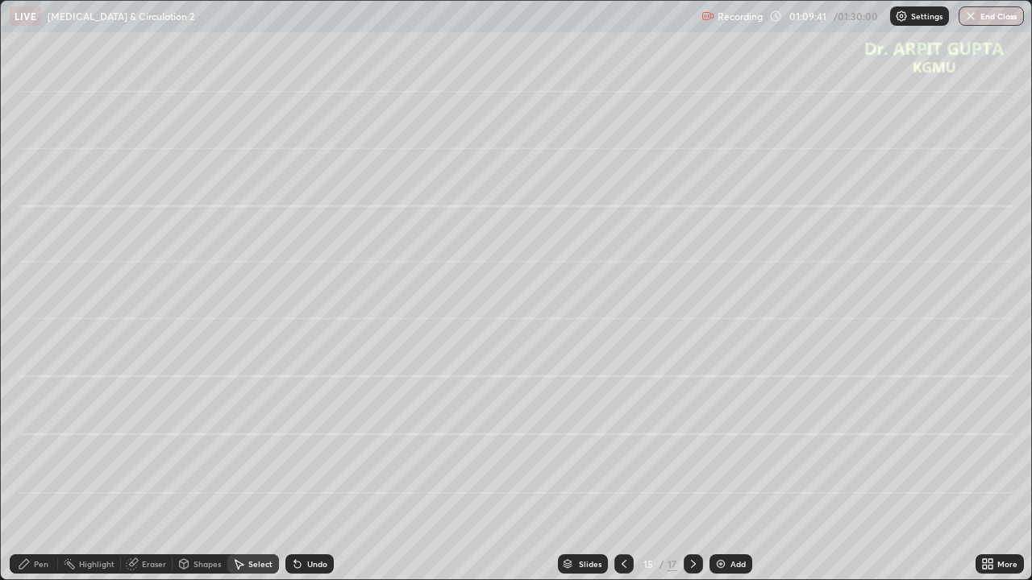
click at [36, 471] on div "Pen" at bounding box center [41, 564] width 15 height 8
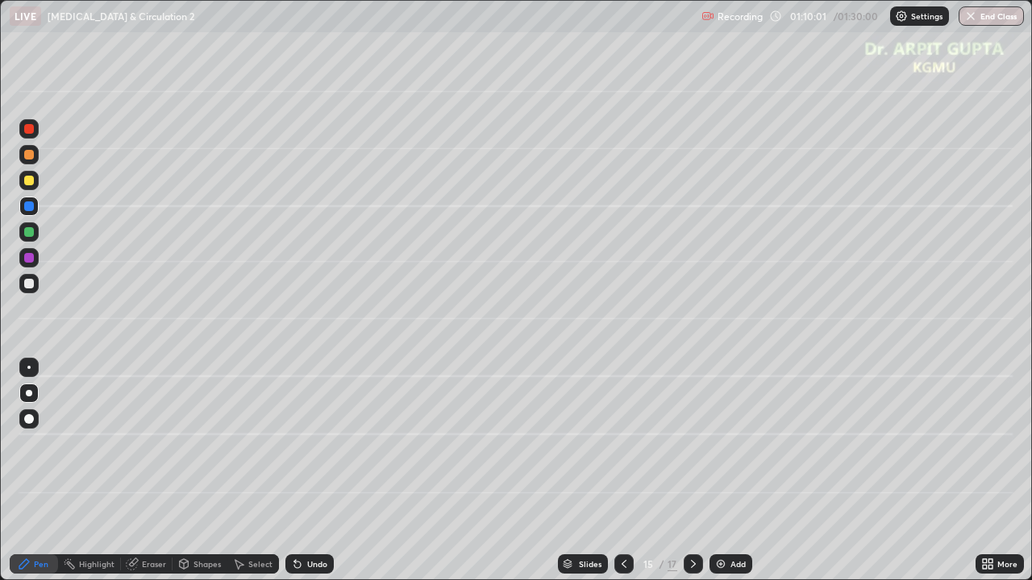
click at [32, 289] on div at bounding box center [28, 283] width 19 height 19
click at [149, 471] on div "Eraser" at bounding box center [154, 564] width 24 height 8
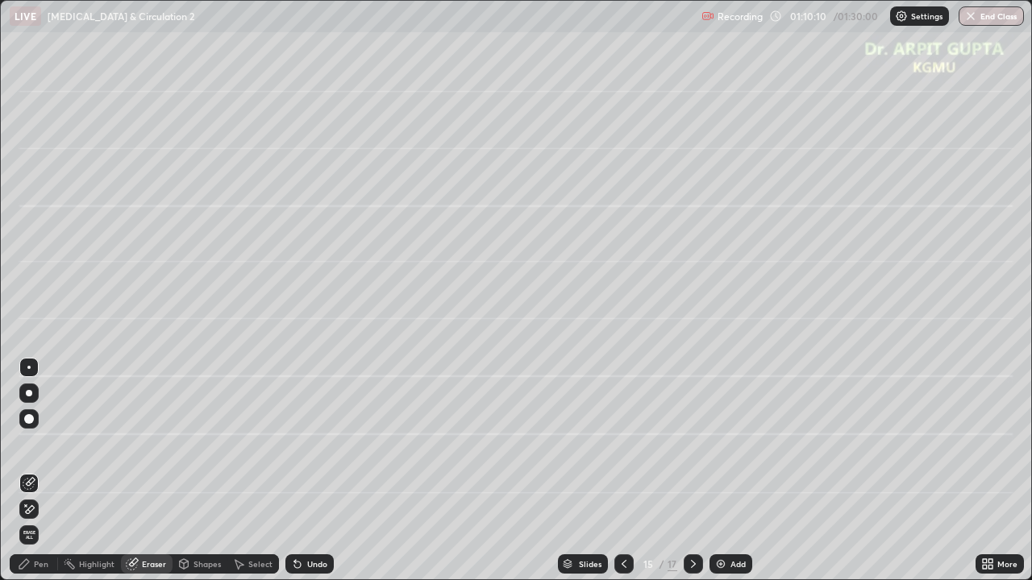
click at [41, 471] on div "Pen" at bounding box center [41, 564] width 15 height 8
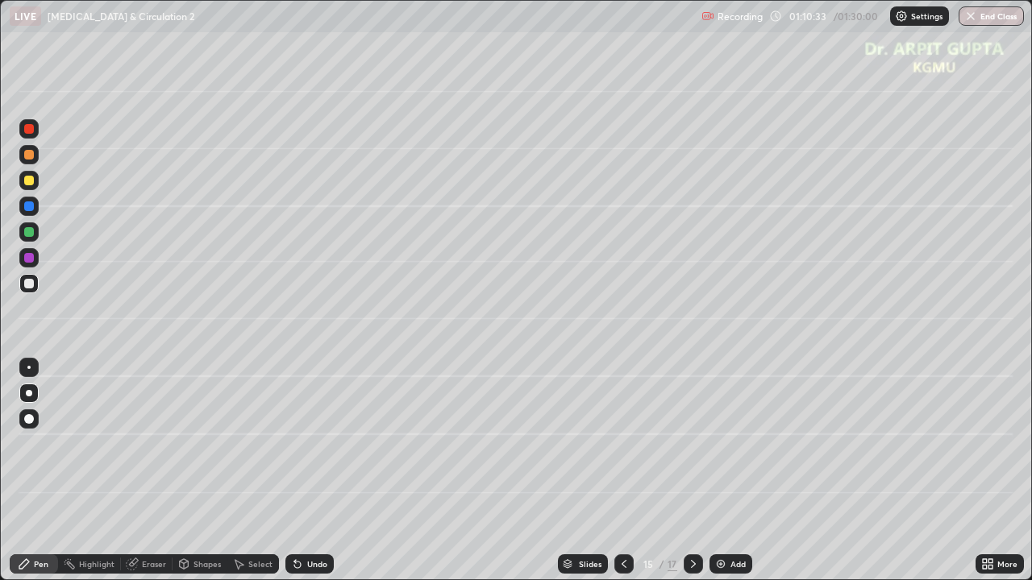
click at [32, 287] on div at bounding box center [29, 284] width 10 height 10
click at [31, 206] on div at bounding box center [29, 206] width 10 height 10
click at [31, 284] on div at bounding box center [29, 284] width 10 height 10
click at [27, 206] on div at bounding box center [29, 206] width 10 height 10
click at [147, 471] on div "Eraser" at bounding box center [154, 564] width 24 height 8
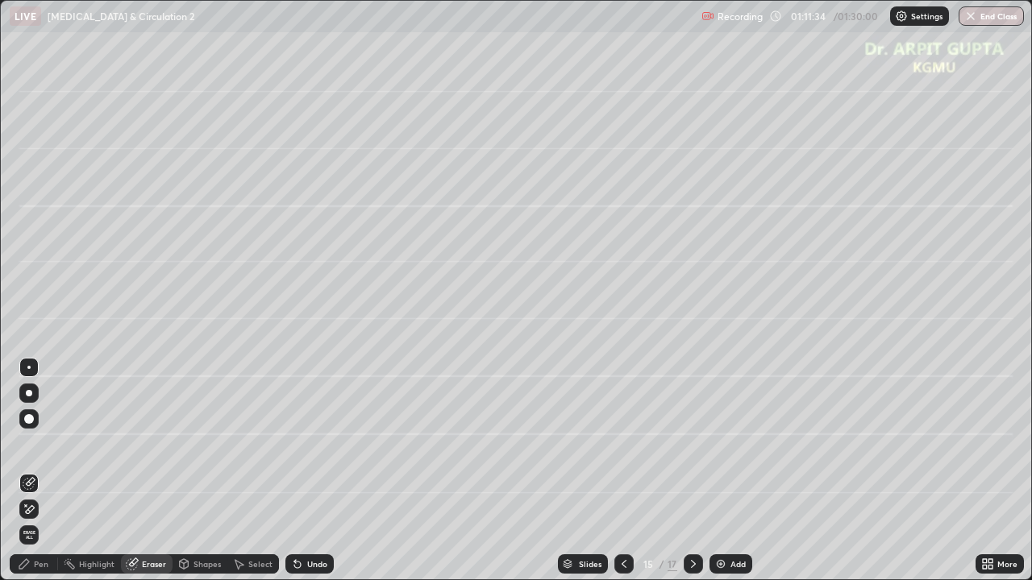
click at [41, 471] on div "Pen" at bounding box center [41, 564] width 15 height 8
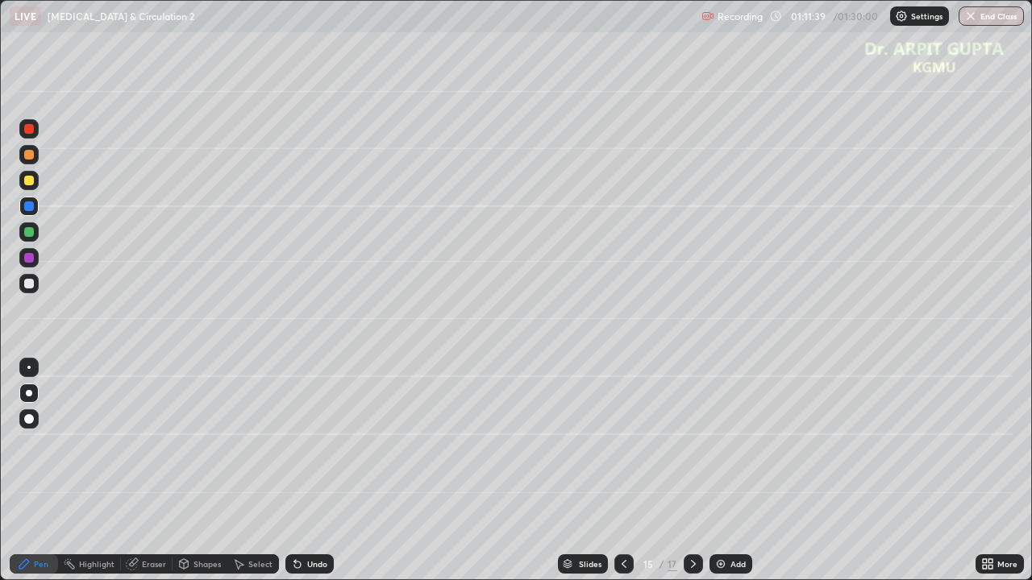
click at [32, 283] on div at bounding box center [29, 284] width 10 height 10
click at [27, 158] on div at bounding box center [29, 155] width 10 height 10
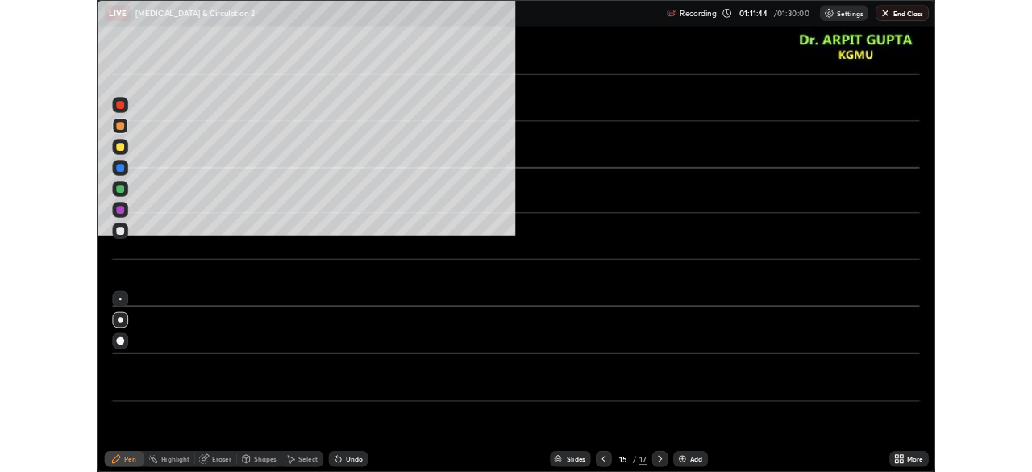
scroll to position [80019, 79568]
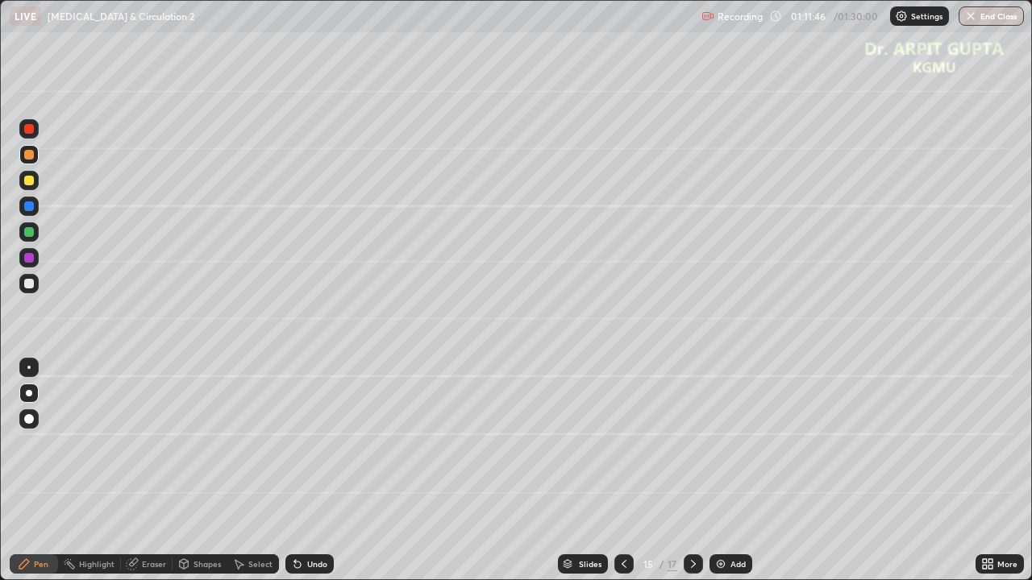
click at [29, 206] on div at bounding box center [29, 206] width 10 height 10
click at [294, 471] on icon at bounding box center [297, 564] width 13 height 13
click at [295, 471] on icon at bounding box center [297, 564] width 13 height 13
click at [294, 471] on icon at bounding box center [297, 565] width 6 height 6
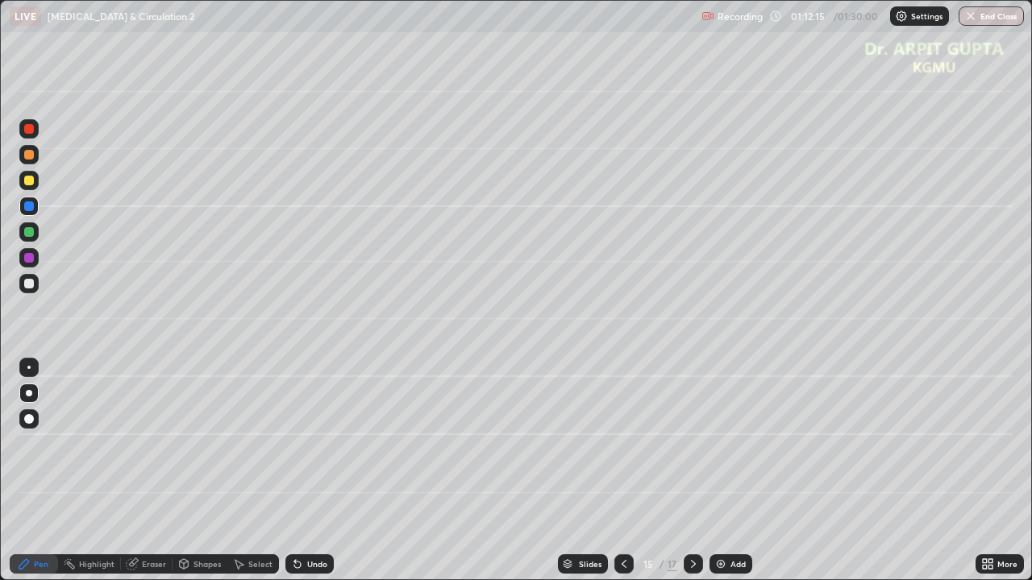
click at [27, 129] on div at bounding box center [29, 129] width 10 height 10
click at [294, 471] on icon at bounding box center [297, 565] width 6 height 6
click at [31, 287] on div at bounding box center [29, 284] width 10 height 10
click at [22, 207] on div at bounding box center [28, 206] width 19 height 19
click at [29, 285] on div at bounding box center [29, 284] width 10 height 10
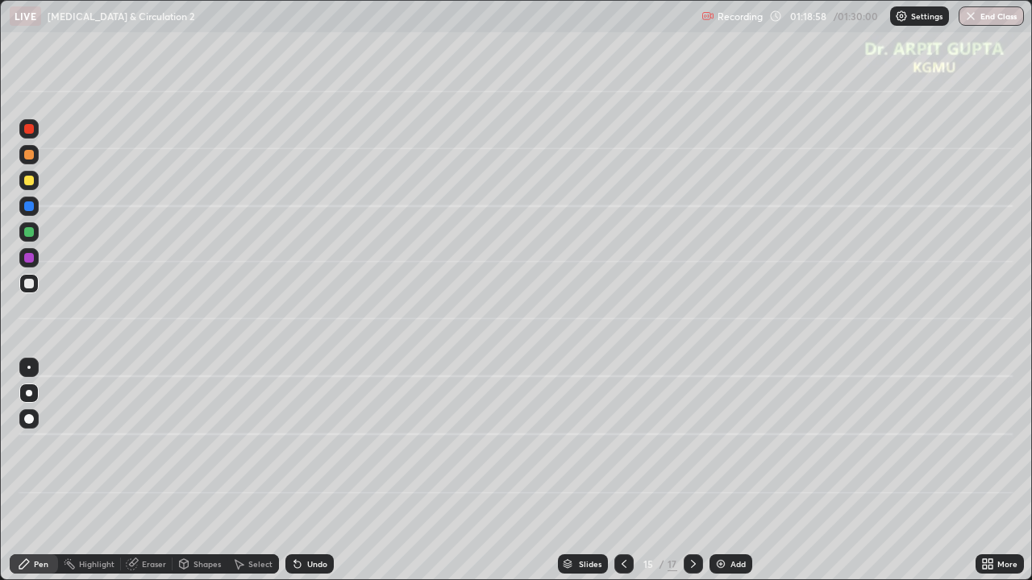
click at [308, 471] on div "Undo" at bounding box center [309, 564] width 48 height 19
click at [31, 158] on div at bounding box center [29, 155] width 10 height 10
click at [35, 285] on div at bounding box center [28, 283] width 19 height 19
click at [308, 471] on div "Undo" at bounding box center [317, 564] width 20 height 8
click at [309, 471] on div "Undo" at bounding box center [317, 564] width 20 height 8
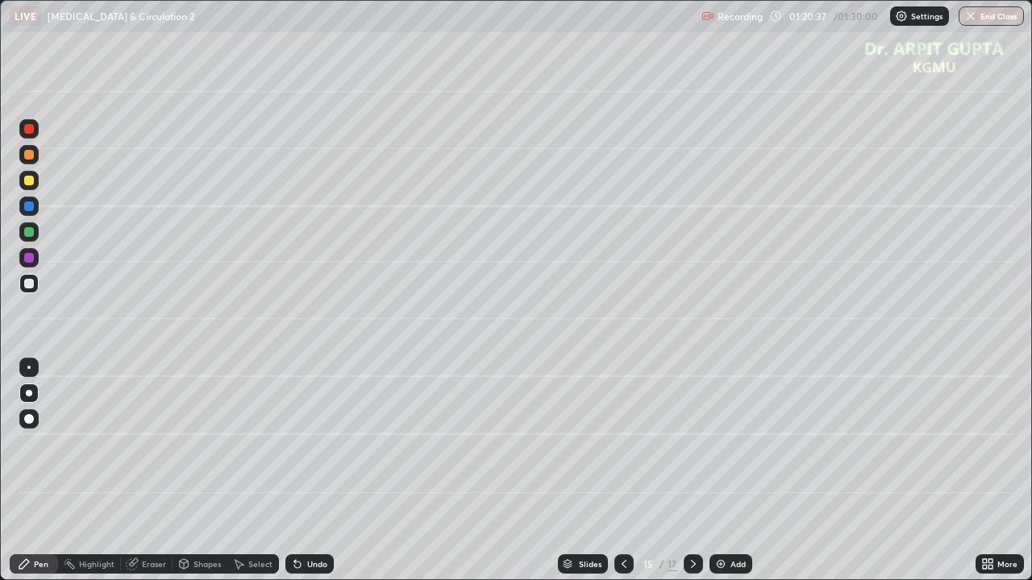
click at [311, 471] on div "Undo" at bounding box center [317, 564] width 20 height 8
click at [307, 471] on div "Undo" at bounding box center [317, 564] width 20 height 8
click at [295, 471] on icon at bounding box center [297, 565] width 6 height 6
click at [297, 471] on icon at bounding box center [297, 564] width 13 height 13
click at [302, 471] on div "Undo" at bounding box center [309, 564] width 48 height 19
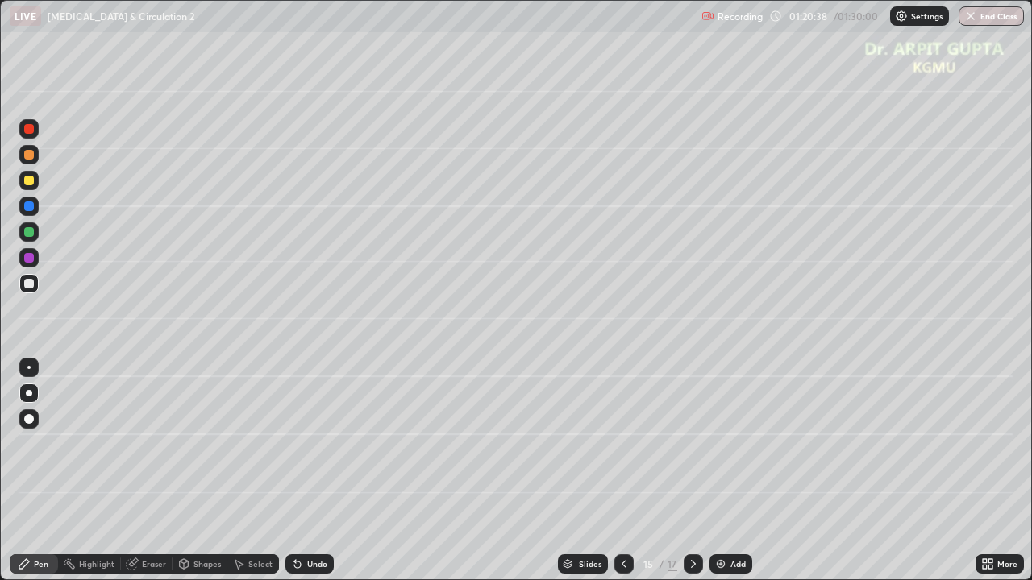
click at [304, 471] on div "Undo" at bounding box center [309, 564] width 48 height 19
click at [301, 471] on div "Undo" at bounding box center [309, 564] width 48 height 19
click at [300, 471] on icon at bounding box center [297, 564] width 13 height 13
click at [295, 471] on icon at bounding box center [297, 565] width 6 height 6
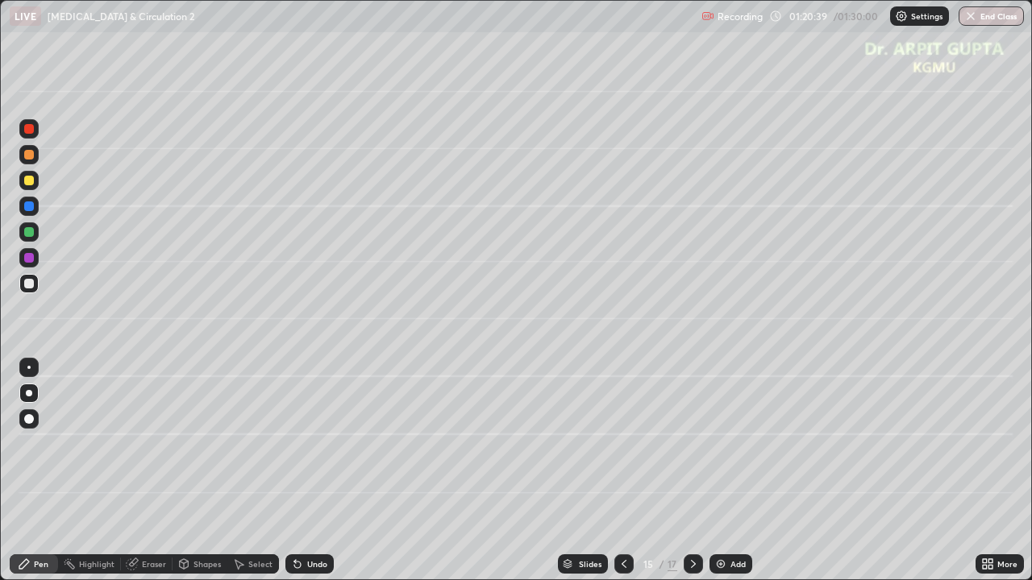
click at [295, 471] on icon at bounding box center [297, 565] width 6 height 6
click at [294, 471] on icon at bounding box center [295, 561] width 2 height 2
click at [300, 471] on icon at bounding box center [297, 564] width 13 height 13
click at [295, 471] on icon at bounding box center [297, 565] width 6 height 6
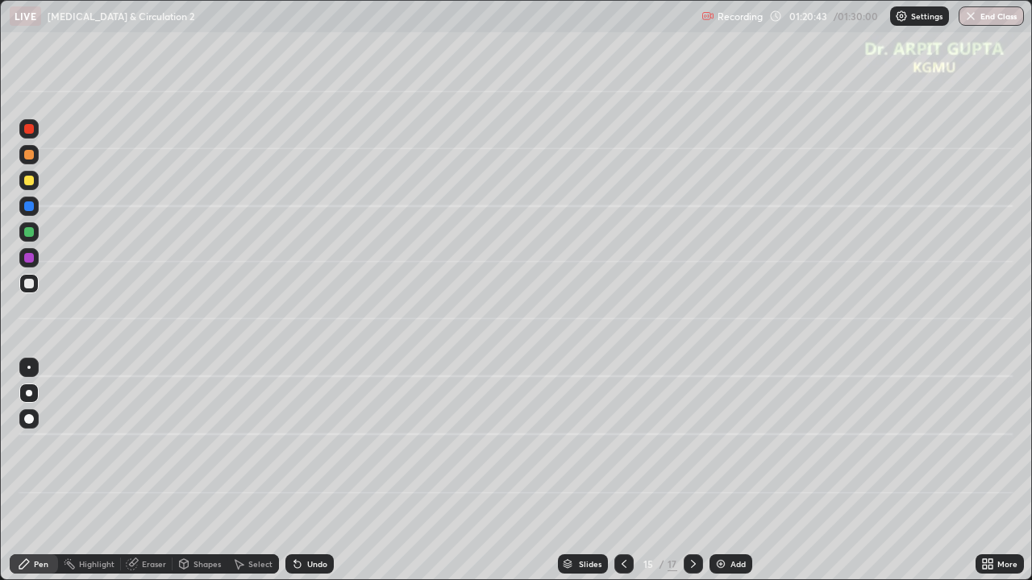
click at [297, 471] on icon at bounding box center [297, 565] width 6 height 6
click at [294, 471] on icon at bounding box center [297, 565] width 6 height 6
click at [295, 471] on icon at bounding box center [297, 565] width 6 height 6
click at [294, 471] on icon at bounding box center [297, 565] width 6 height 6
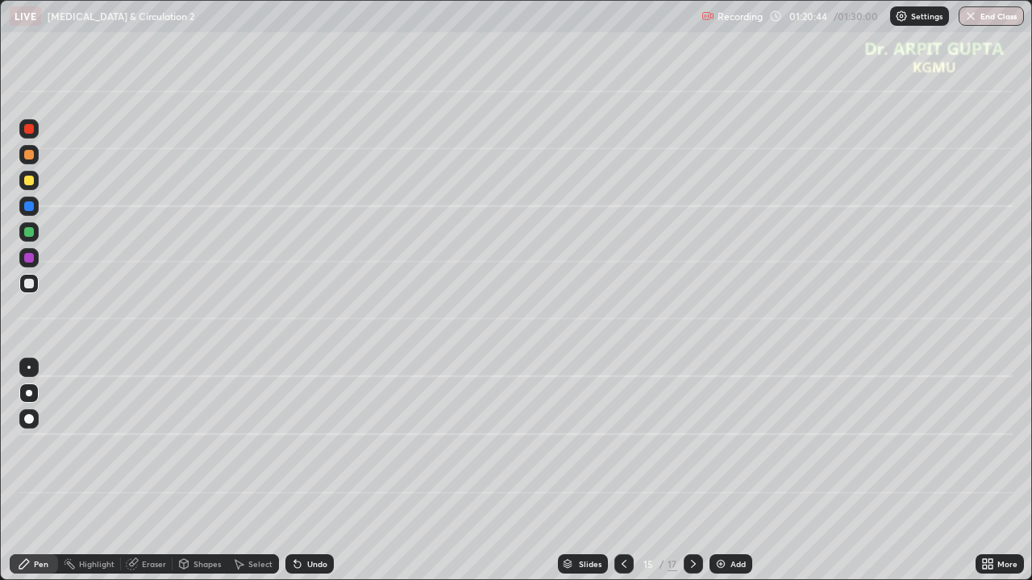
click at [294, 471] on icon at bounding box center [297, 565] width 6 height 6
click at [295, 471] on icon at bounding box center [297, 565] width 6 height 6
click at [294, 471] on icon at bounding box center [297, 565] width 6 height 6
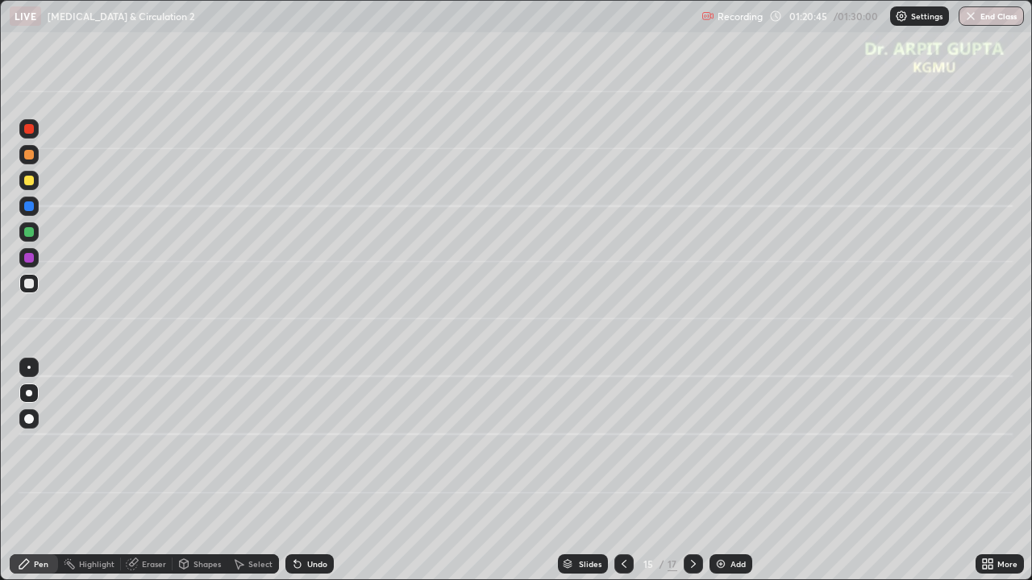
click at [294, 471] on icon at bounding box center [295, 561] width 2 height 2
click at [296, 471] on icon at bounding box center [297, 564] width 13 height 13
click at [300, 471] on div "Undo" at bounding box center [309, 564] width 48 height 19
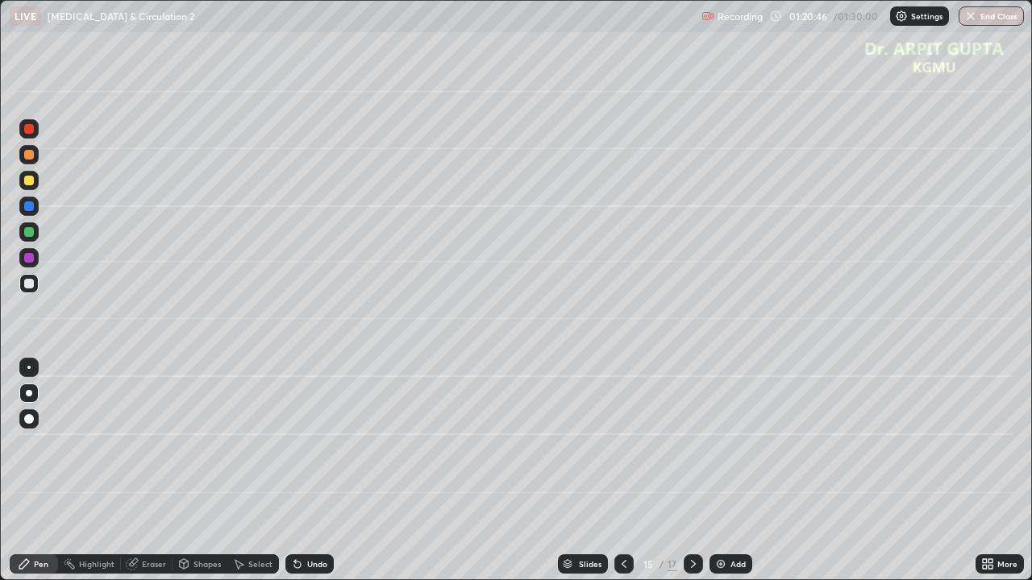
click at [301, 471] on div "Undo" at bounding box center [309, 564] width 48 height 19
click at [297, 471] on icon at bounding box center [297, 564] width 13 height 13
click at [298, 471] on icon at bounding box center [297, 564] width 13 height 13
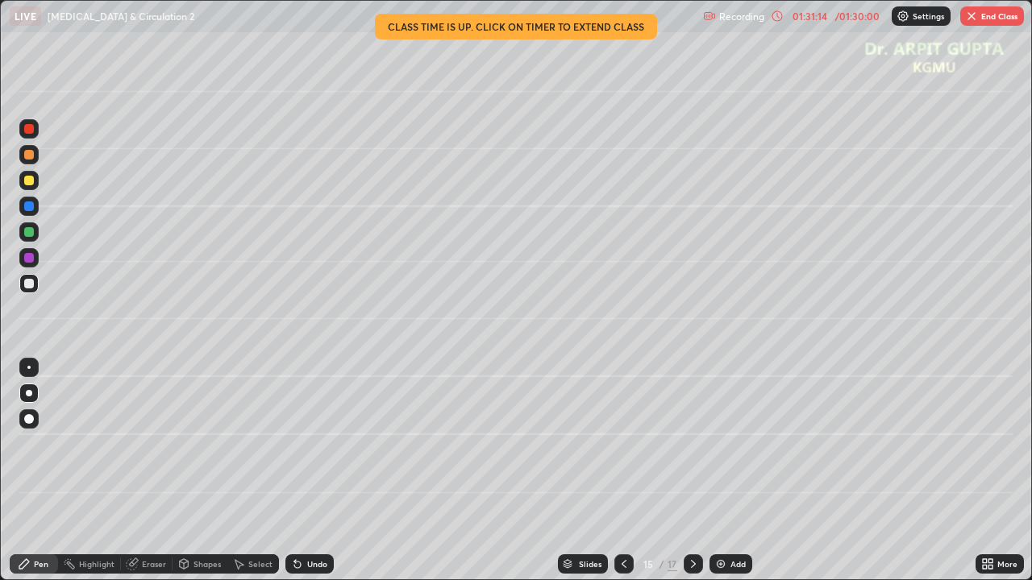
click at [978, 23] on button "End Class" at bounding box center [992, 15] width 64 height 19
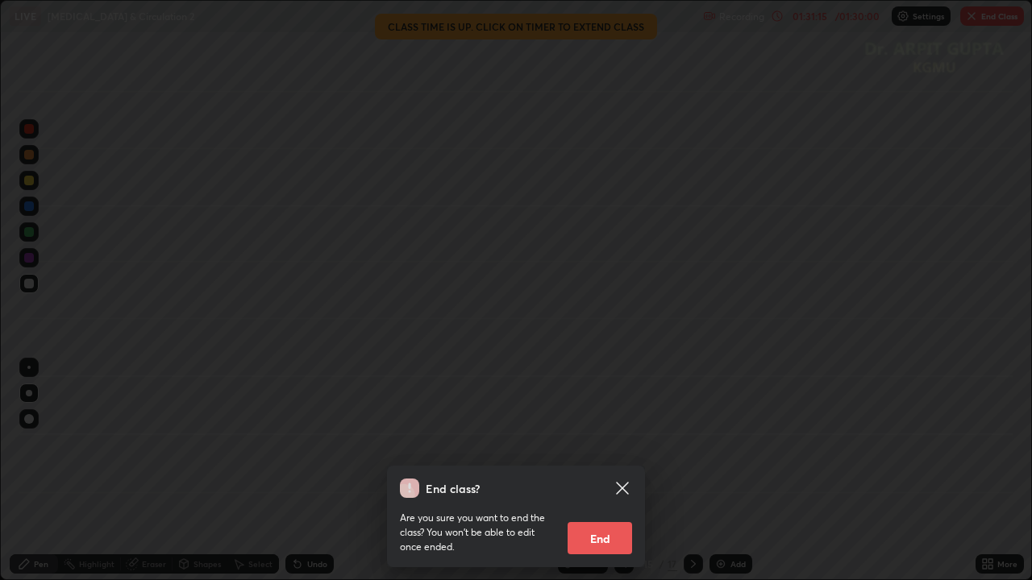
click at [597, 471] on button "End" at bounding box center [599, 538] width 64 height 32
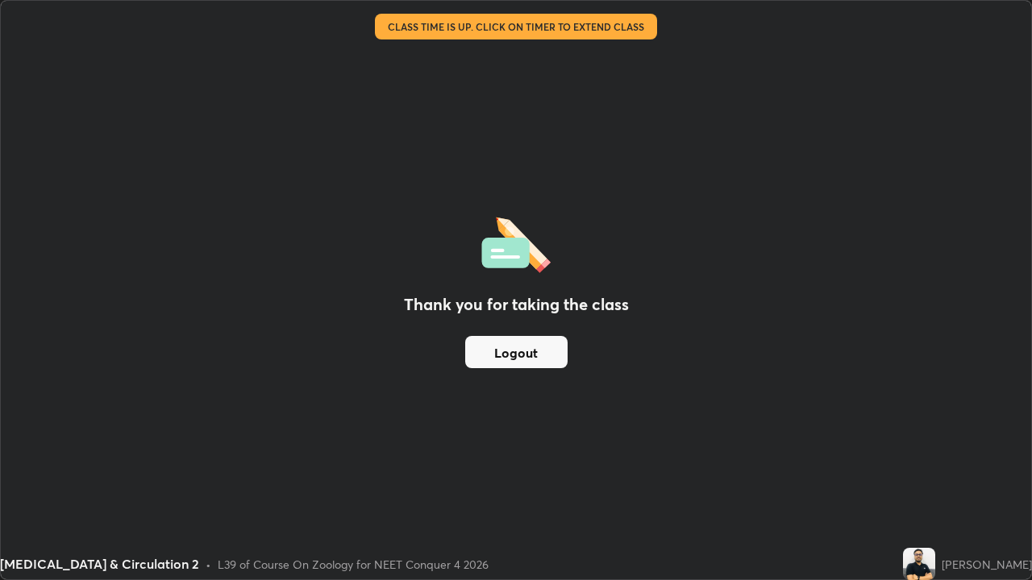
click at [517, 351] on button "Logout" at bounding box center [516, 352] width 102 height 32
click at [490, 351] on button "Logout" at bounding box center [516, 352] width 102 height 32
click at [489, 351] on button "Logout" at bounding box center [516, 352] width 102 height 32
click at [490, 349] on button "Logout" at bounding box center [516, 352] width 102 height 32
click at [493, 351] on button "Logout" at bounding box center [516, 352] width 102 height 32
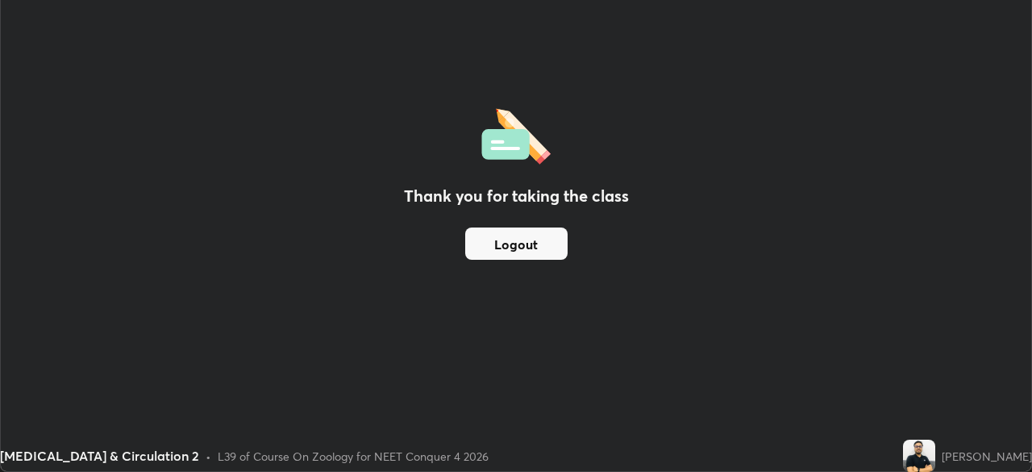
scroll to position [80127, 79568]
